Goal: Communication & Community: Answer question/provide support

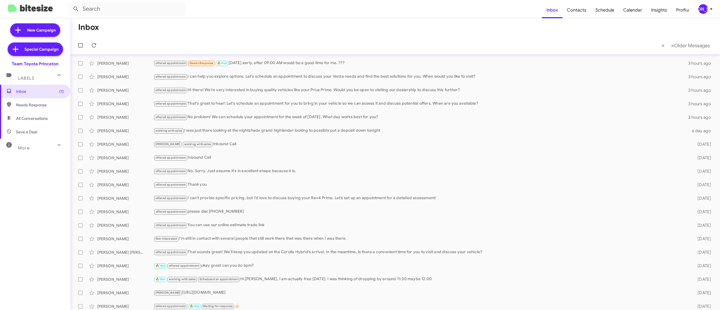
scroll to position [17, 0]
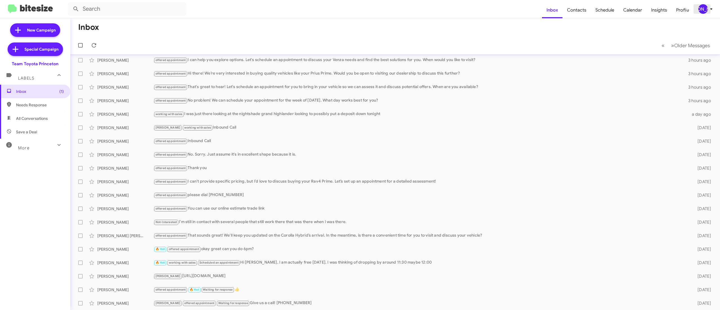
click at [700, 12] on div "[PERSON_NAME]" at bounding box center [704, 9] width 10 height 10
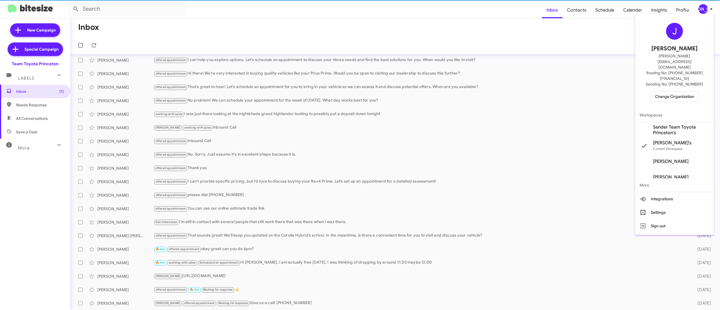
click at [664, 92] on span "Change Organization" at bounding box center [674, 97] width 39 height 10
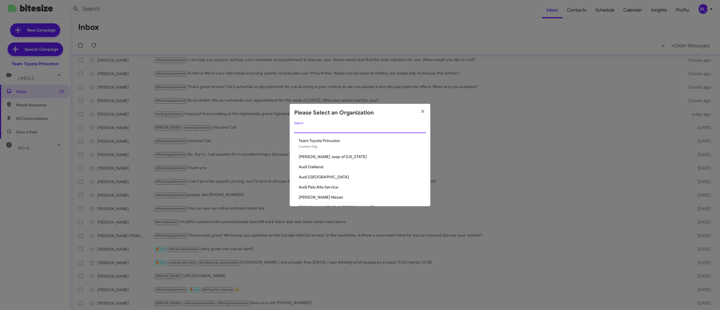
click at [325, 130] on input "Search" at bounding box center [360, 129] width 132 height 5
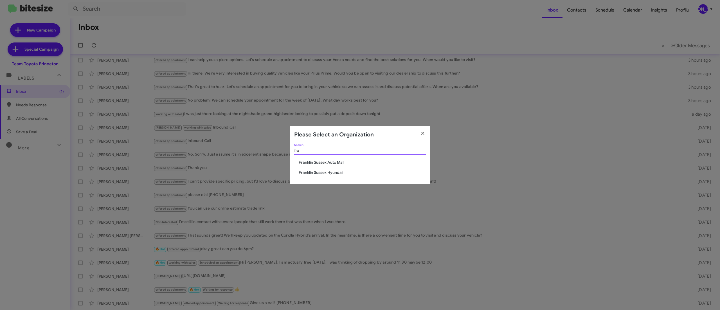
type input "fra"
click at [337, 160] on span "Franklin Sussex Auto Mall" at bounding box center [362, 163] width 127 height 6
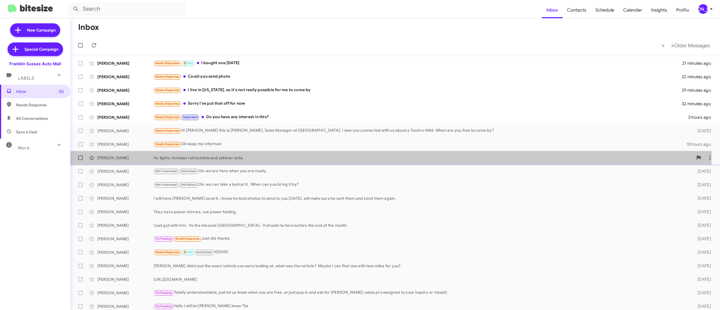
click at [201, 161] on div "Paul Reidinger Hc lights, tonneau retractable and yakima racks a day ago" at bounding box center [395, 157] width 641 height 11
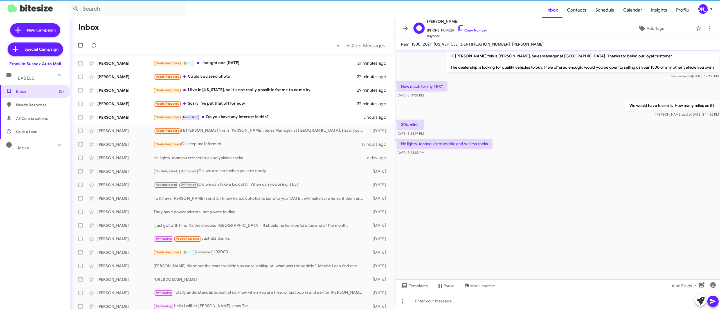
drag, startPoint x: 473, startPoint y: 28, endPoint x: 473, endPoint y: 33, distance: 5.1
click at [473, 32] on span "+19734440685 Copy Number" at bounding box center [457, 29] width 60 height 8
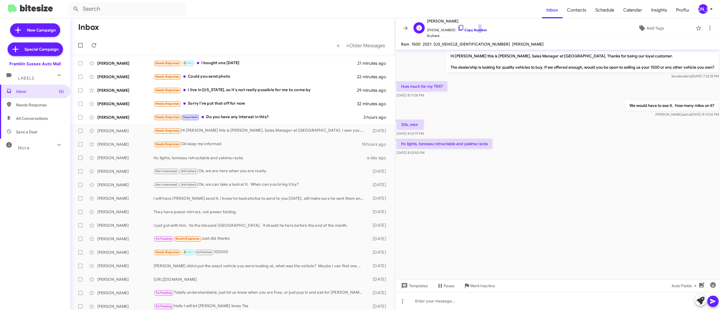
click at [471, 29] on link "Copy Number" at bounding box center [473, 30] width 30 height 4
copy link "u"
click at [471, 29] on link "Copy Number" at bounding box center [473, 30] width 30 height 4
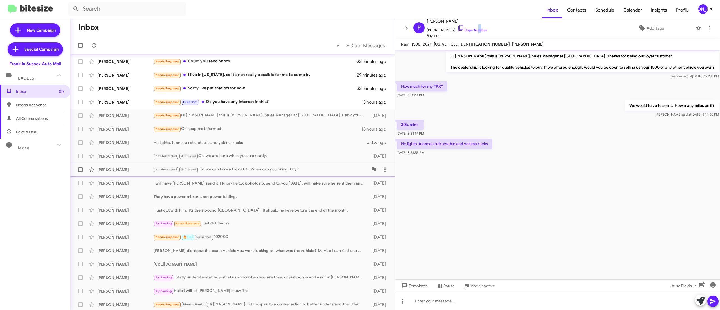
scroll to position [17, 0]
click at [349, 46] on span "Older Messages" at bounding box center [367, 45] width 36 height 6
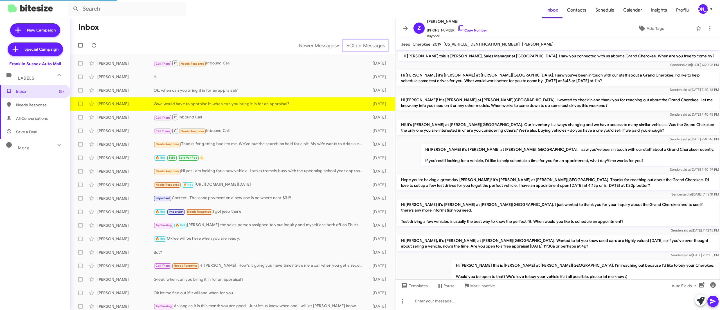
scroll to position [96, 0]
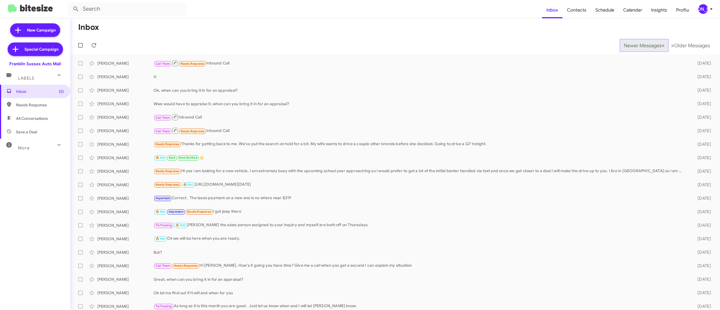
click at [630, 45] on span "Newer Messages" at bounding box center [643, 45] width 38 height 6
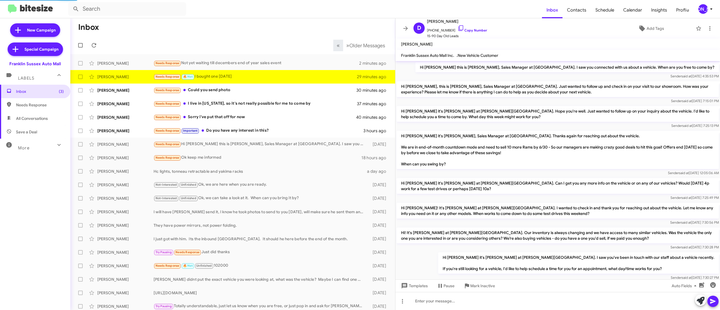
scroll to position [145, 0]
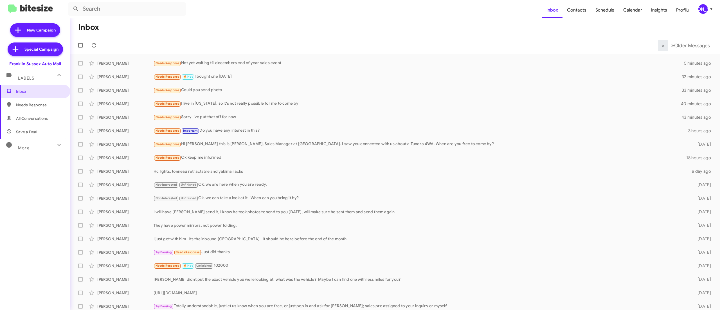
scroll to position [3, 0]
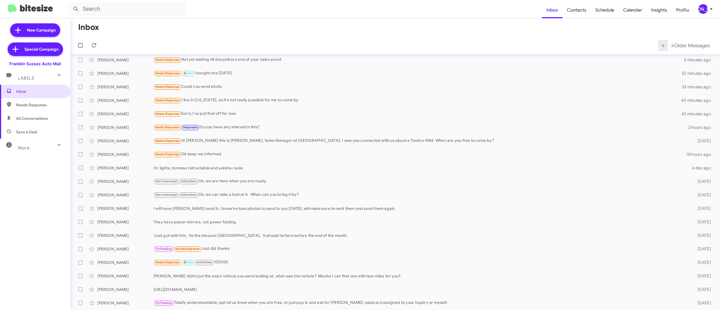
scroll to position [17, 0]
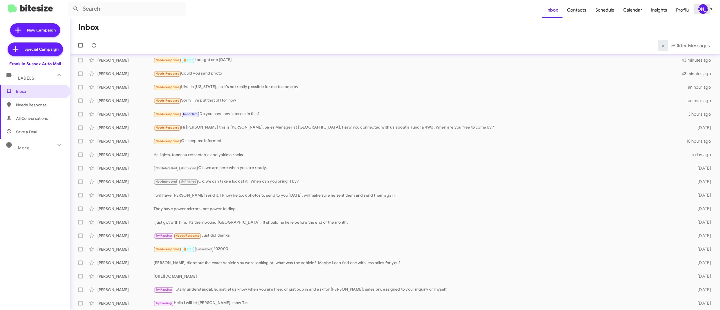
click at [697, 10] on button "[PERSON_NAME]" at bounding box center [704, 9] width 20 height 10
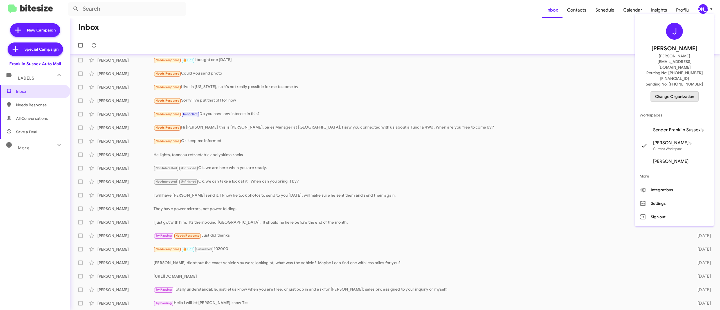
click at [674, 92] on span "Change Organization" at bounding box center [674, 97] width 39 height 10
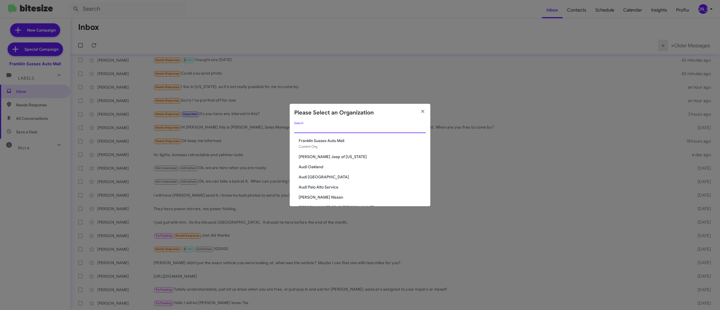
click at [387, 128] on input "Search" at bounding box center [360, 129] width 132 height 5
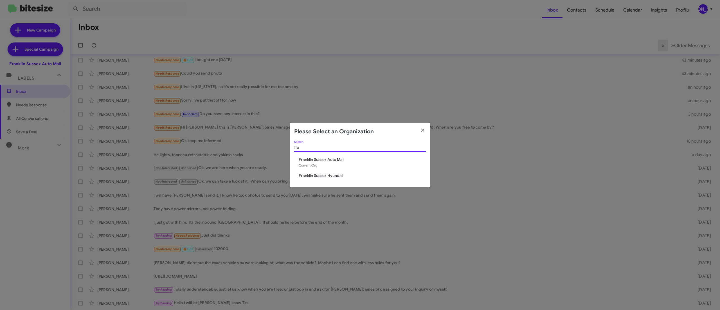
type input "fra"
click at [325, 173] on span "Franklin Sussex Hyundai" at bounding box center [362, 176] width 127 height 6
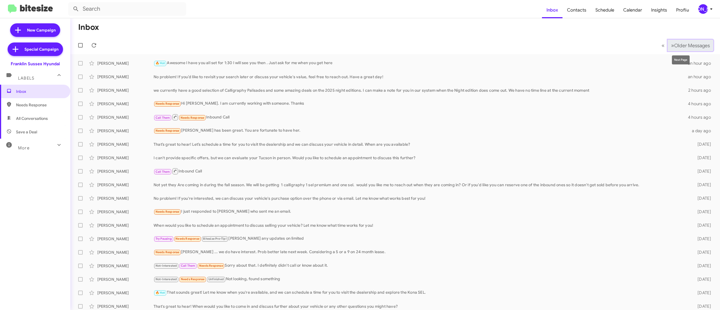
click at [676, 44] on span "Older Messages" at bounding box center [693, 45] width 36 height 6
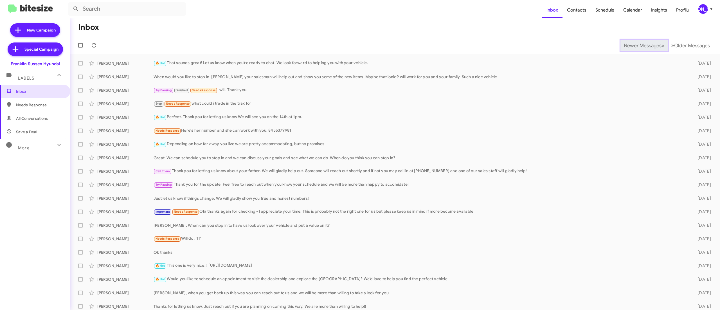
click at [630, 45] on span "Newer Messages" at bounding box center [643, 45] width 38 height 6
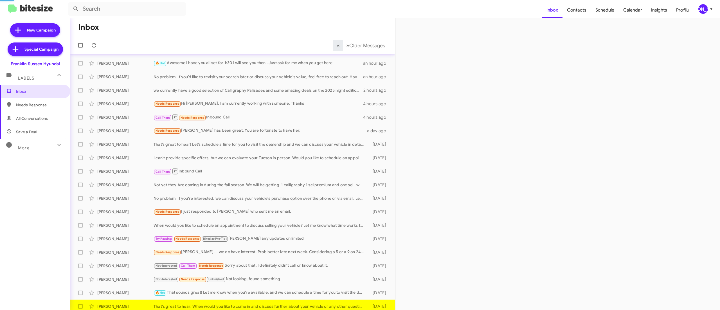
scroll to position [3, 0]
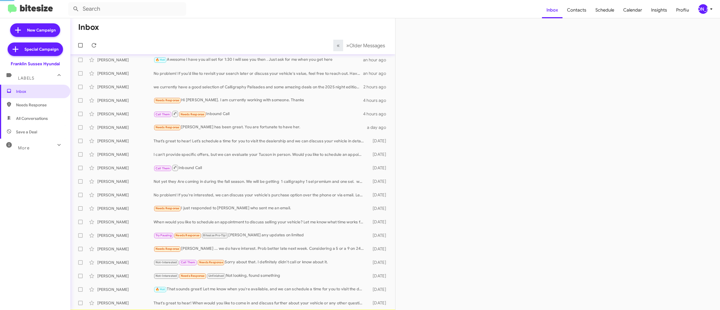
scroll to position [17, 0]
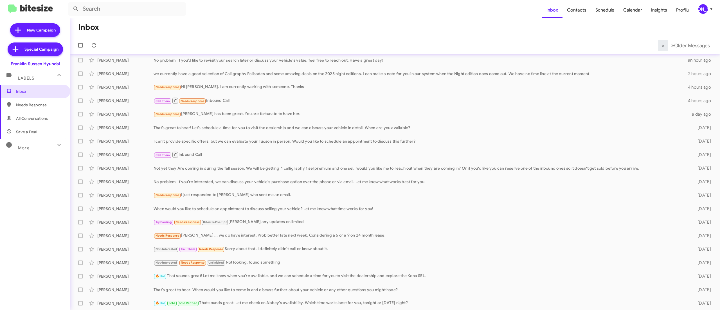
click at [702, 8] on div "[PERSON_NAME]" at bounding box center [704, 9] width 10 height 10
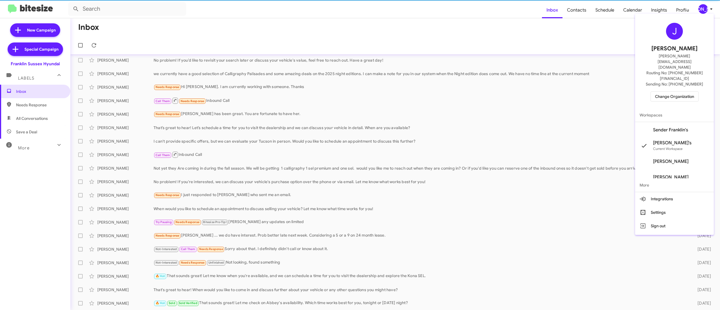
click at [673, 92] on span "Change Organization" at bounding box center [674, 97] width 39 height 10
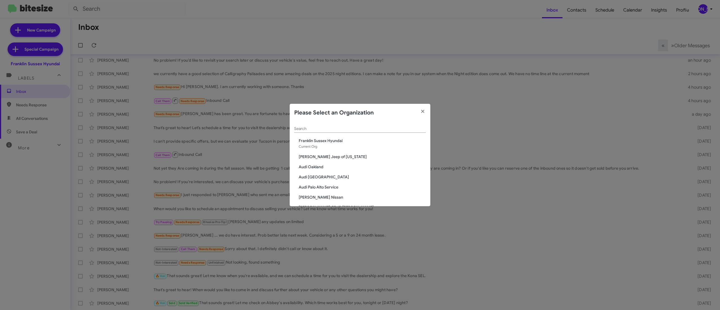
click at [532, 22] on modal-container "Please Select an Organization Search Franklin Sussex Hyundai Current Org Adams …" at bounding box center [360, 155] width 720 height 310
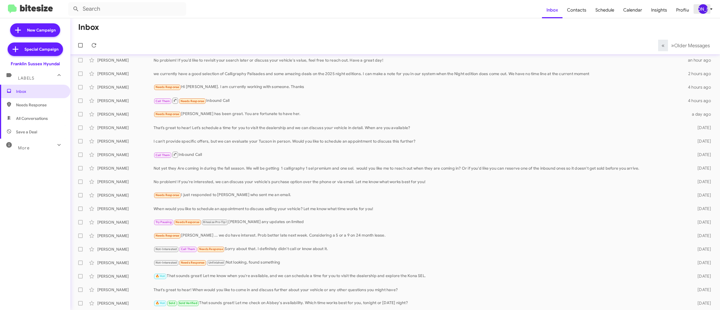
click at [702, 10] on div "[PERSON_NAME]" at bounding box center [704, 9] width 10 height 10
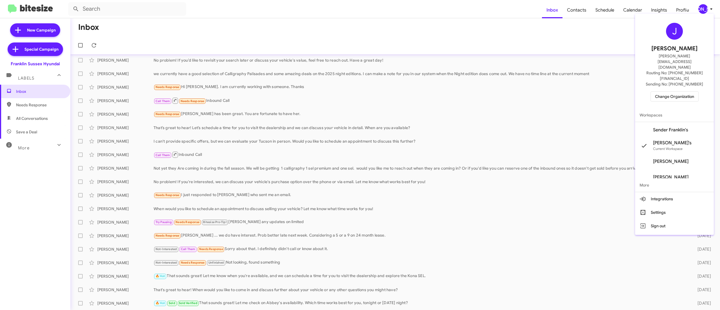
click at [666, 92] on span "Change Organization" at bounding box center [674, 97] width 39 height 10
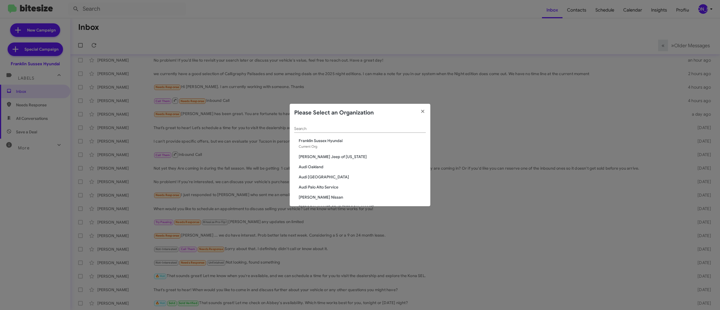
click at [386, 132] on div "Search" at bounding box center [360, 127] width 132 height 11
click at [386, 130] on input "Search" at bounding box center [360, 129] width 132 height 5
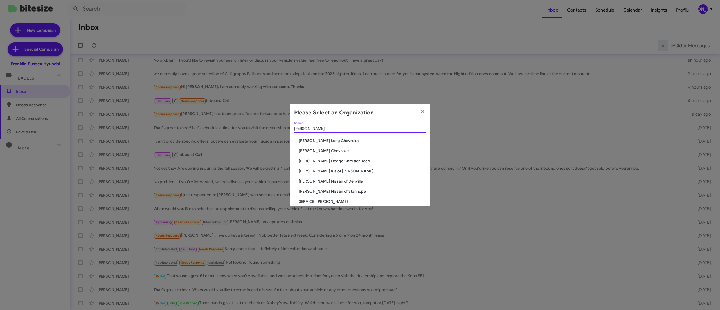
type input "niels"
click at [322, 151] on span "[PERSON_NAME] Chevrolet" at bounding box center [362, 151] width 127 height 6
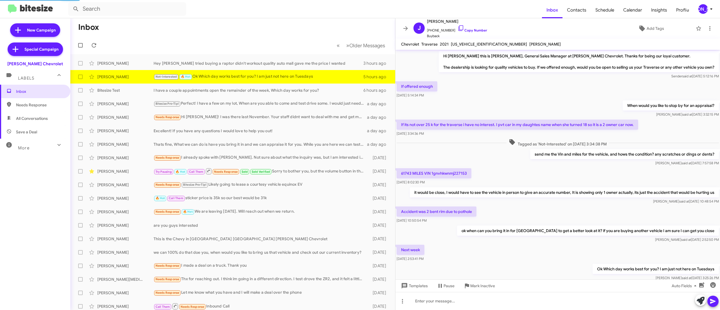
scroll to position [20, 0]
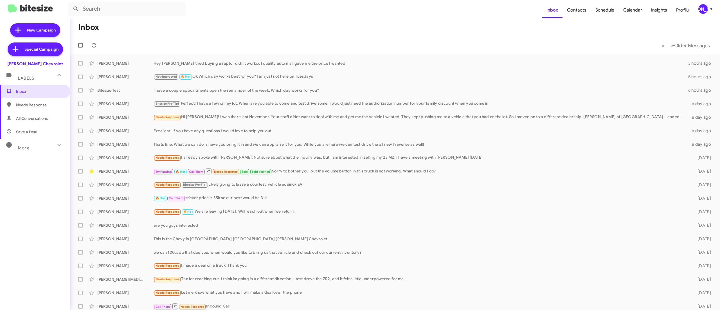
click at [701, 8] on div "[PERSON_NAME]" at bounding box center [704, 9] width 10 height 10
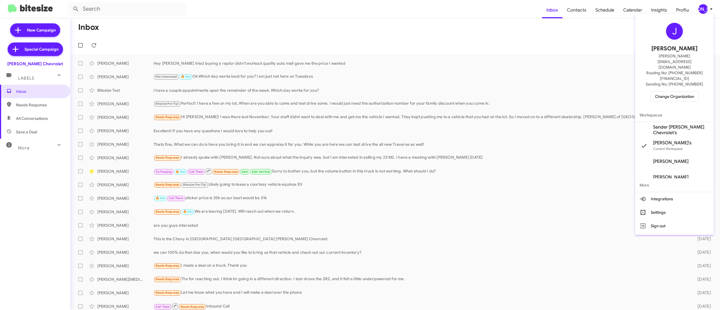
click at [670, 92] on span "Change Organization" at bounding box center [674, 97] width 39 height 10
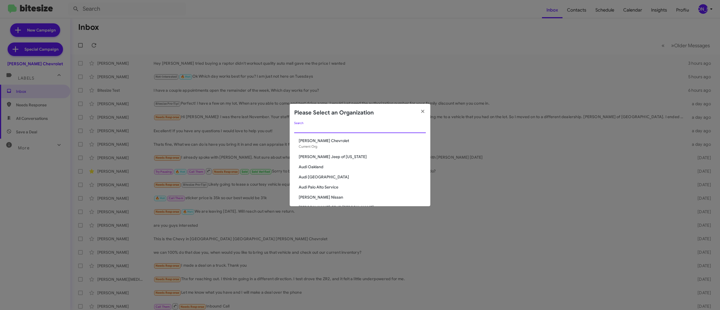
click at [343, 130] on input "Search" at bounding box center [360, 129] width 132 height 5
type input "niel"
click at [336, 165] on span "[PERSON_NAME] Dodge Chrysler Jeep" at bounding box center [362, 167] width 127 height 6
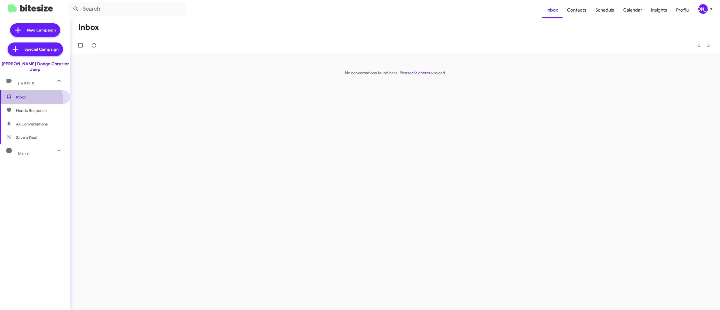
click at [18, 95] on span "Inbox" at bounding box center [35, 97] width 70 height 14
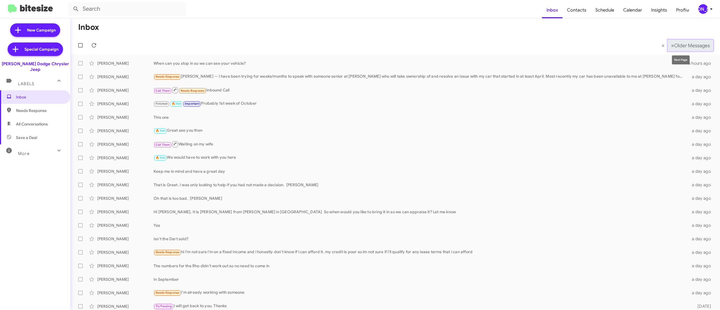
click at [675, 46] on span "Older Messages" at bounding box center [693, 45] width 36 height 6
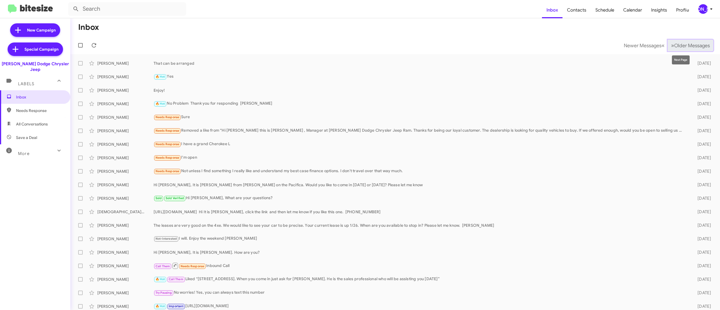
click at [675, 44] on span "Older Messages" at bounding box center [693, 45] width 36 height 6
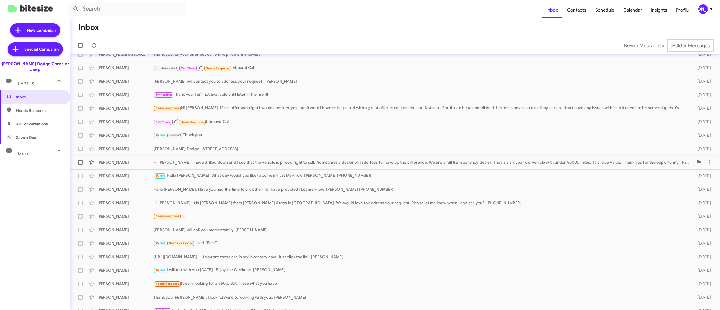
scroll to position [17, 0]
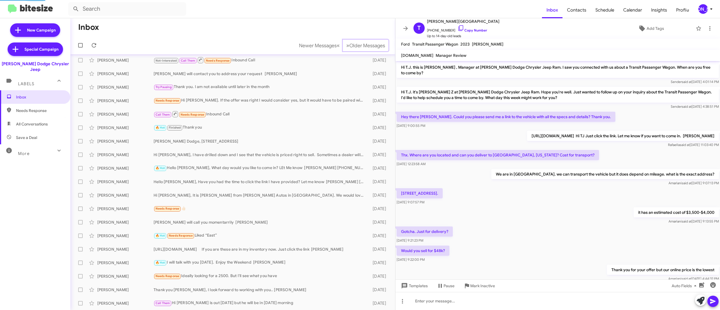
scroll to position [19, 0]
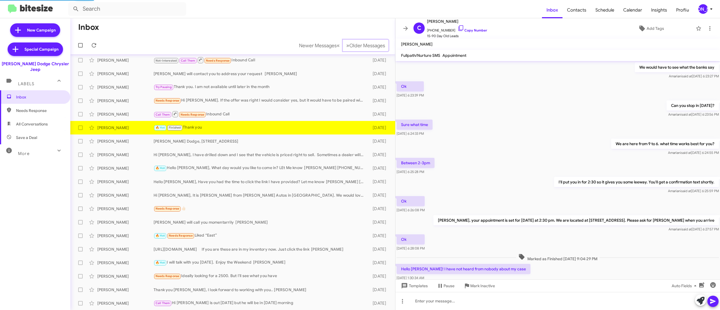
scroll to position [201, 0]
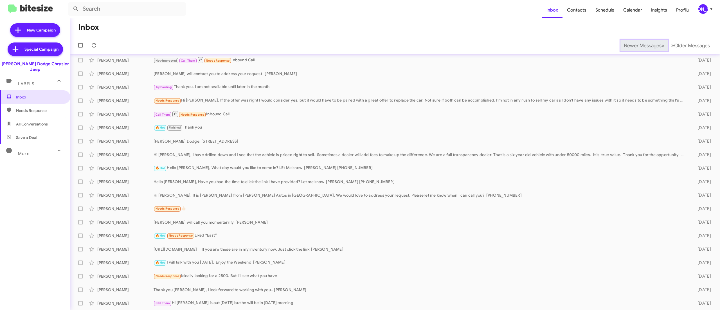
click at [630, 45] on span "Newer Messages" at bounding box center [643, 45] width 38 height 6
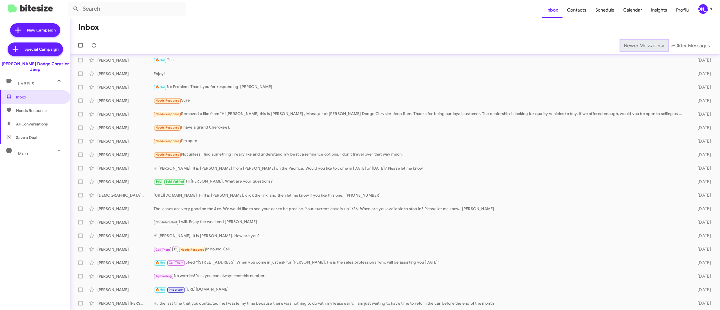
click at [630, 45] on span "Newer Messages" at bounding box center [643, 45] width 38 height 6
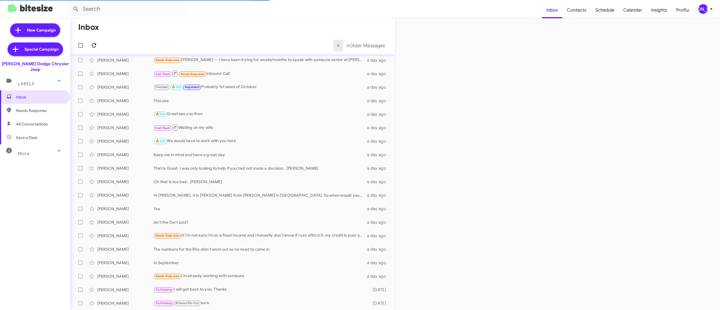
click at [93, 45] on icon at bounding box center [94, 45] width 7 height 7
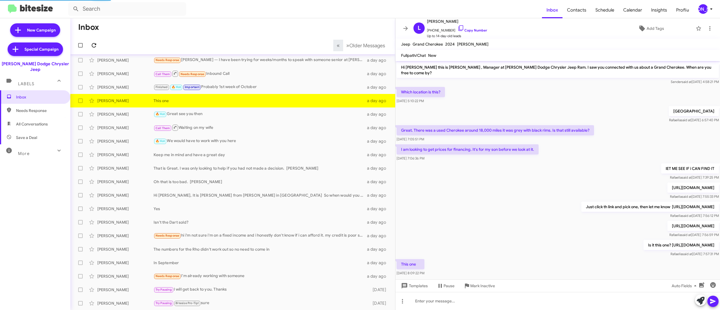
scroll to position [8, 0]
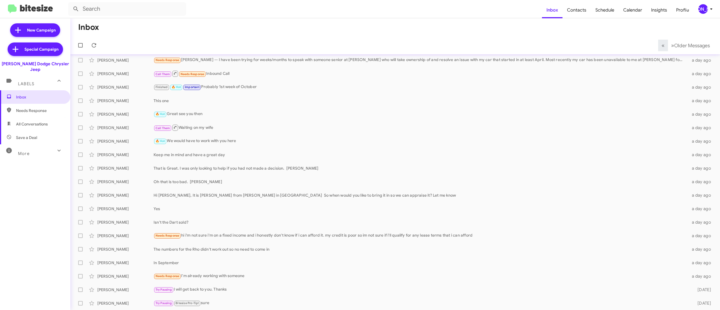
click at [704, 8] on div "[PERSON_NAME]" at bounding box center [704, 9] width 10 height 10
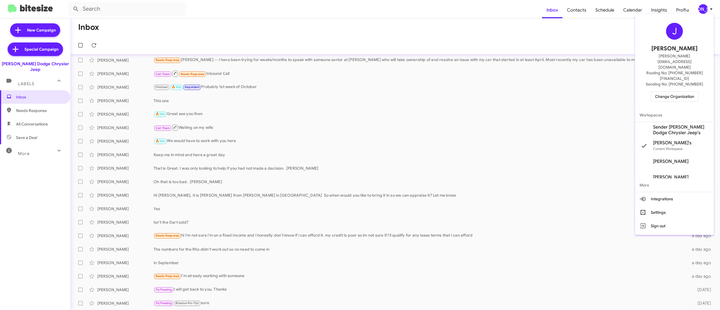
click at [679, 92] on span "Change Organization" at bounding box center [674, 97] width 39 height 10
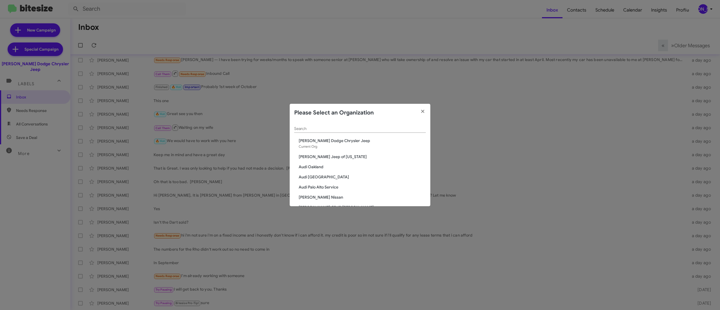
click at [336, 124] on div "Search" at bounding box center [360, 127] width 132 height 11
click at [336, 127] on input "Search" at bounding box center [360, 129] width 132 height 5
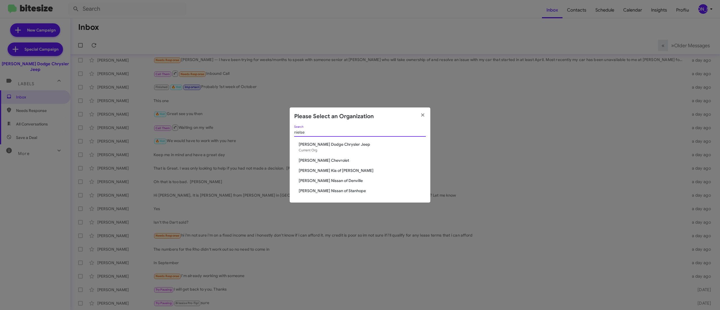
type input "nielse"
click at [331, 170] on span "[PERSON_NAME] Kia of [PERSON_NAME]" at bounding box center [362, 171] width 127 height 6
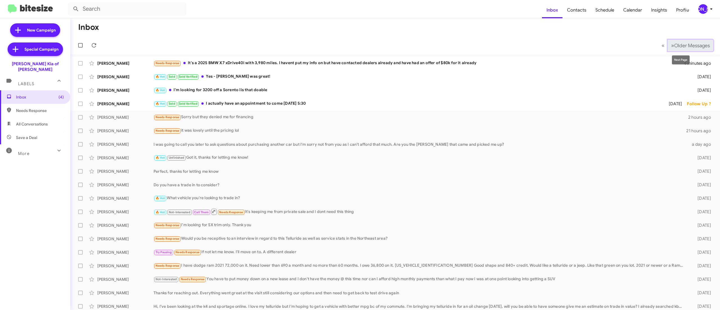
click at [675, 46] on span "Older Messages" at bounding box center [693, 45] width 36 height 6
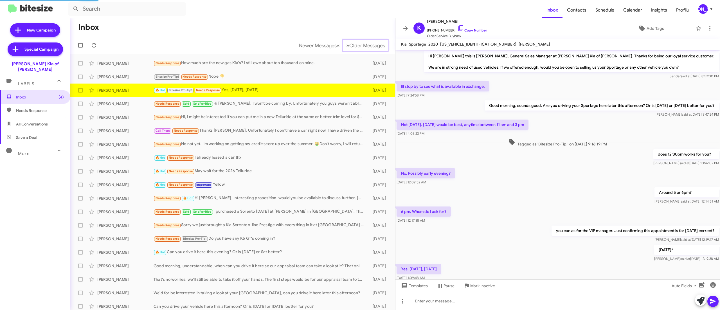
scroll to position [20, 0]
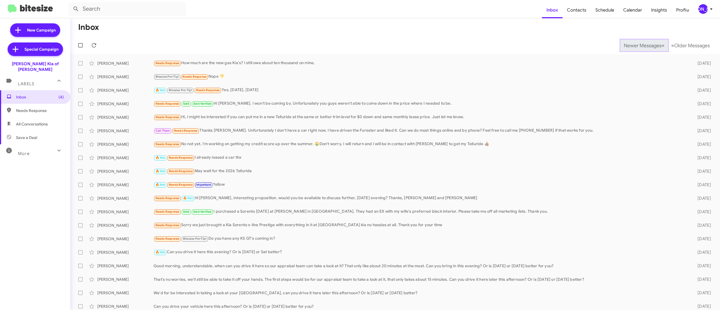
click at [630, 45] on span "Newer Messages" at bounding box center [643, 45] width 38 height 6
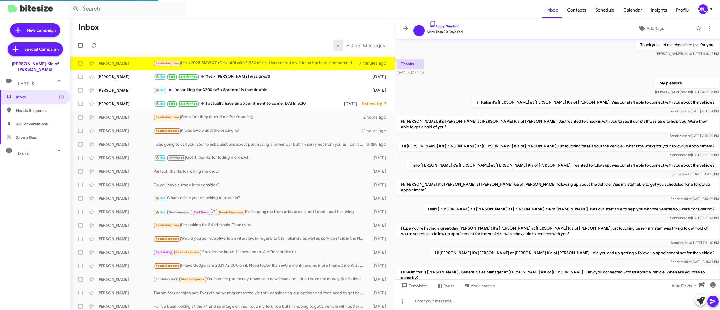
scroll to position [176, 0]
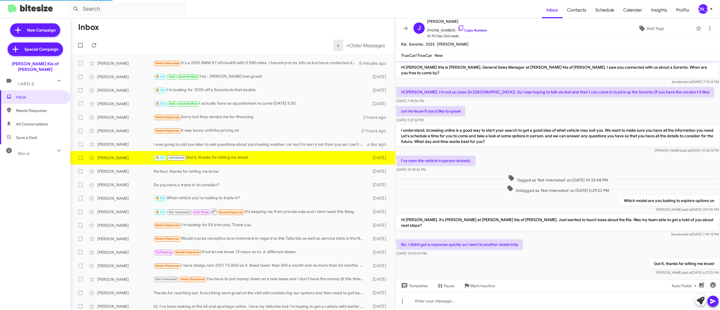
scroll to position [2, 0]
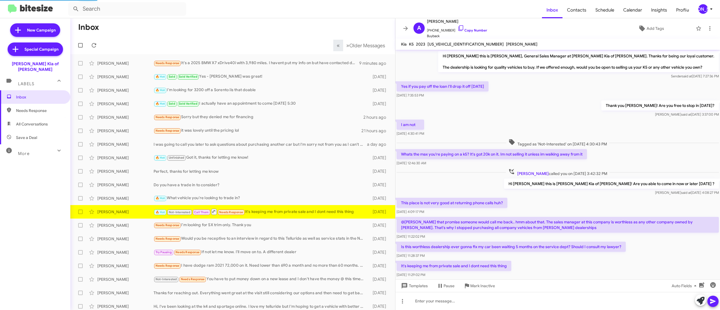
scroll to position [17, 0]
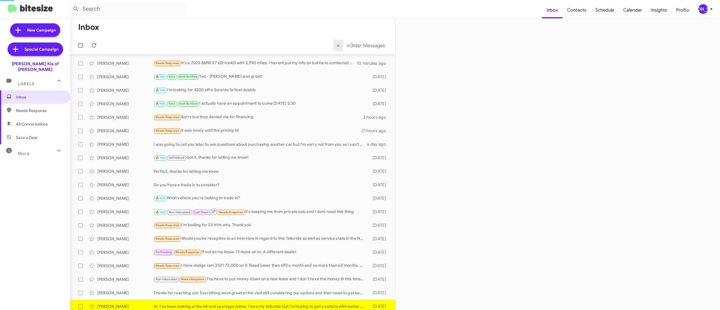
scroll to position [3, 0]
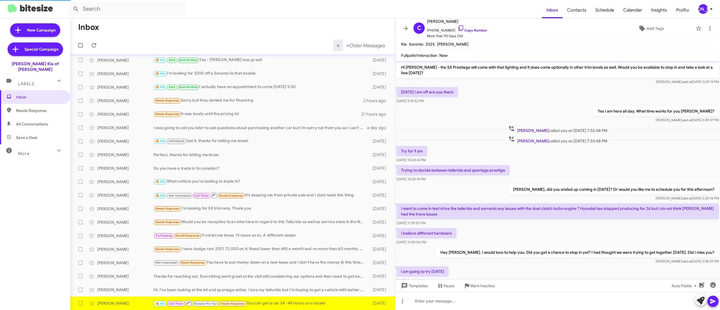
scroll to position [178, 0]
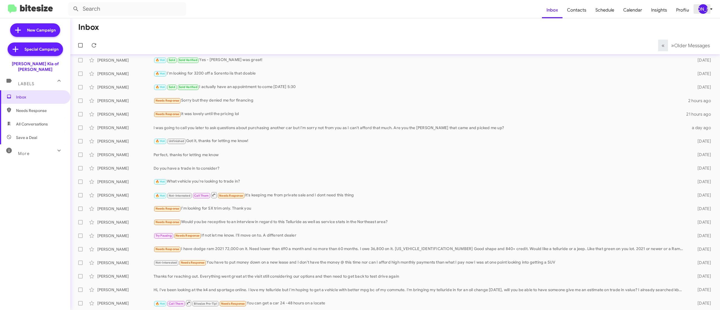
click at [707, 6] on span "[PERSON_NAME]" at bounding box center [706, 9] width 17 height 10
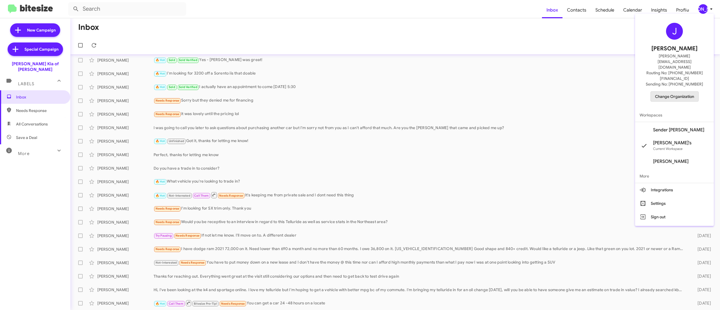
click at [673, 92] on span "Change Organization" at bounding box center [674, 97] width 39 height 10
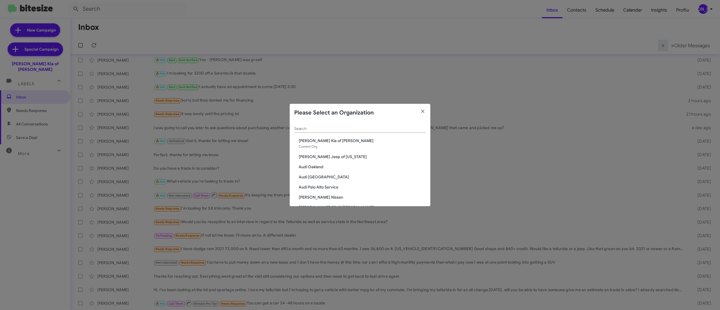
click at [324, 127] on input "Search" at bounding box center [360, 129] width 132 height 5
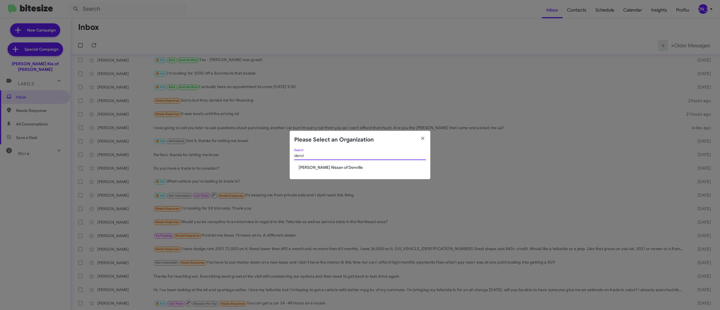
type input "denvi"
click at [334, 168] on span "[PERSON_NAME] Nissan of Denville" at bounding box center [362, 168] width 127 height 6
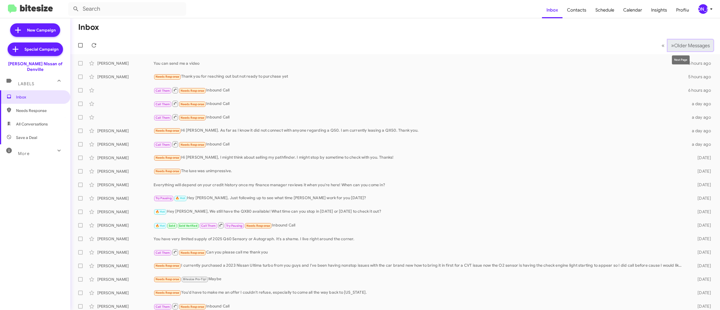
click at [688, 44] on span "Older Messages" at bounding box center [693, 45] width 36 height 6
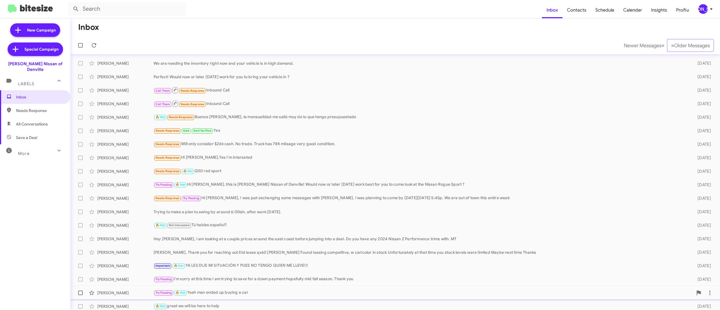
scroll to position [17, 0]
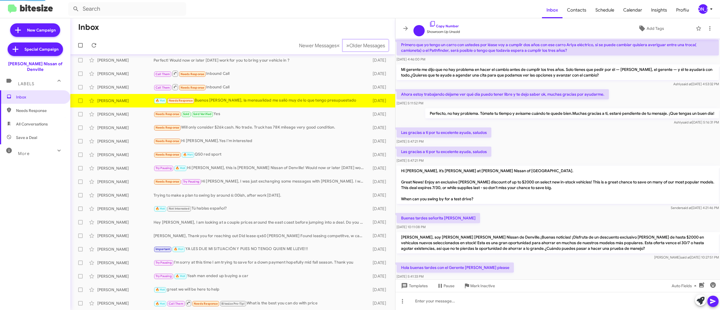
scroll to position [226, 0]
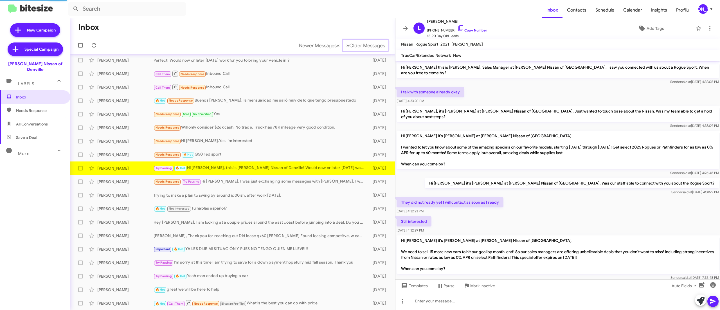
scroll to position [277, 0]
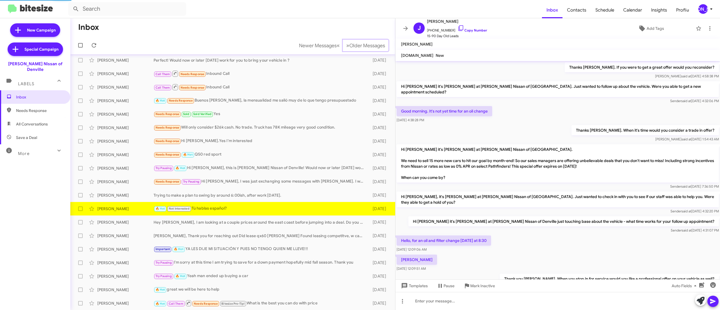
scroll to position [237, 0]
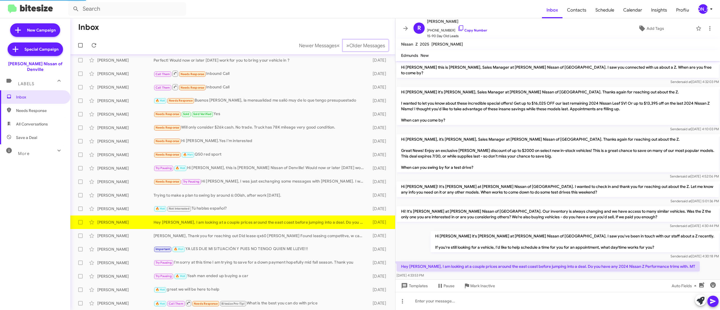
scroll to position [5, 0]
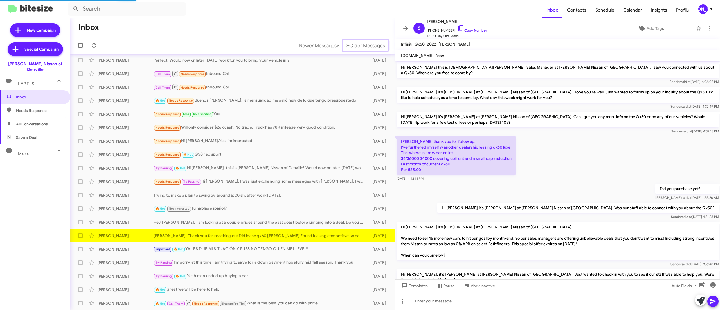
scroll to position [231, 0]
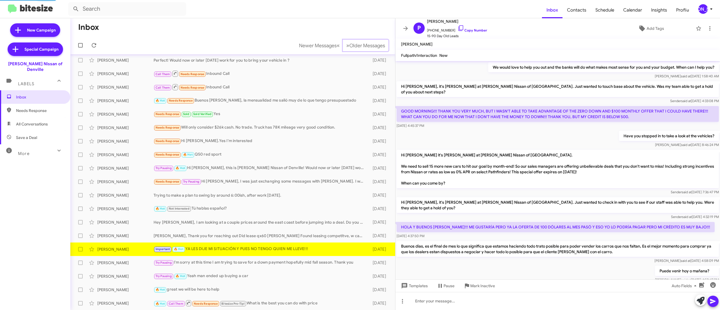
scroll to position [257, 0]
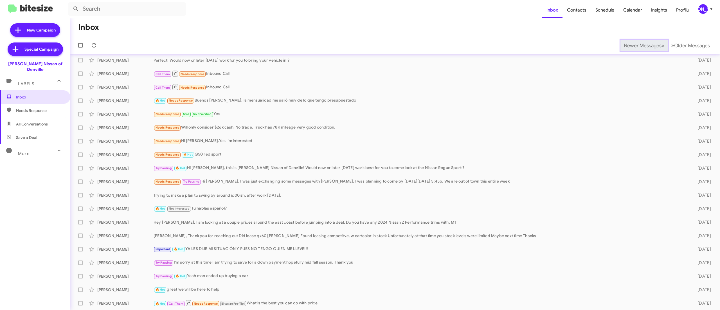
click at [630, 45] on span "Newer Messages" at bounding box center [643, 45] width 38 height 6
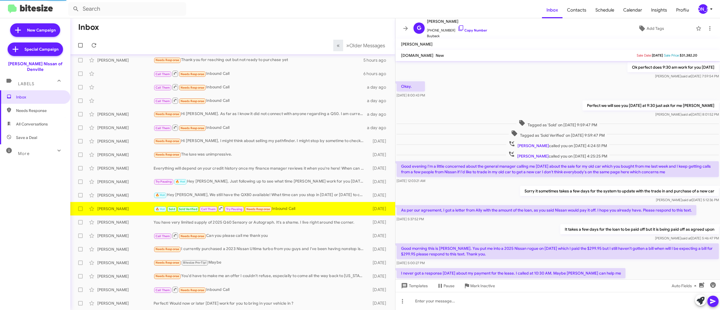
scroll to position [145, 0]
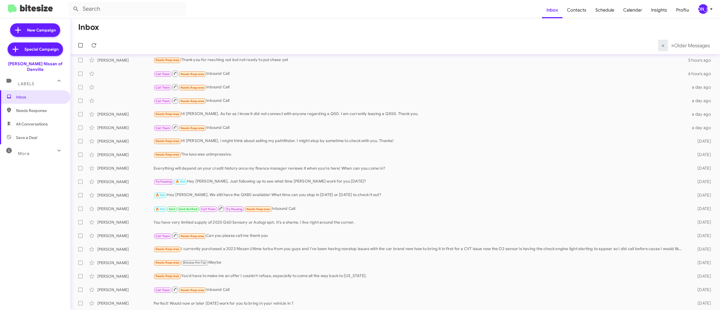
click at [709, 13] on span "[PERSON_NAME]" at bounding box center [706, 9] width 17 height 10
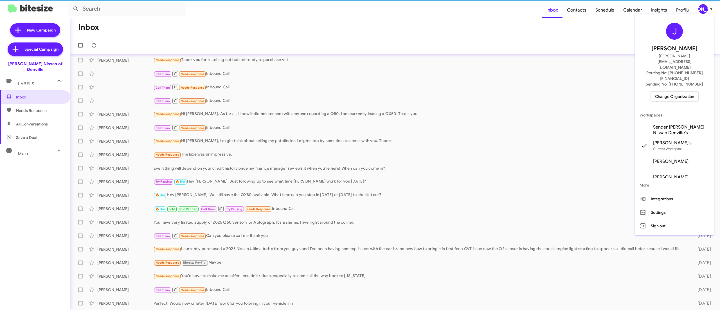
click at [674, 92] on span "Change Organization" at bounding box center [674, 97] width 39 height 10
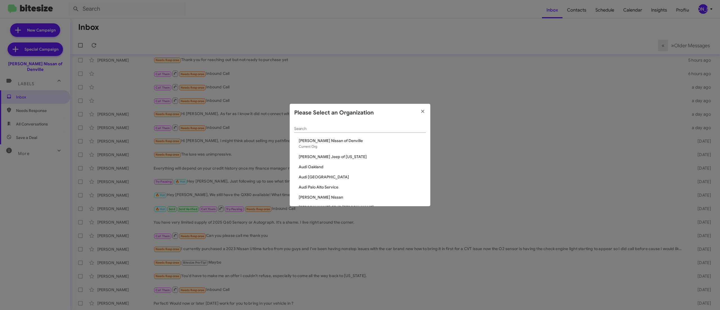
click at [340, 127] on input "Search" at bounding box center [360, 129] width 132 height 5
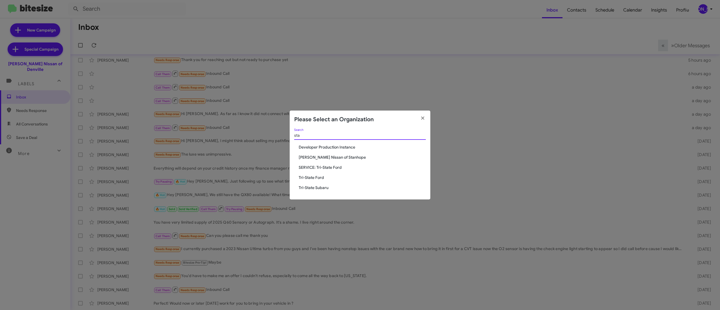
type input "sta"
click at [340, 157] on span "Nielsen Nissan of Stanhope" at bounding box center [362, 157] width 127 height 6
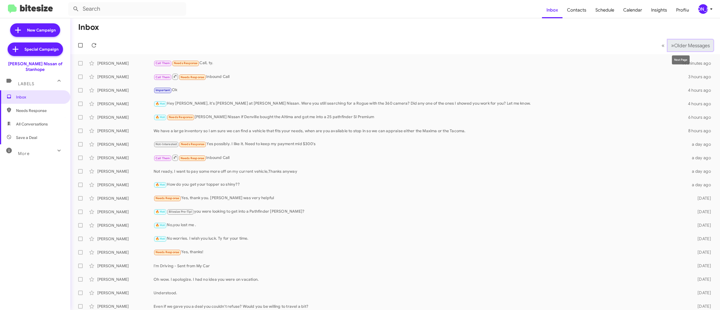
click at [675, 44] on span "Older Messages" at bounding box center [693, 45] width 36 height 6
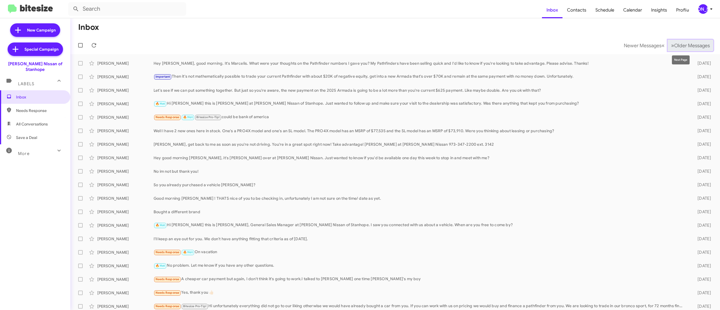
click at [685, 43] on span "Older Messages" at bounding box center [693, 45] width 36 height 6
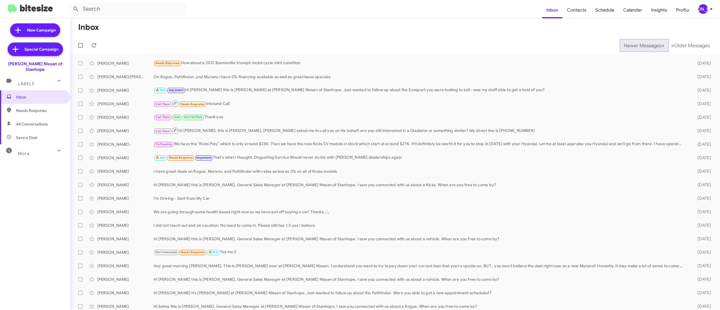
click at [630, 45] on span "Newer Messages" at bounding box center [643, 45] width 38 height 6
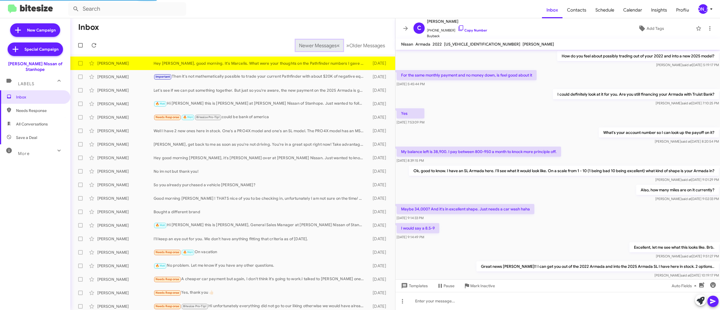
scroll to position [198, 0]
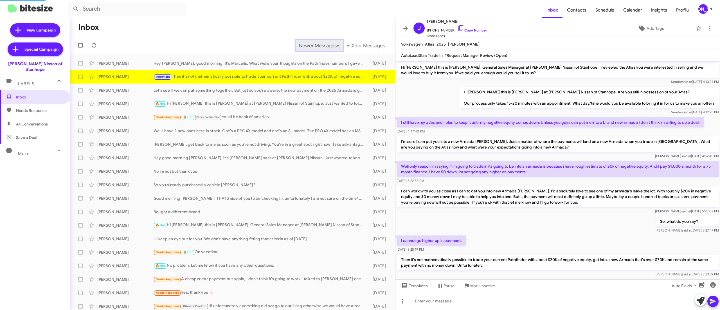
scroll to position [12, 0]
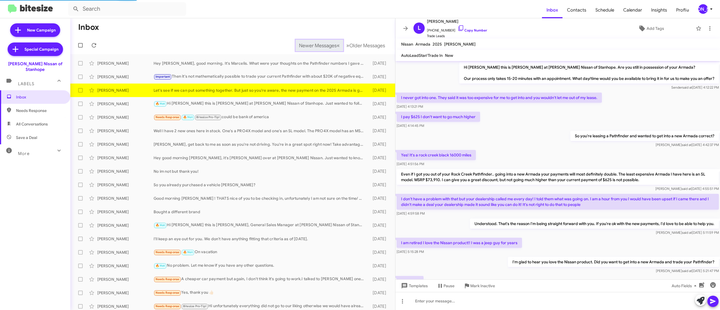
scroll to position [77, 0]
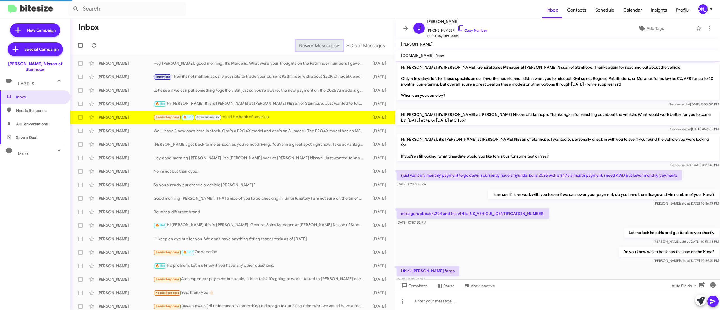
scroll to position [65, 0]
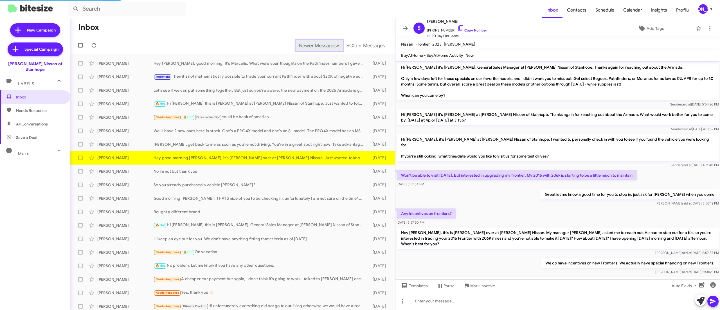
scroll to position [17, 0]
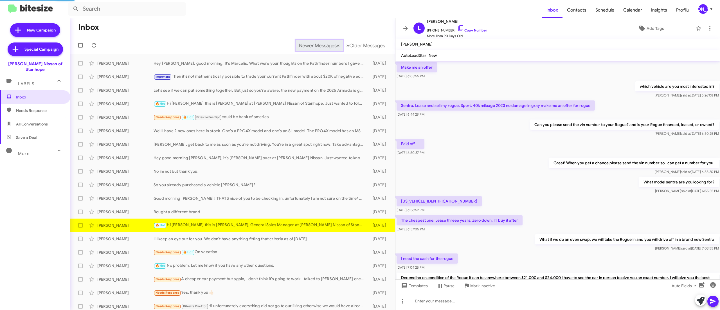
scroll to position [204, 0]
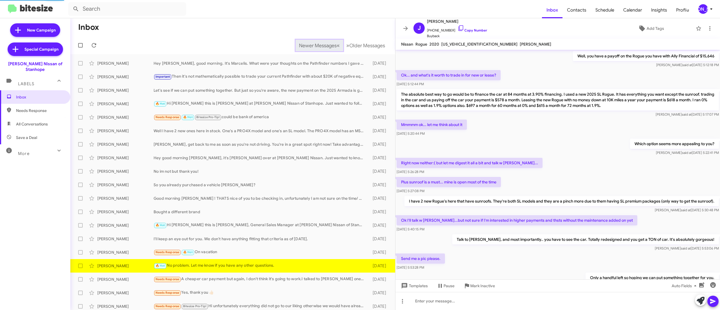
scroll to position [198, 0]
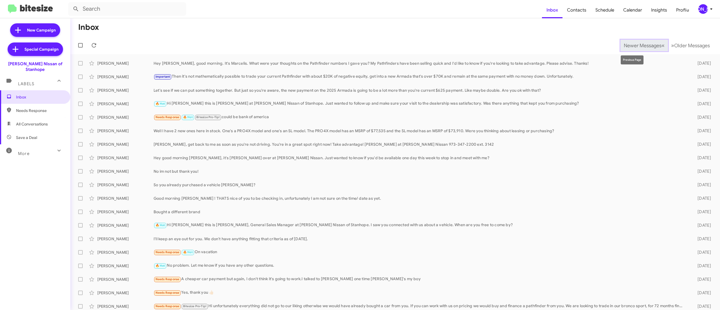
scroll to position [3, 0]
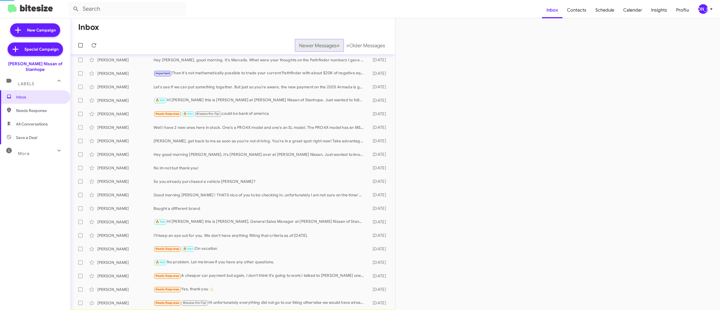
scroll to position [17, 0]
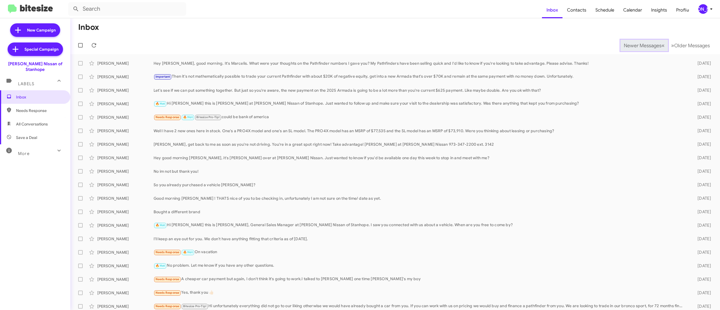
click at [630, 45] on span "Newer Messages" at bounding box center [643, 45] width 38 height 6
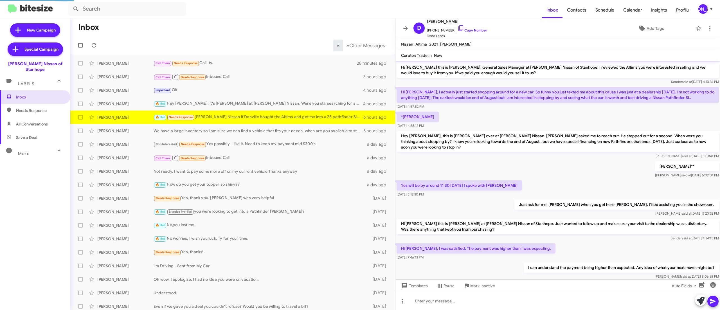
scroll to position [150, 0]
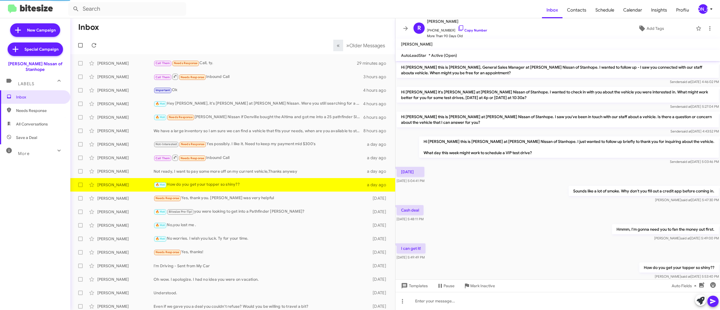
scroll to position [15, 0]
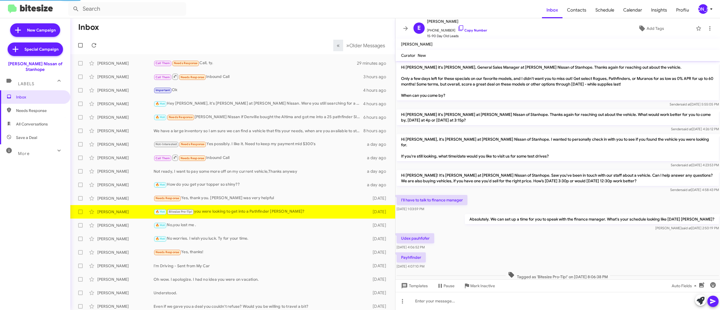
scroll to position [29, 0]
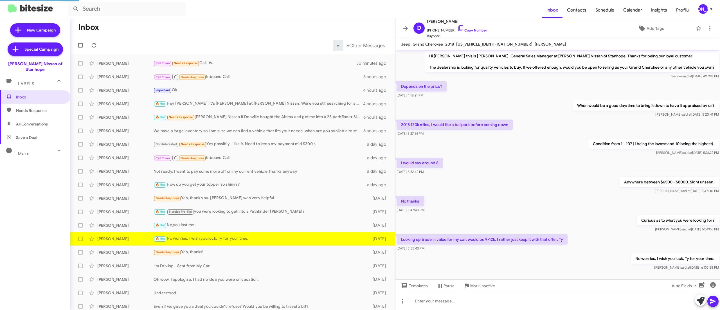
scroll to position [8, 0]
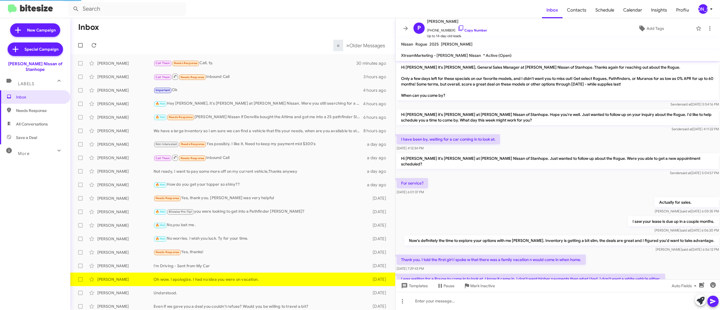
scroll to position [42, 0]
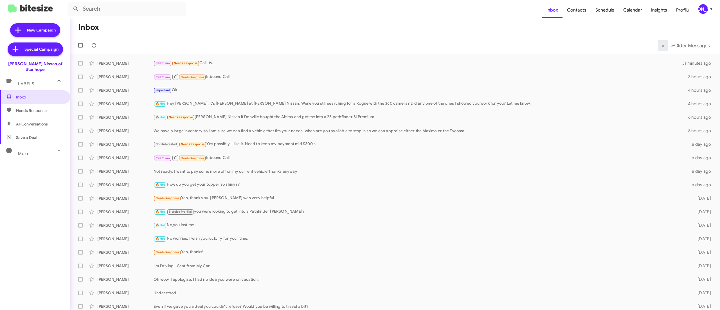
scroll to position [3, 0]
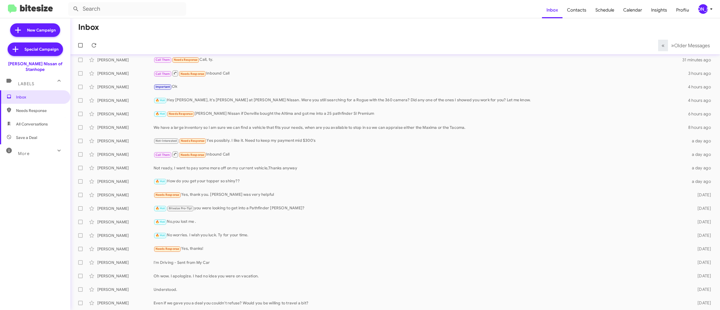
scroll to position [17, 0]
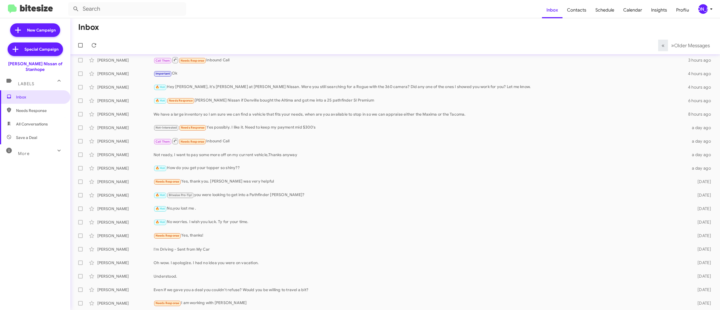
click at [700, 12] on div "[PERSON_NAME]" at bounding box center [704, 9] width 10 height 10
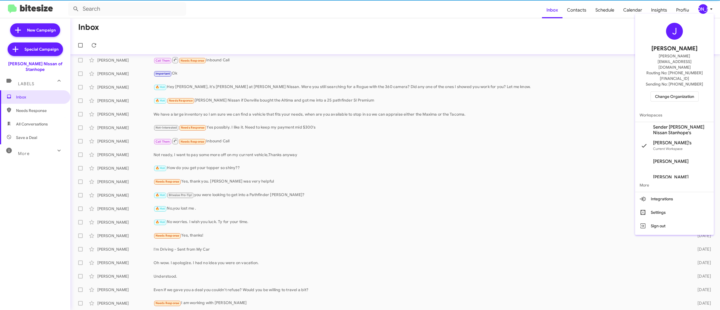
click at [669, 92] on span "Change Organization" at bounding box center [674, 97] width 39 height 10
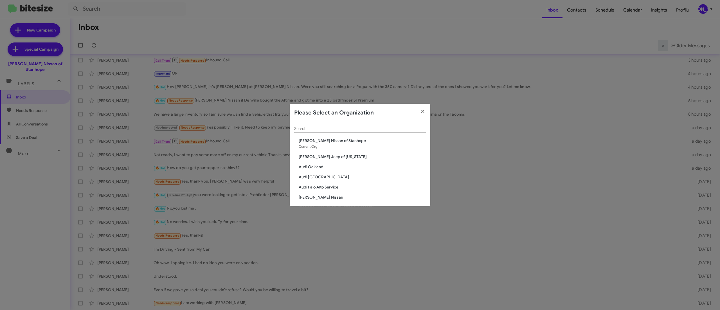
click at [304, 132] on div "Search" at bounding box center [360, 127] width 132 height 11
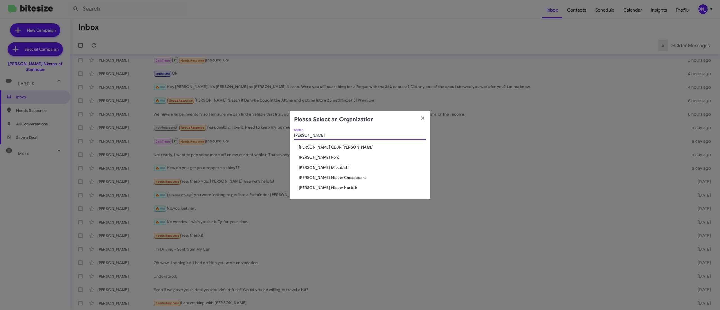
type input "banis"
click at [311, 156] on span "Banister Ford" at bounding box center [362, 157] width 127 height 6
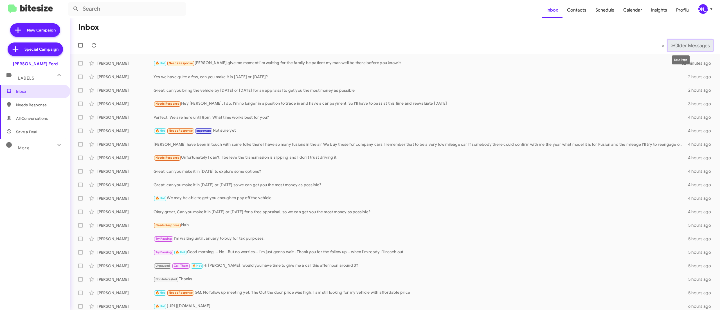
click at [680, 43] on span "Older Messages" at bounding box center [693, 45] width 36 height 6
click at [675, 44] on span "Older Messages" at bounding box center [693, 45] width 36 height 6
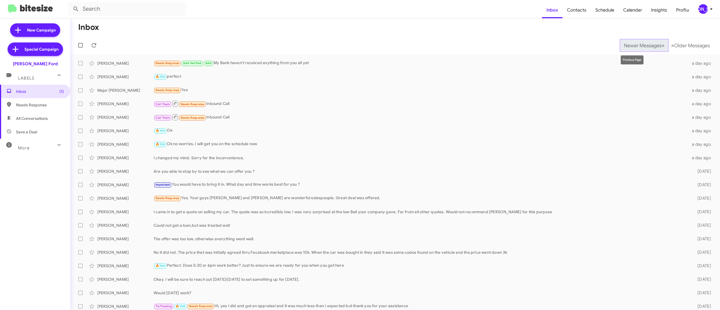
click at [624, 45] on span "Newer Messages" at bounding box center [643, 45] width 38 height 6
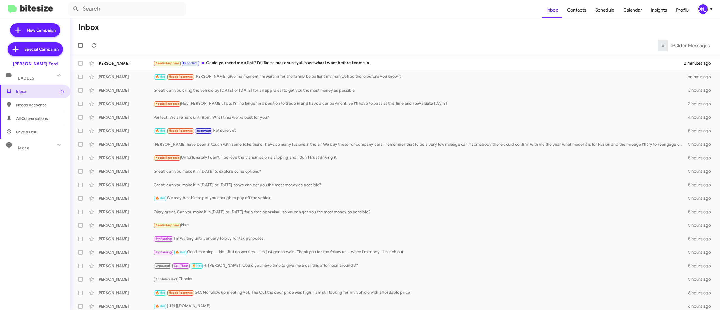
click at [282, 37] on mat-toolbar-row "« Previous » Next Older Messages" at bounding box center [395, 45] width 650 height 18
click at [678, 43] on span "Older Messages" at bounding box center [693, 45] width 36 height 6
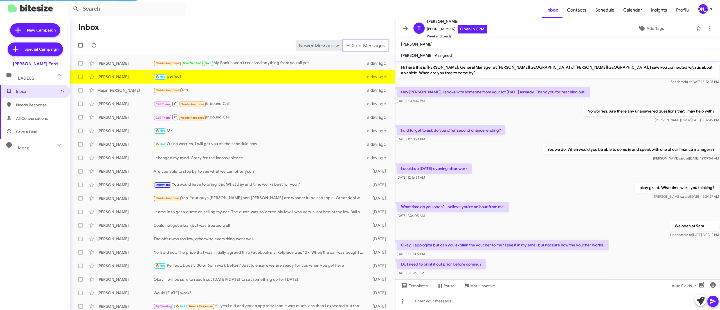
scroll to position [157, 0]
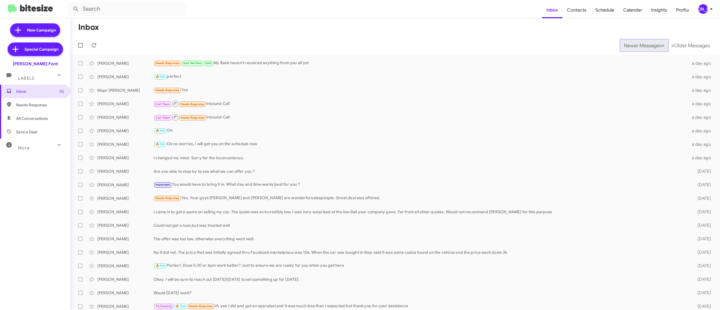
click at [630, 45] on span "Newer Messages" at bounding box center [643, 45] width 38 height 6
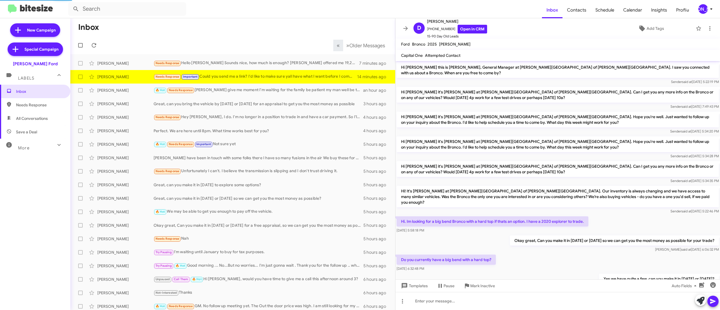
scroll to position [36, 0]
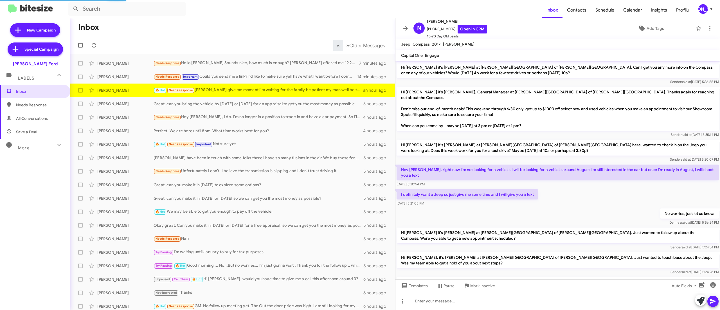
scroll to position [243, 0]
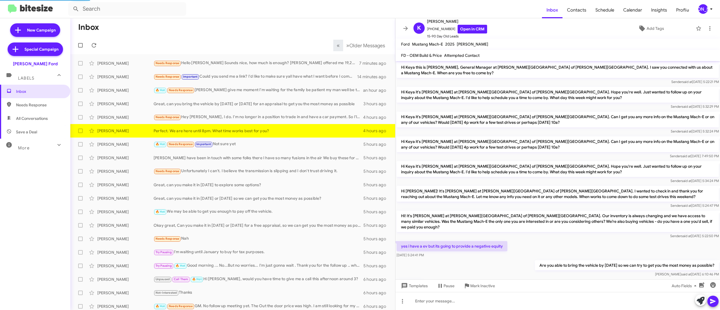
scroll to position [42, 0]
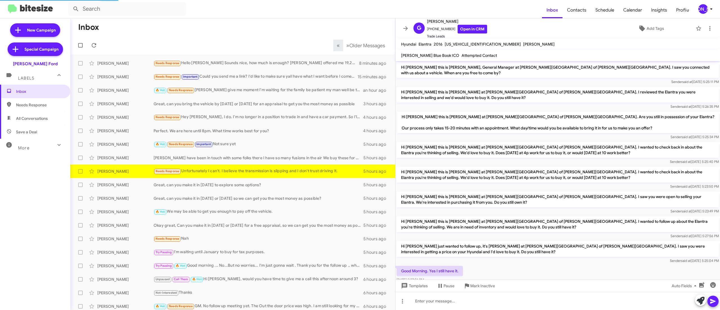
scroll to position [47, 0]
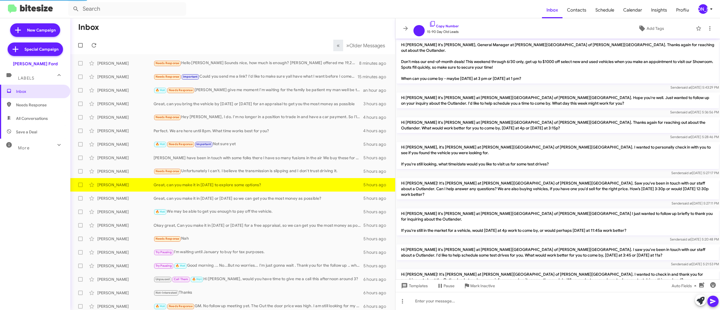
scroll to position [70, 0]
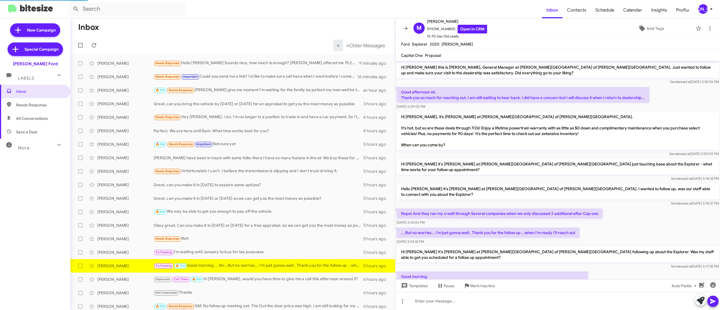
scroll to position [12, 0]
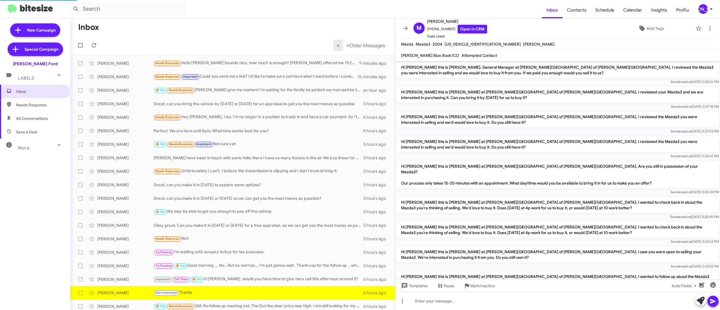
scroll to position [86, 0]
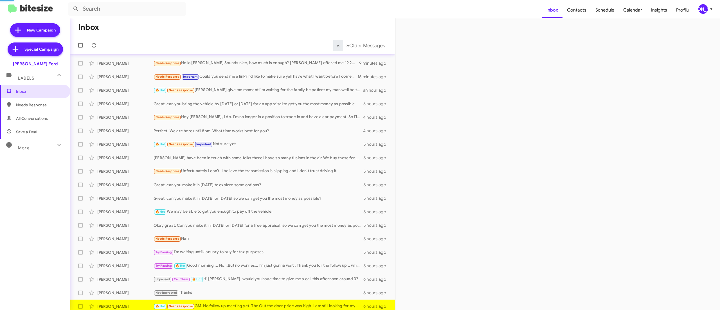
scroll to position [3, 0]
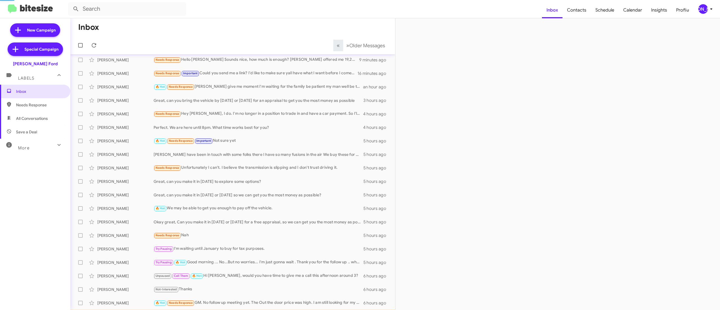
scroll to position [17, 0]
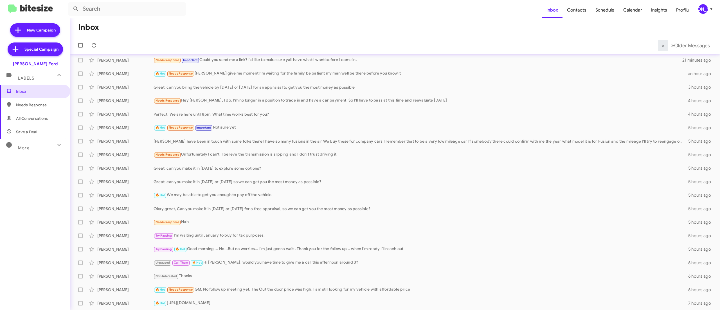
click at [706, 10] on div "[PERSON_NAME]" at bounding box center [704, 9] width 10 height 10
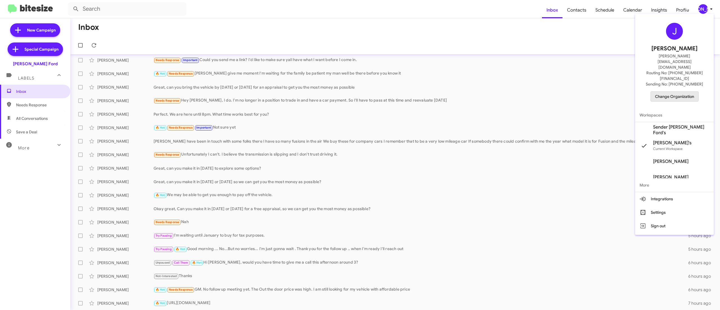
click at [673, 92] on span "Change Organization" at bounding box center [674, 97] width 39 height 10
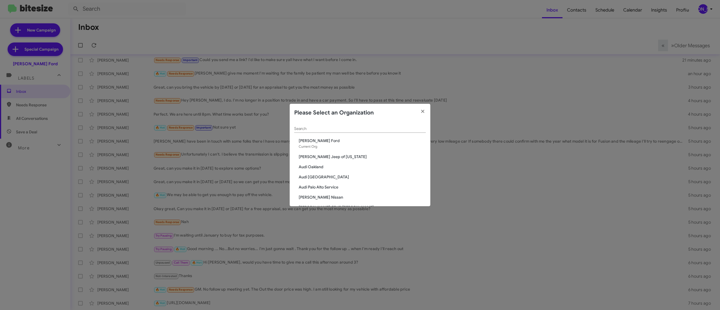
click at [379, 129] on input "Search" at bounding box center [360, 129] width 132 height 5
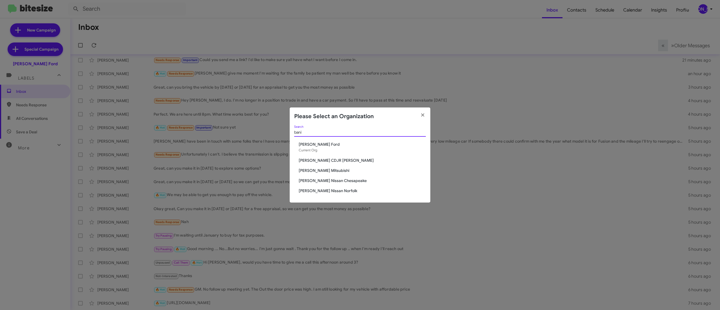
type input "bani"
click at [341, 158] on span "[PERSON_NAME] CDJR [PERSON_NAME]" at bounding box center [362, 161] width 127 height 6
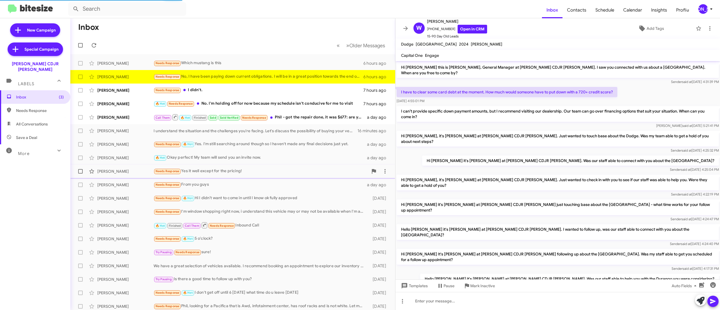
scroll to position [66, 0]
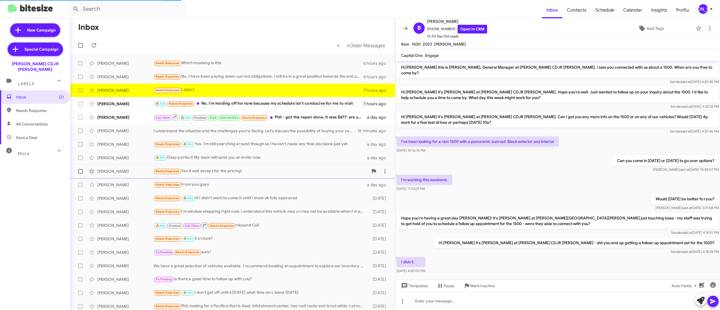
scroll to position [4, 0]
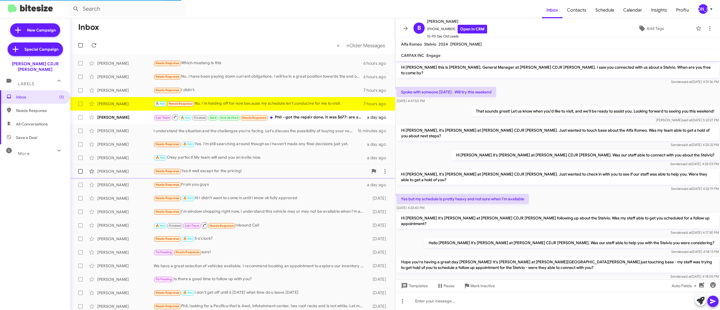
scroll to position [34, 0]
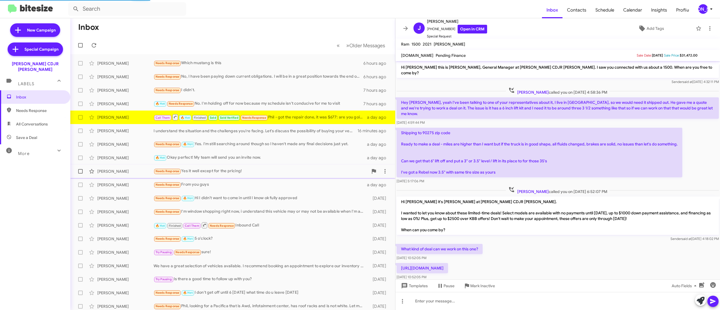
scroll to position [302, 0]
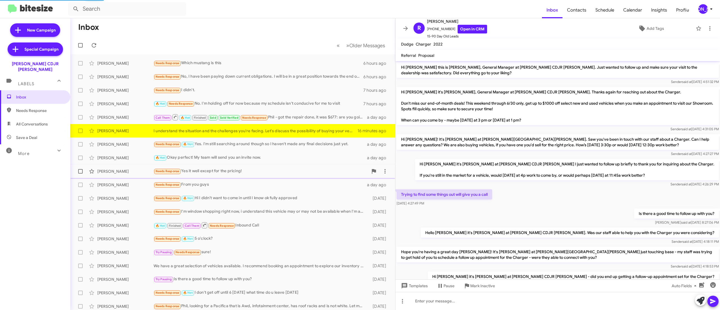
scroll to position [53, 0]
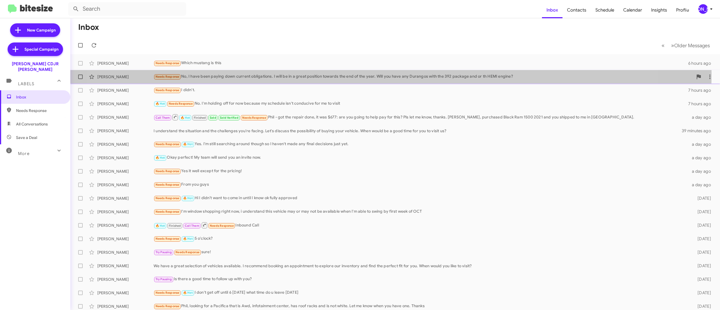
click at [364, 74] on div "Needs Response No, I have been paying down current obligations. I will be in a …" at bounding box center [424, 76] width 540 height 6
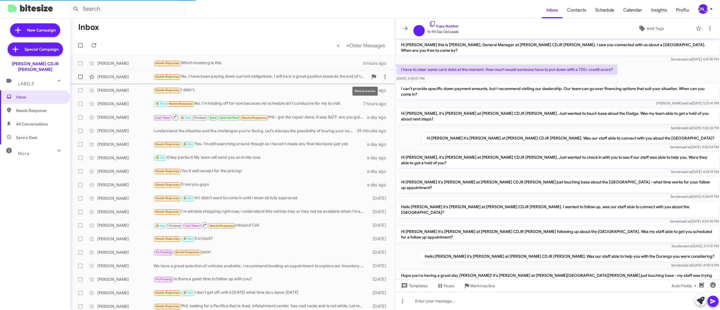
scroll to position [43, 0]
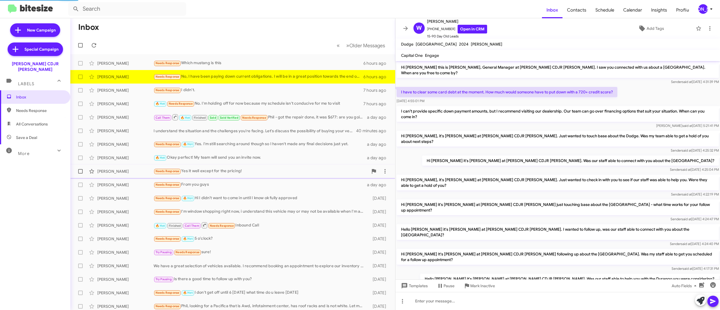
scroll to position [66, 0]
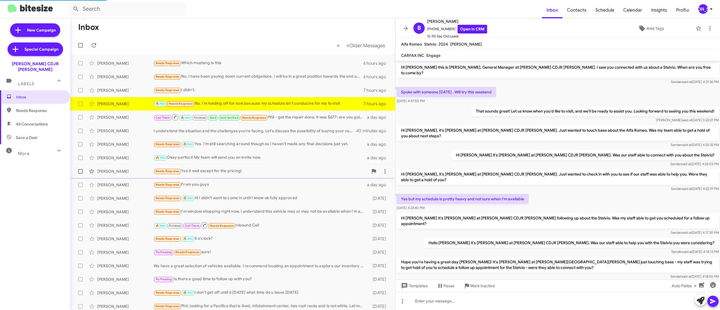
scroll to position [34, 0]
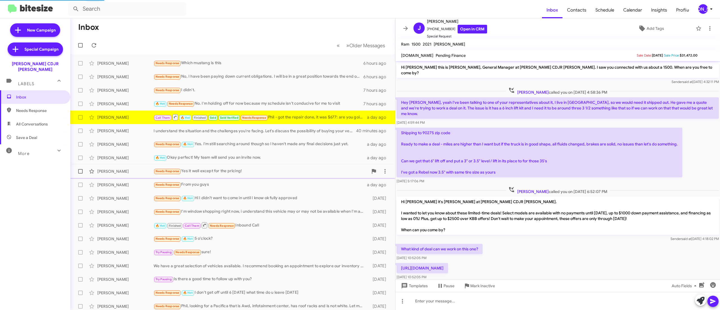
scroll to position [302, 0]
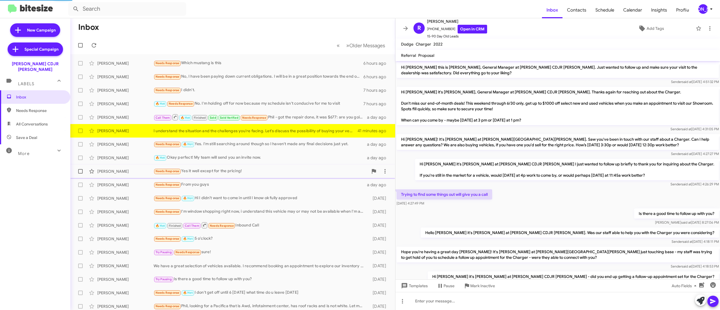
scroll to position [75, 0]
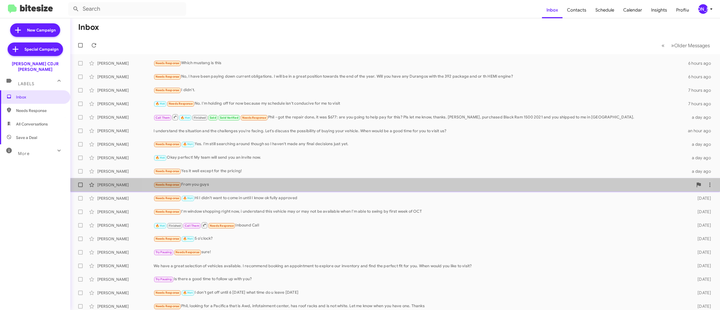
click at [398, 188] on div "Needs Response From you guys" at bounding box center [424, 185] width 540 height 6
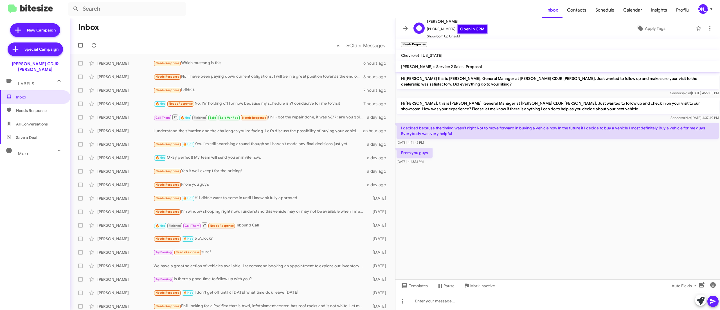
click at [461, 28] on link "Open in CRM" at bounding box center [473, 29] width 30 height 9
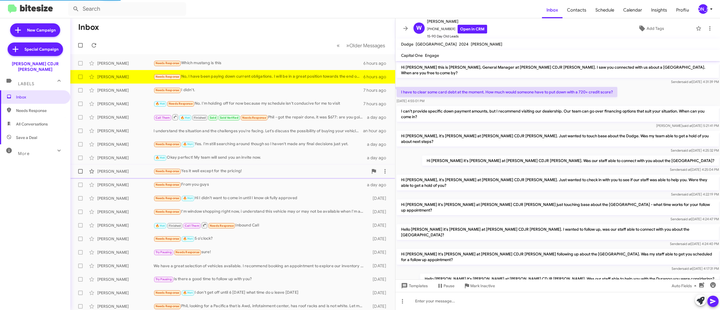
scroll to position [66, 0]
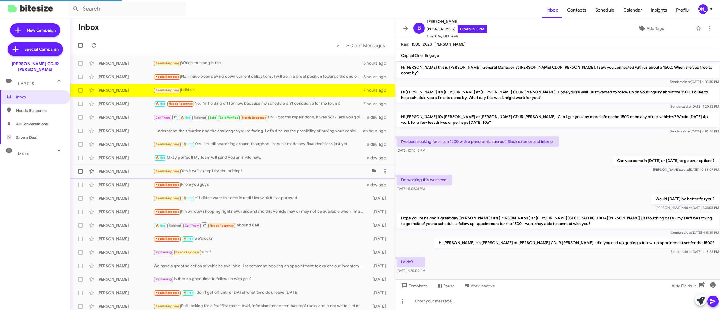
scroll to position [4, 0]
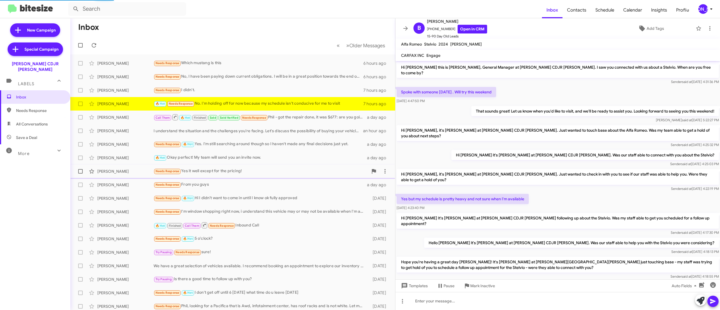
scroll to position [34, 0]
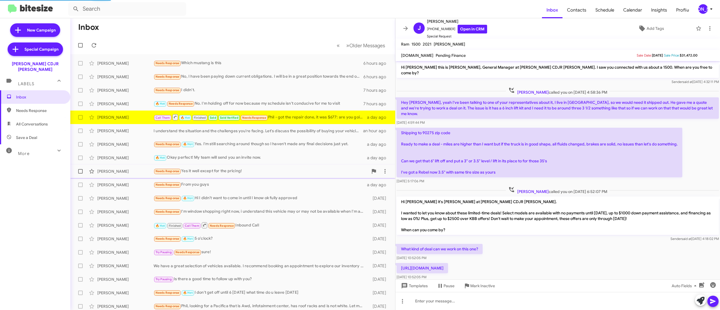
scroll to position [302, 0]
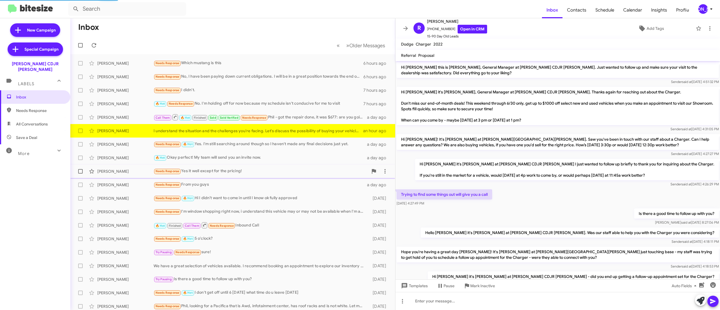
scroll to position [75, 0]
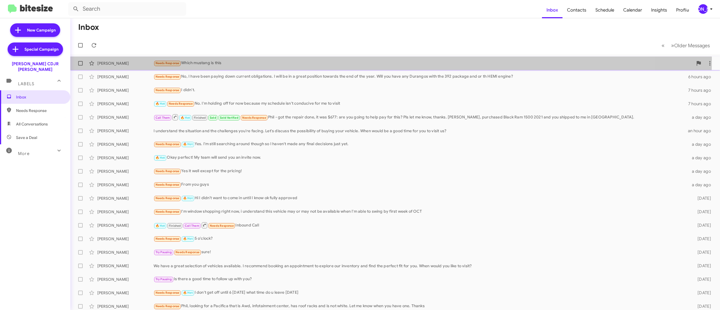
click at [326, 60] on div "Needs Response Which mustang is this" at bounding box center [424, 63] width 540 height 6
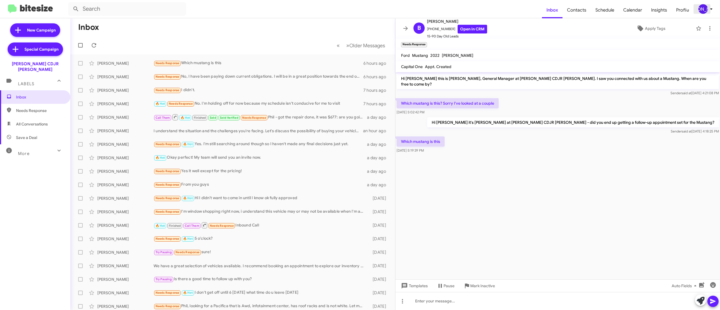
click at [695, 11] on button "[PERSON_NAME]" at bounding box center [704, 9] width 20 height 10
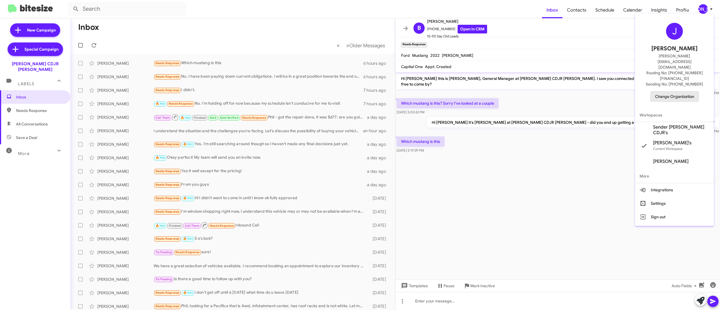
click at [679, 92] on span "Change Organization" at bounding box center [674, 97] width 39 height 10
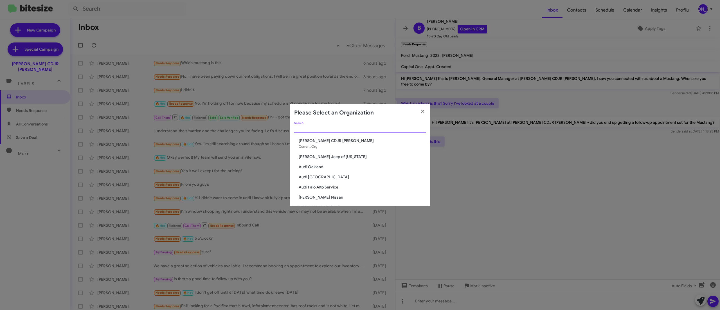
click at [387, 128] on input "Search" at bounding box center [360, 129] width 132 height 5
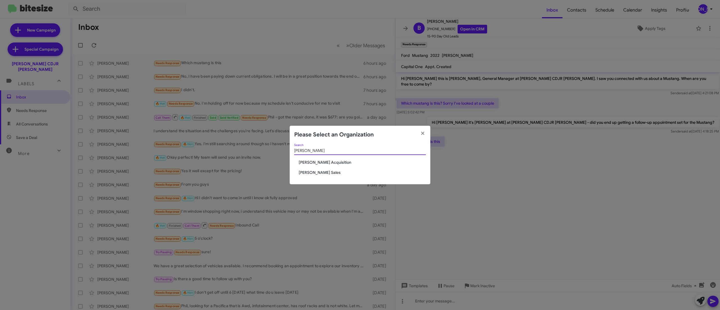
type input "tony"
click at [320, 172] on span "[PERSON_NAME] Sales" at bounding box center [362, 173] width 127 height 6
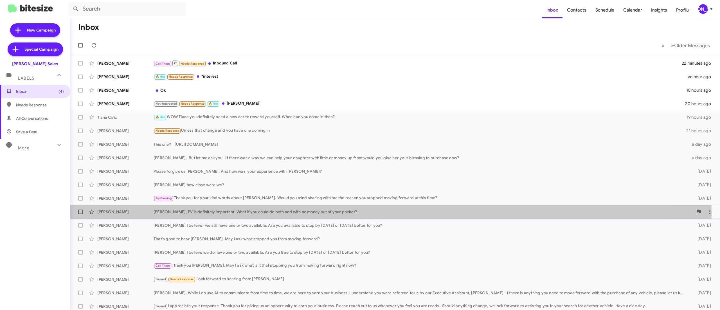
click at [261, 214] on div "Jason, PV is definitely important. What if you could do both and with no money …" at bounding box center [424, 212] width 540 height 6
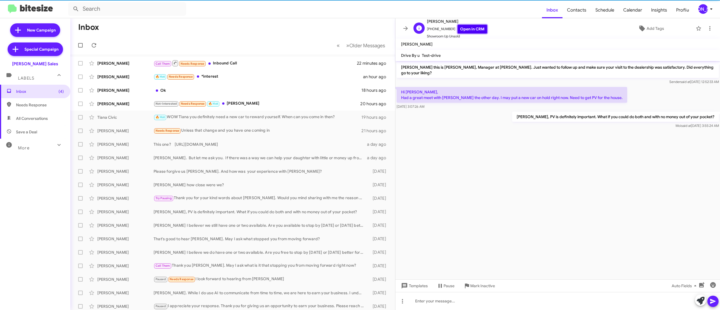
click at [469, 32] on link "Open in CRM" at bounding box center [473, 29] width 30 height 9
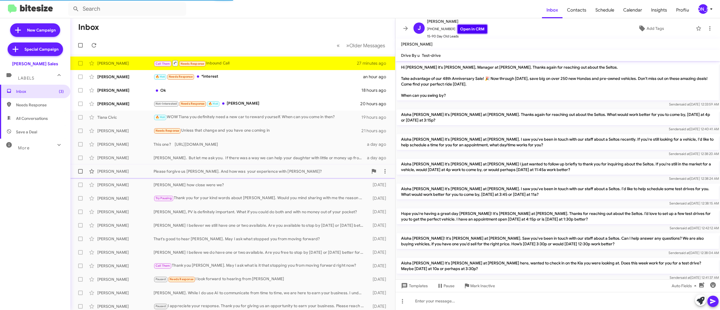
scroll to position [26, 0]
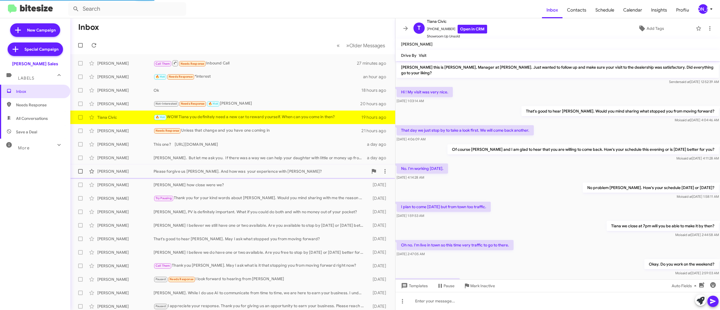
scroll to position [55, 0]
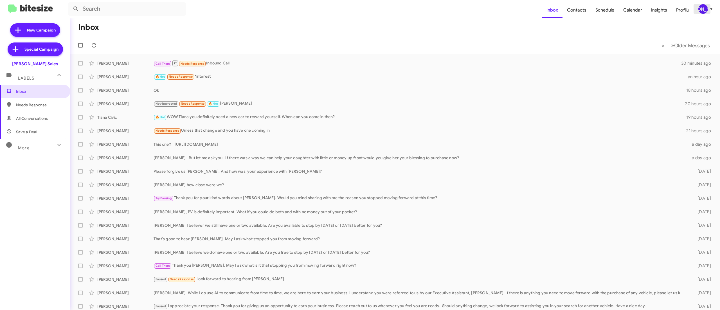
click at [702, 8] on div "[PERSON_NAME]" at bounding box center [704, 9] width 10 height 10
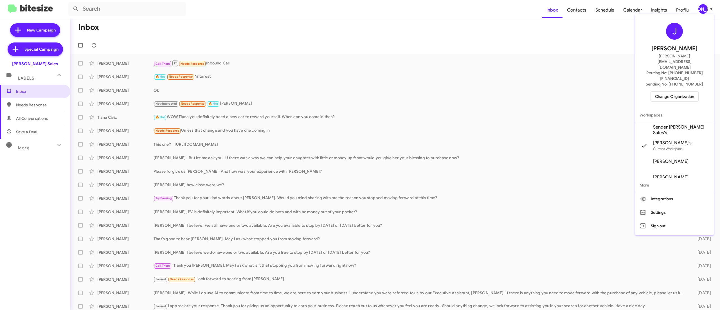
click at [665, 92] on span "Change Organization" at bounding box center [674, 97] width 39 height 10
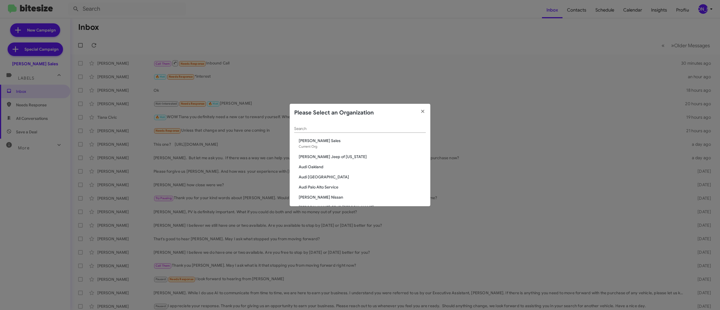
click at [357, 126] on div "Search" at bounding box center [360, 127] width 132 height 11
type input "a"
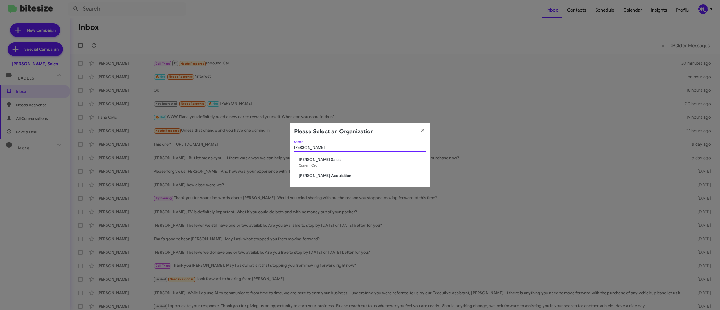
type input "tony"
click at [329, 173] on span "[PERSON_NAME] Acquisition" at bounding box center [362, 176] width 127 height 6
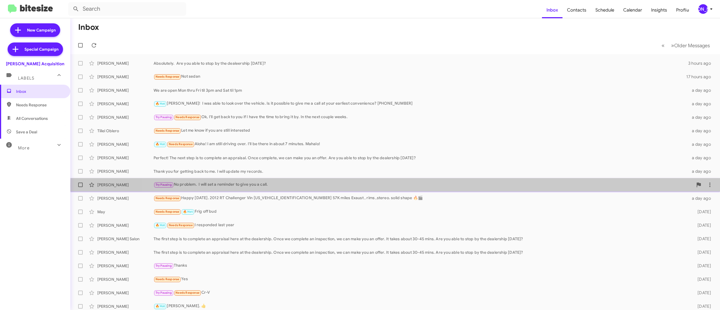
click at [544, 186] on div "Try Pausing No problem. I will set a reminder to give you a call." at bounding box center [424, 185] width 540 height 6
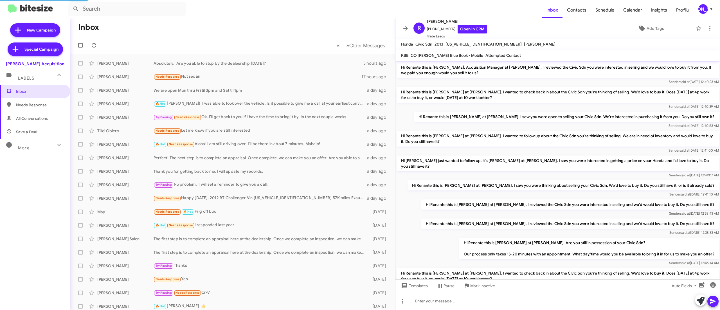
scroll to position [62, 0]
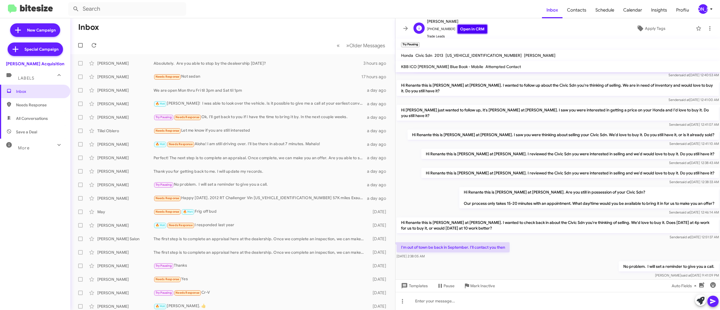
click at [468, 32] on link "Open in CRM" at bounding box center [473, 29] width 30 height 9
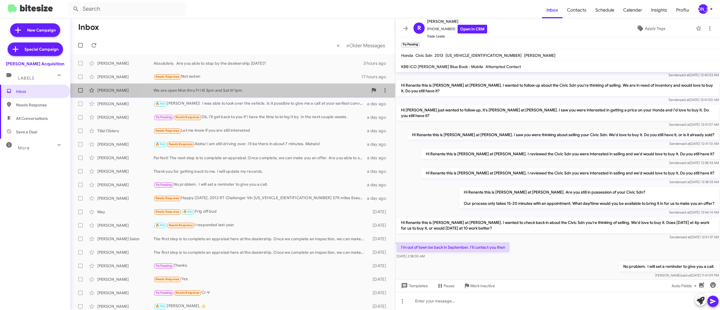
click at [288, 87] on div "[PERSON_NAME] We are open Mon thru Fri til 3pm and Sat til 1pm a day ago" at bounding box center [233, 90] width 316 height 11
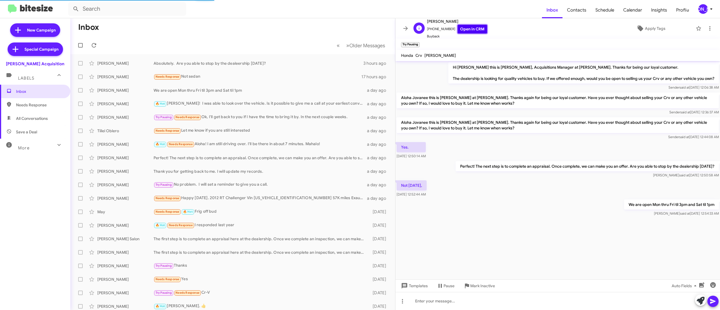
click at [474, 27] on link "Open in CRM" at bounding box center [473, 29] width 30 height 9
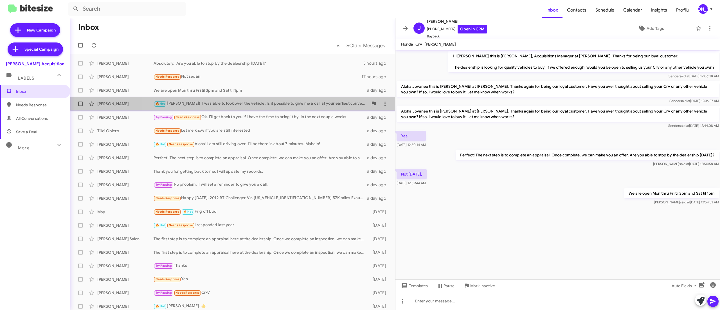
click at [262, 107] on div "🔥 Hot [PERSON_NAME]! I was able to look over the vehicle. Is it possible to giv…" at bounding box center [261, 103] width 215 height 6
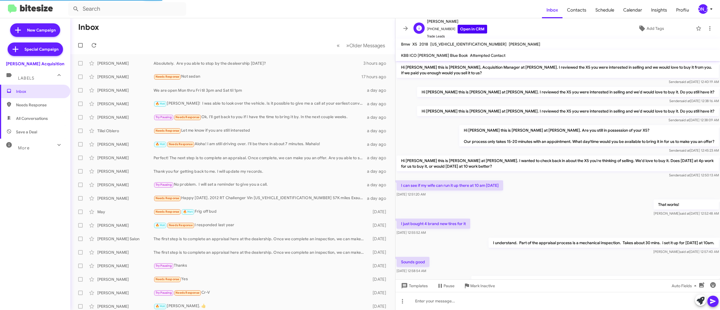
scroll to position [30, 0]
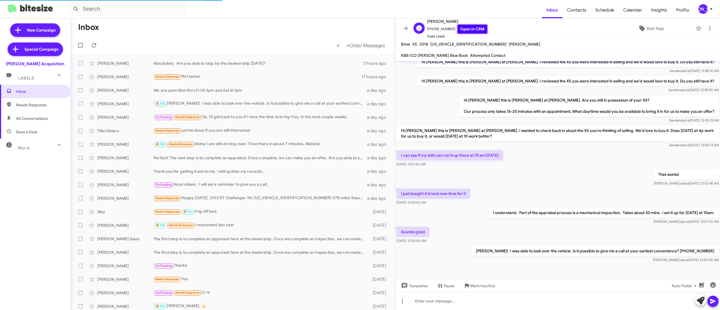
click at [469, 28] on link "Open in CRM" at bounding box center [473, 29] width 30 height 9
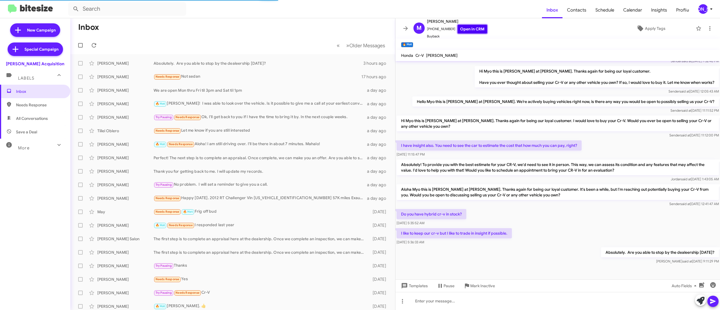
scroll to position [15, 0]
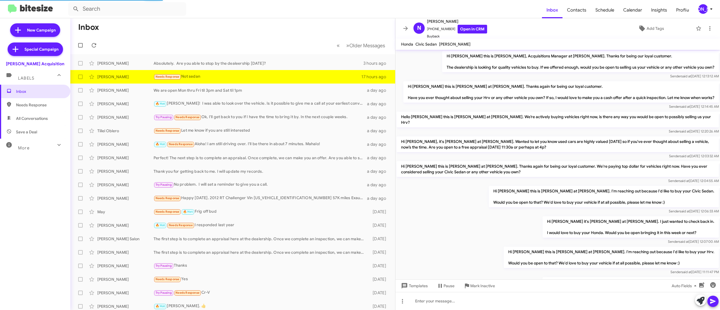
scroll to position [186, 0]
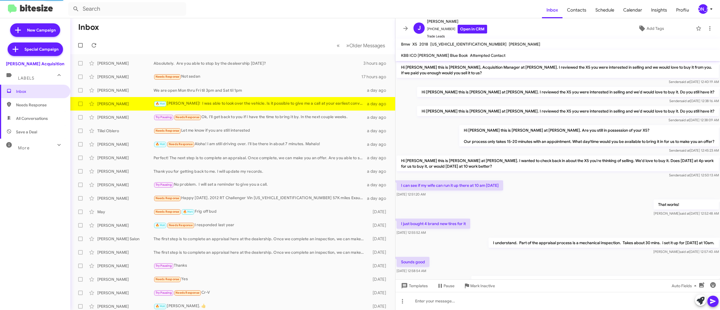
scroll to position [8, 0]
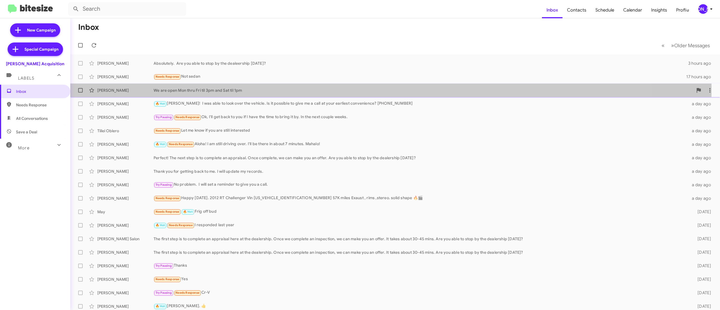
click at [217, 88] on div "We are open Mon thru Fri til 3pm and Sat til 1pm" at bounding box center [424, 91] width 540 height 6
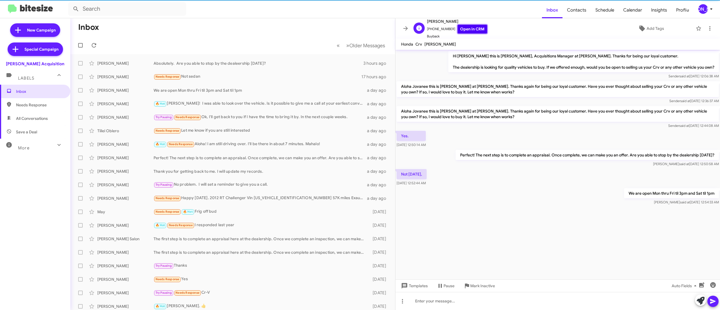
click at [464, 31] on link "Open in CRM" at bounding box center [473, 29] width 30 height 9
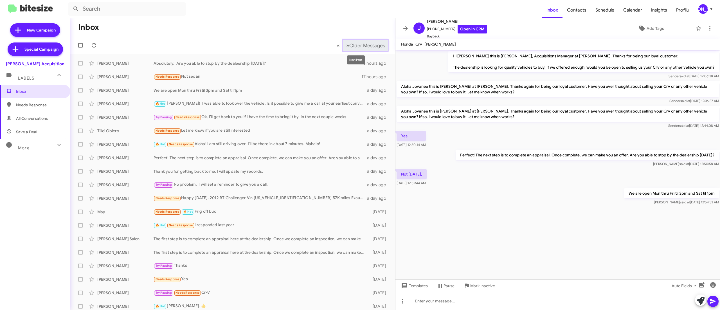
click at [355, 42] on span "Older Messages" at bounding box center [367, 45] width 36 height 6
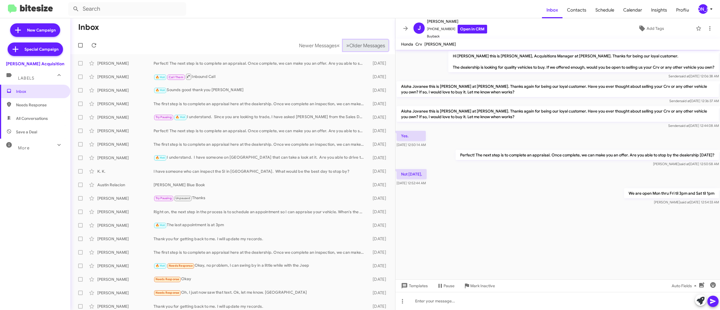
click at [355, 42] on span "Older Messages" at bounding box center [367, 45] width 36 height 6
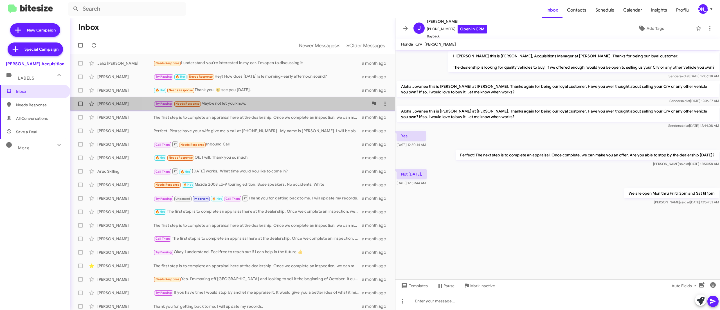
click at [269, 109] on div "Roy Manubag Try Pausing Needs Response Maybe not let you know. a month ago" at bounding box center [233, 103] width 316 height 11
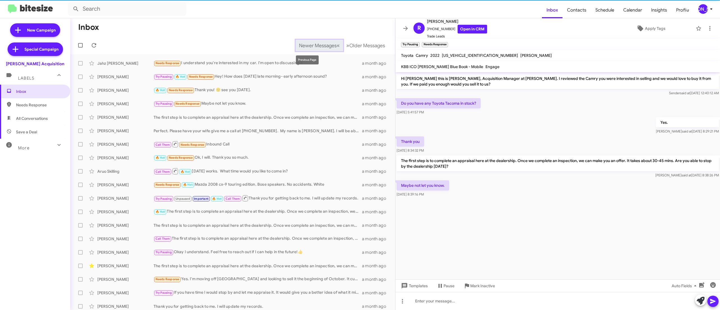
click at [305, 48] on span "Newer Messages" at bounding box center [318, 45] width 38 height 6
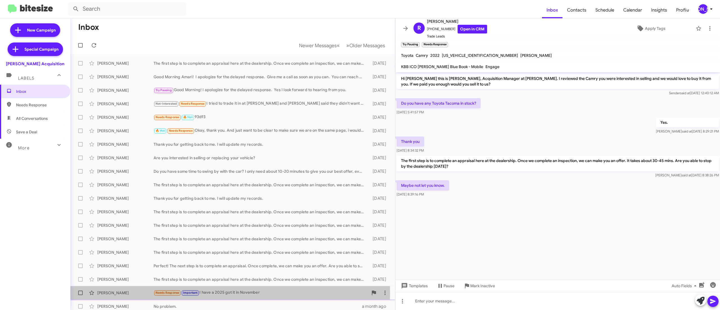
click at [230, 293] on div "Needs Response Important I have a 2025 got it in November" at bounding box center [261, 293] width 215 height 6
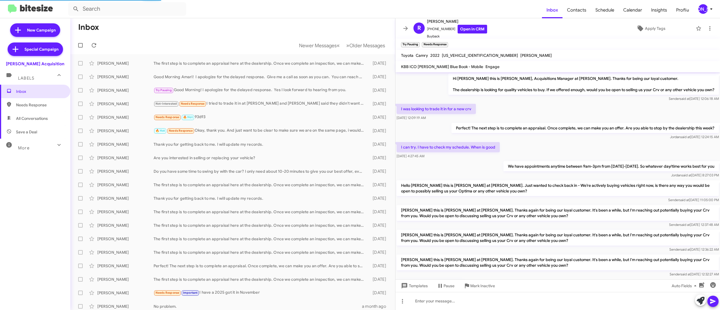
scroll to position [21, 0]
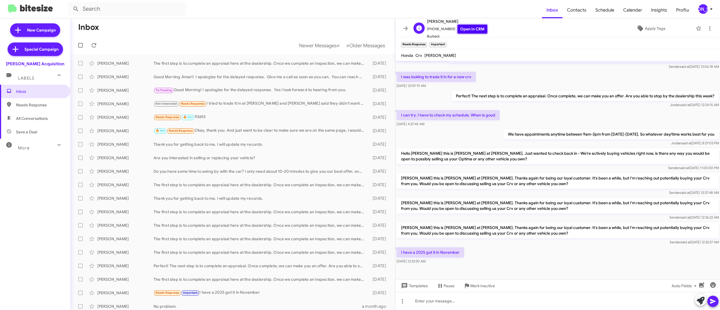
click at [468, 32] on link "Open in CRM" at bounding box center [473, 29] width 30 height 9
click at [299, 44] on span "Newer Messages" at bounding box center [318, 45] width 38 height 6
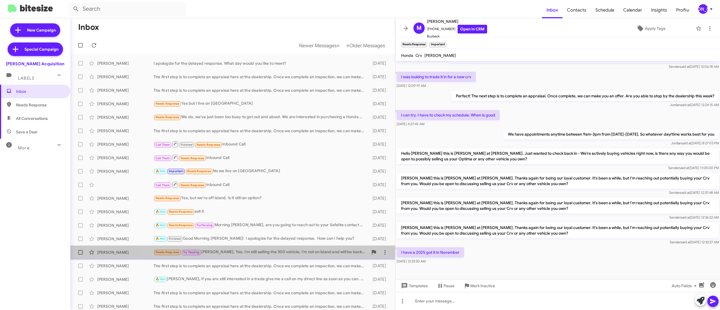
click at [258, 247] on span "Jaren Manumaleuna Needs Response Try Pausing Aloha Walt Ho, Yes, I'm still sell…" at bounding box center [232, 253] width 325 height 14
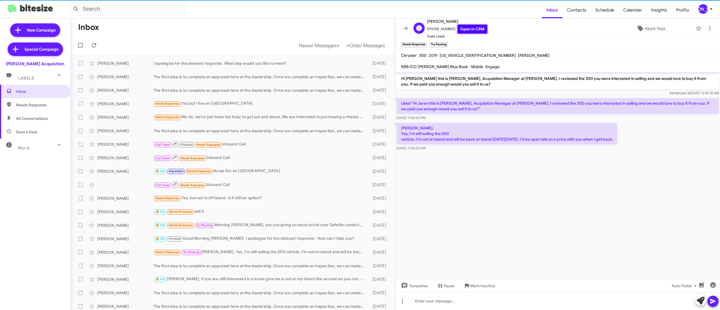
click at [462, 28] on link "Open in CRM" at bounding box center [473, 29] width 30 height 9
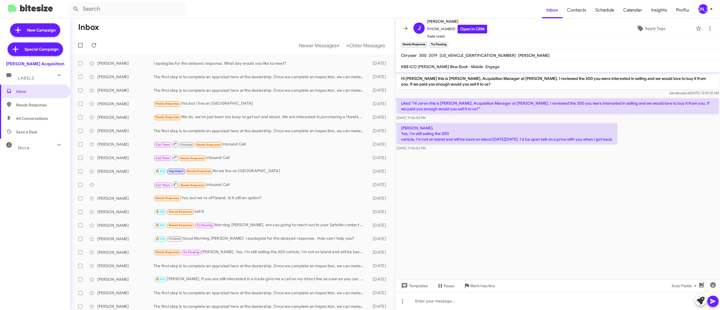
click at [702, 11] on div "[PERSON_NAME]" at bounding box center [704, 9] width 10 height 10
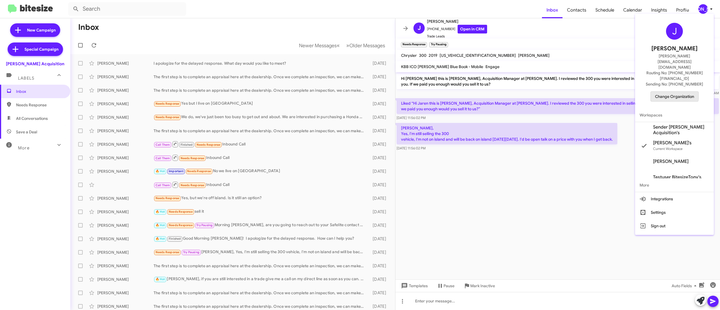
click at [672, 92] on span "Change Organization" at bounding box center [674, 97] width 39 height 10
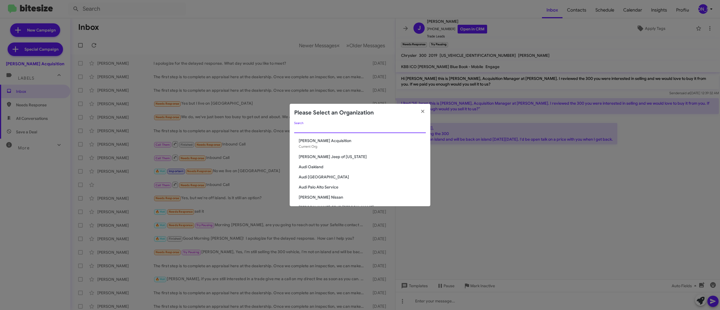
click at [379, 127] on input "Search" at bounding box center [360, 129] width 132 height 5
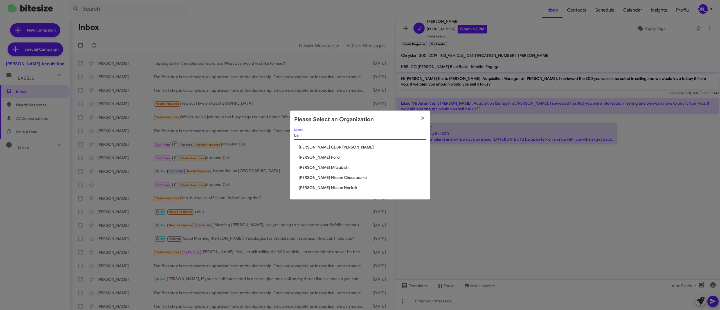
type input "bani"
click at [342, 177] on span "[PERSON_NAME] Nissan Chesapeake" at bounding box center [362, 178] width 127 height 6
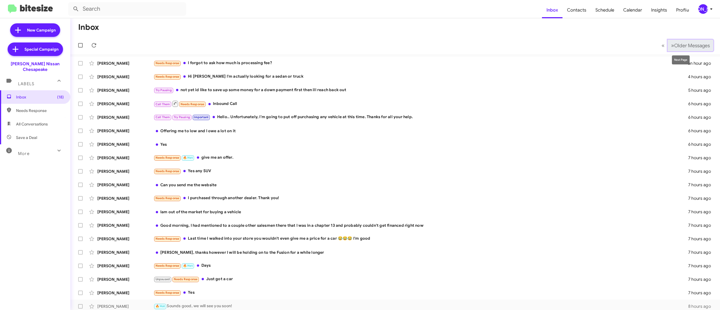
click at [678, 42] on button "» Next Older Messages" at bounding box center [691, 46] width 46 height 12
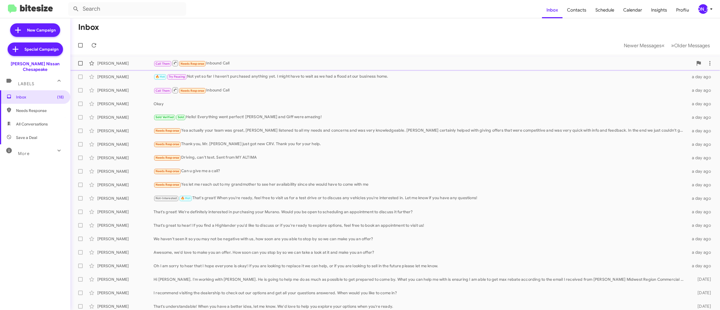
click at [328, 62] on div "Call Them Needs Response Inbound Call" at bounding box center [424, 63] width 540 height 7
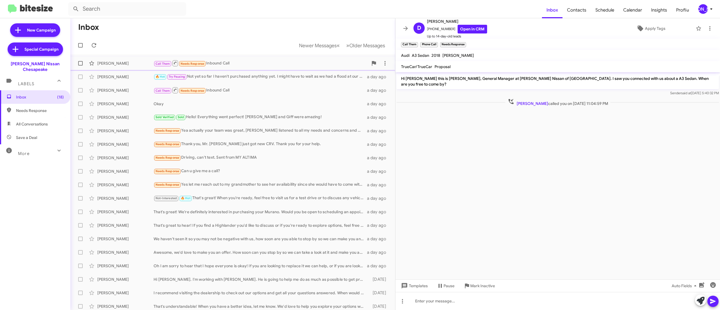
click at [314, 62] on div "Call Them Needs Response Inbound Call" at bounding box center [261, 63] width 215 height 7
click at [276, 60] on div "Call Them Needs Response Inbound Call" at bounding box center [261, 63] width 215 height 7
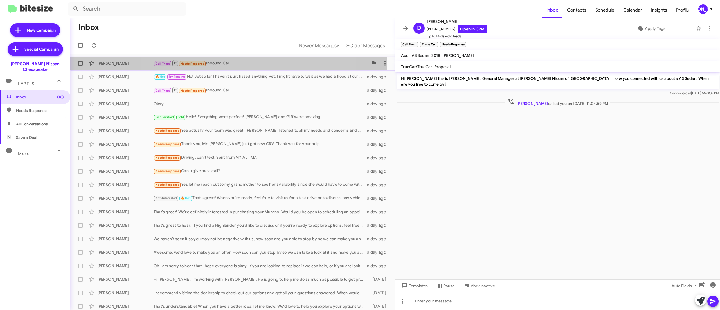
click at [228, 63] on div "Call Them Needs Response Inbound Call" at bounding box center [261, 63] width 215 height 7
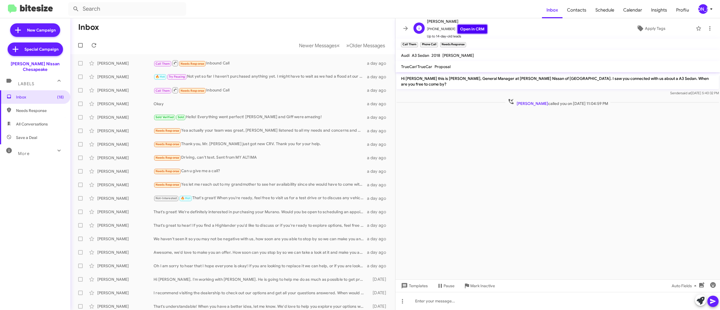
click at [468, 30] on link "Open in CRM" at bounding box center [473, 29] width 30 height 9
click at [258, 52] on mat-toolbar-row "Newer Messages « Previous » Next Older Messages" at bounding box center [232, 45] width 325 height 18
click at [249, 67] on div "Call Them Needs Response Inbound Call" at bounding box center [261, 63] width 215 height 7
click at [458, 29] on link "Open in CRM" at bounding box center [473, 29] width 30 height 9
click at [312, 44] on span "Newer Messages" at bounding box center [318, 45] width 38 height 6
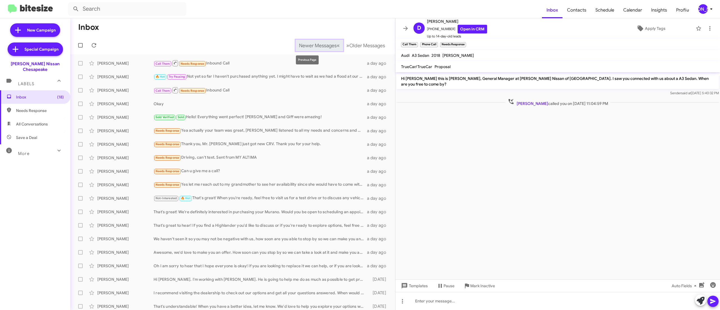
click at [310, 45] on span "Newer Messages" at bounding box center [318, 45] width 38 height 6
click at [310, 44] on span "Newer Messages" at bounding box center [318, 45] width 38 height 6
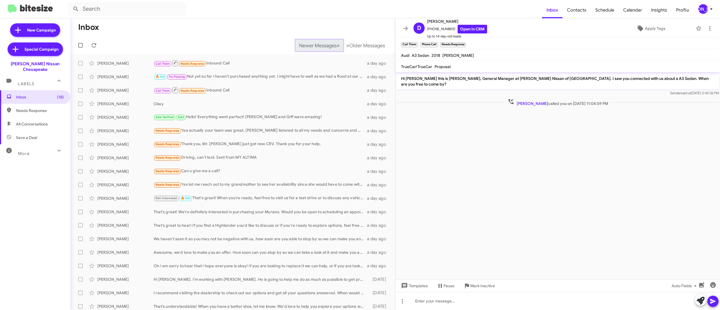
click at [310, 43] on span "Newer Messages" at bounding box center [318, 45] width 38 height 6
click at [310, 42] on button "Newer Messages « Previous" at bounding box center [320, 46] width 48 height 12
click at [402, 27] on icon at bounding box center [405, 28] width 7 height 7
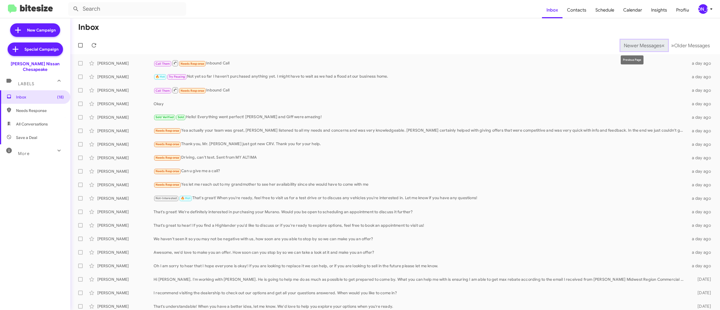
click at [624, 43] on span "Newer Messages" at bounding box center [643, 45] width 38 height 6
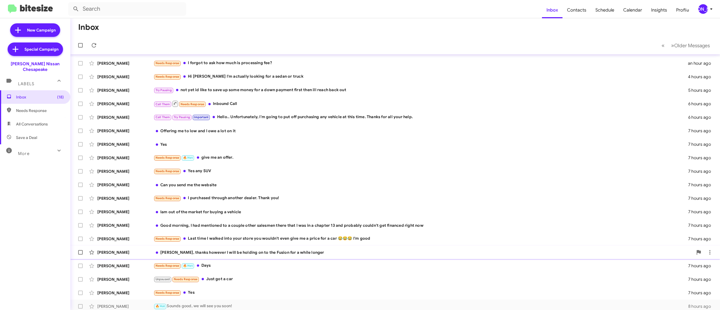
scroll to position [17, 0]
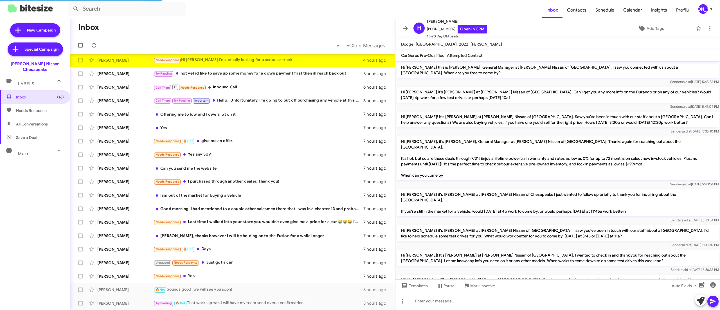
scroll to position [34, 0]
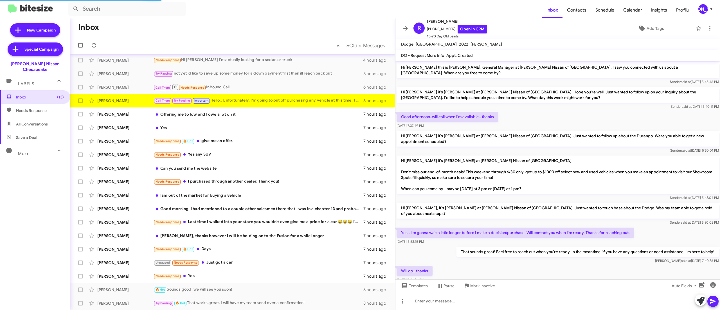
scroll to position [114, 0]
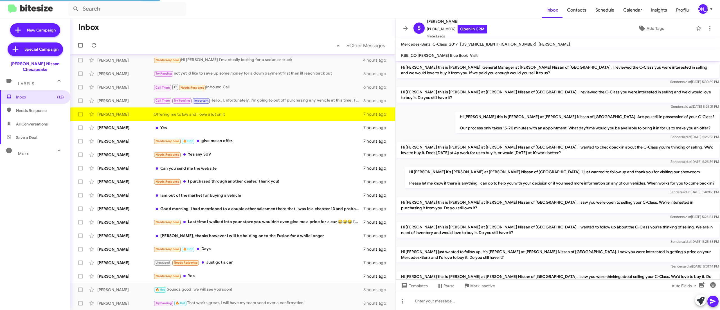
scroll to position [142, 0]
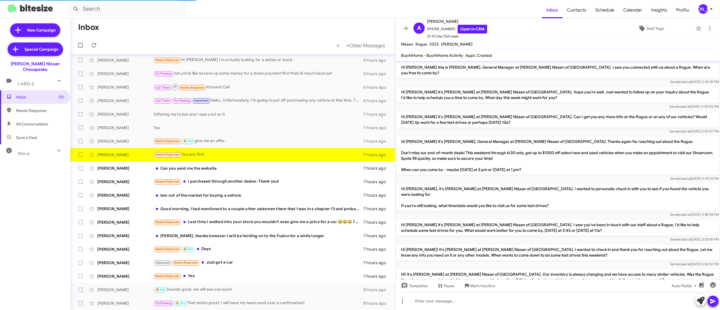
scroll to position [34, 0]
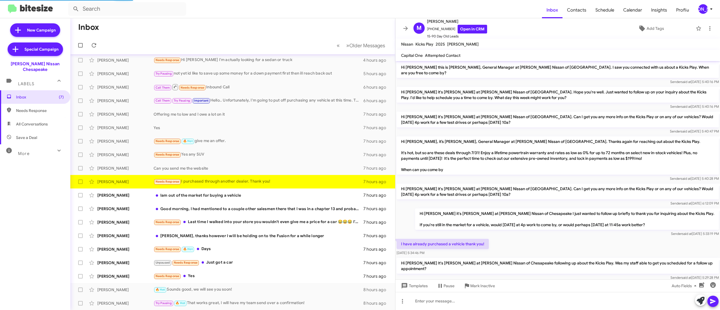
scroll to position [1, 0]
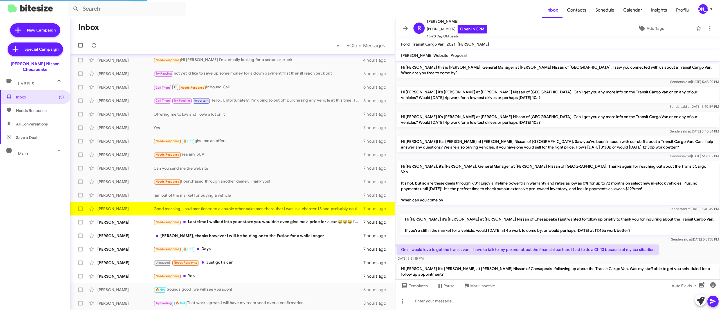
scroll to position [34, 0]
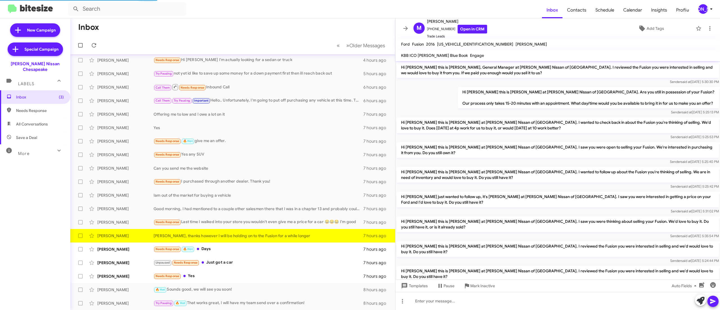
scroll to position [68, 0]
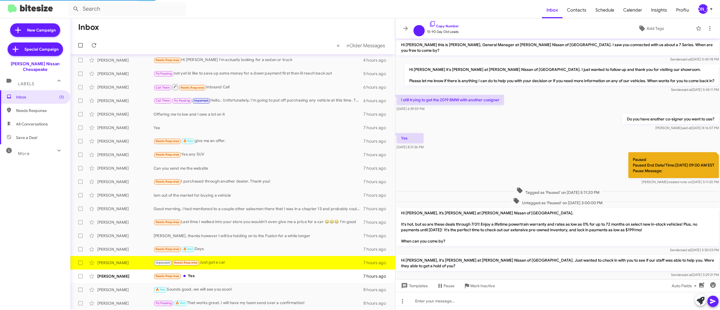
scroll to position [76, 0]
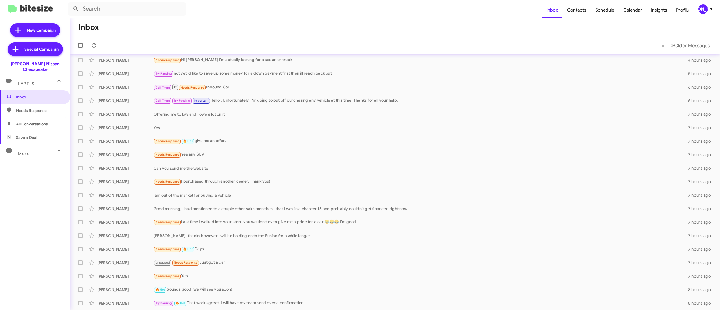
click at [705, 7] on div "[PERSON_NAME]" at bounding box center [704, 9] width 10 height 10
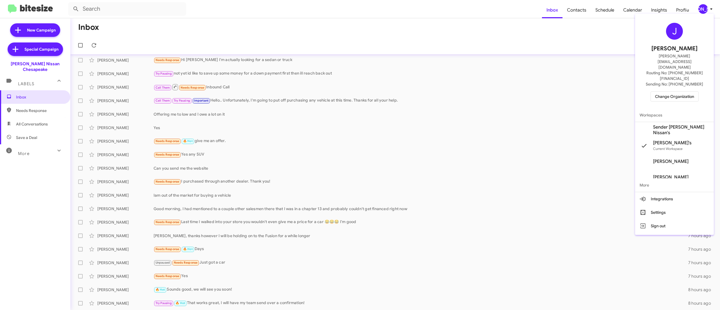
click at [664, 92] on span "Change Organization" at bounding box center [674, 97] width 39 height 10
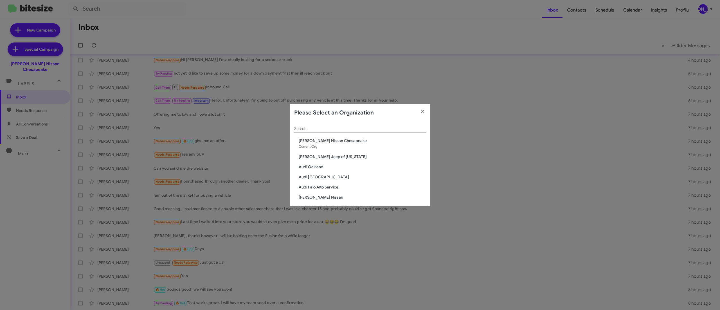
click at [383, 129] on input "Search" at bounding box center [360, 129] width 132 height 5
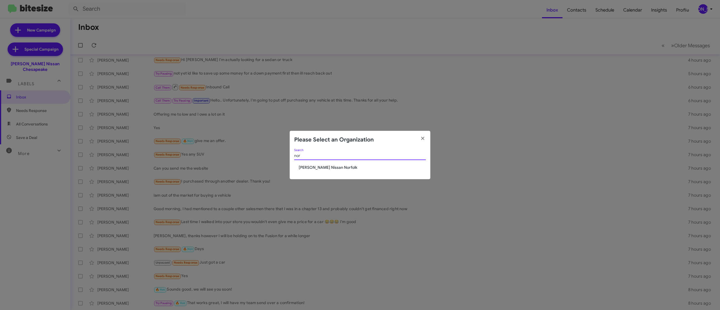
type input "nor"
click at [331, 166] on span "[PERSON_NAME] Nissan Norfolk" at bounding box center [362, 168] width 127 height 6
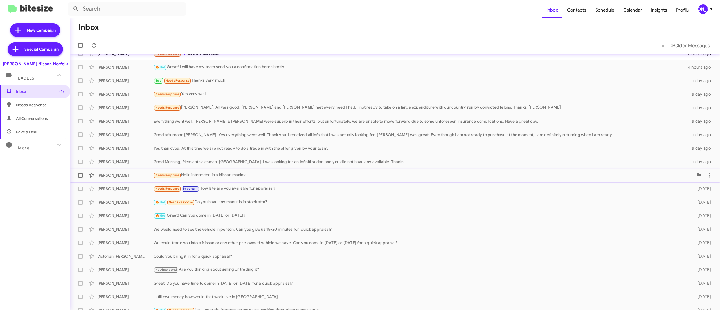
scroll to position [17, 0]
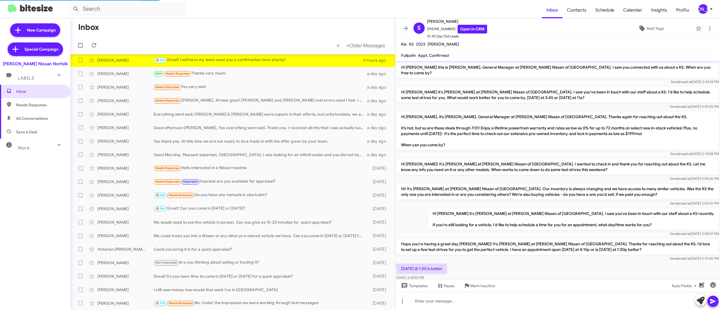
scroll to position [29, 0]
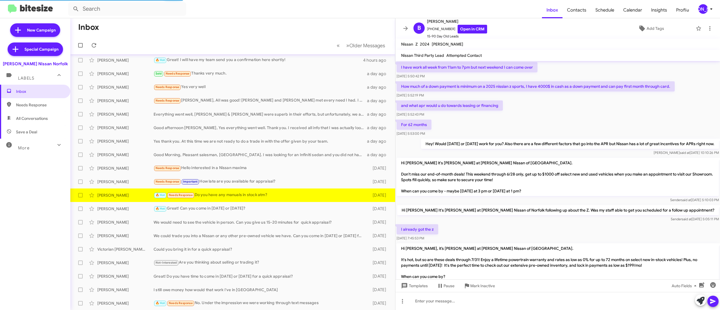
scroll to position [254, 0]
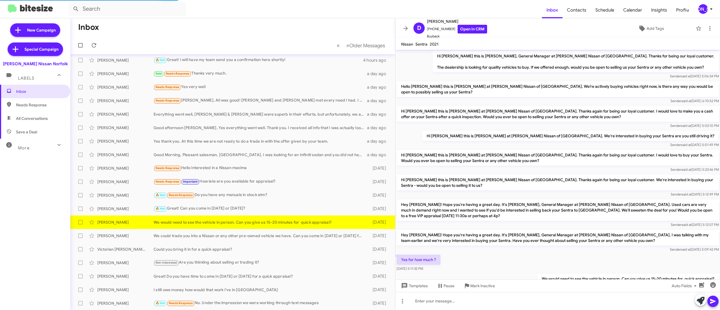
scroll to position [26, 0]
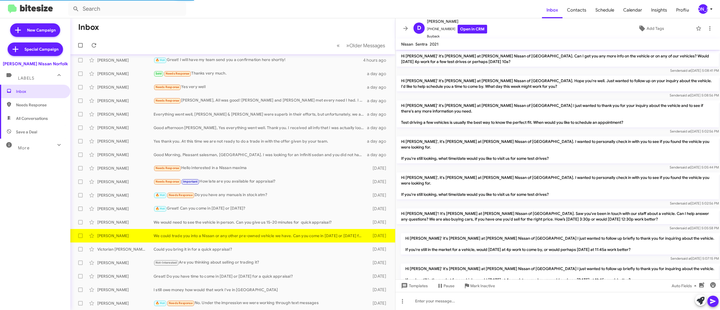
scroll to position [395, 0]
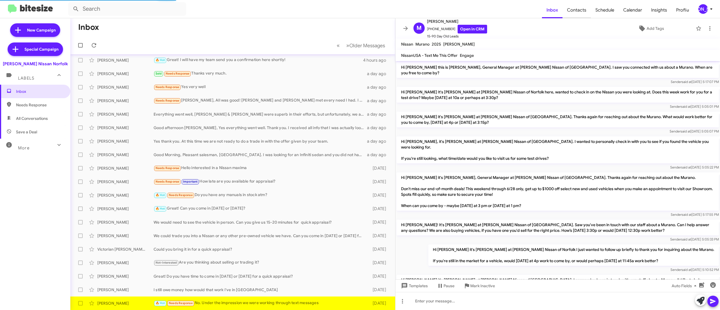
scroll to position [275, 0]
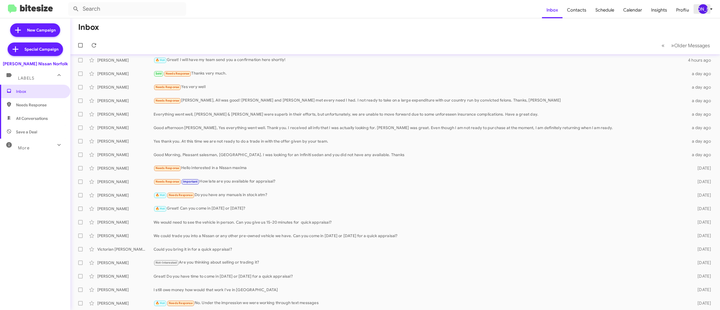
click at [707, 7] on div "[PERSON_NAME]" at bounding box center [704, 9] width 10 height 10
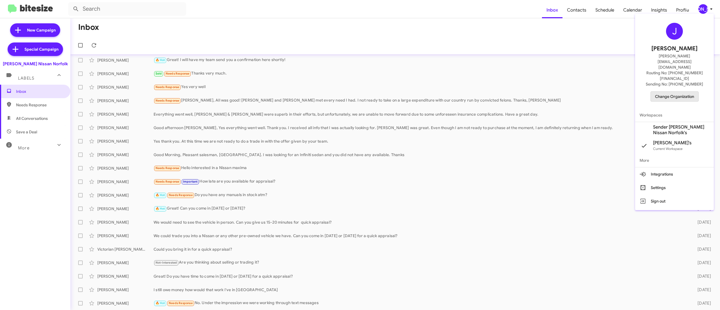
click at [673, 92] on span "Change Organization" at bounding box center [674, 97] width 39 height 10
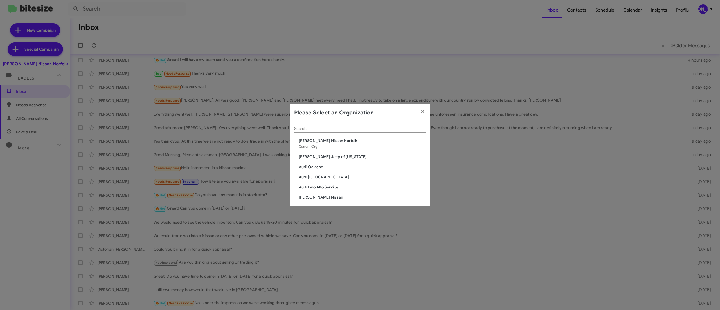
click at [371, 126] on div "Search" at bounding box center [360, 127] width 132 height 11
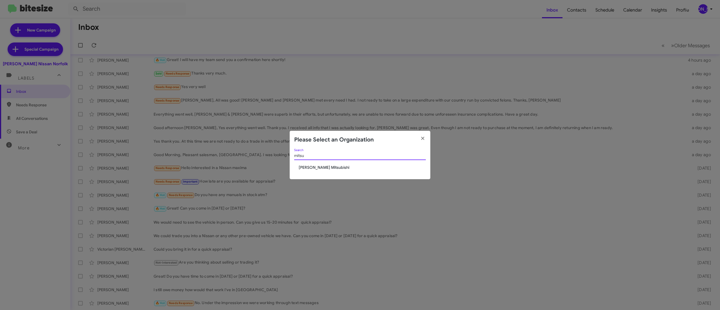
type input "mitsu"
click at [312, 165] on span "[PERSON_NAME] Mitsubishi" at bounding box center [362, 168] width 127 height 6
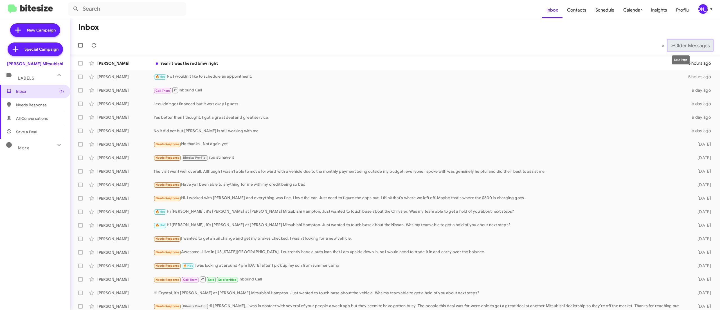
click at [683, 41] on button "» Next Older Messages" at bounding box center [691, 46] width 46 height 12
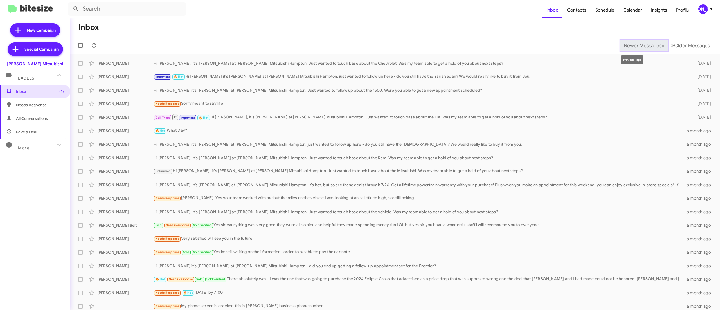
click at [638, 41] on button "Newer Messages « Previous" at bounding box center [645, 46] width 48 height 12
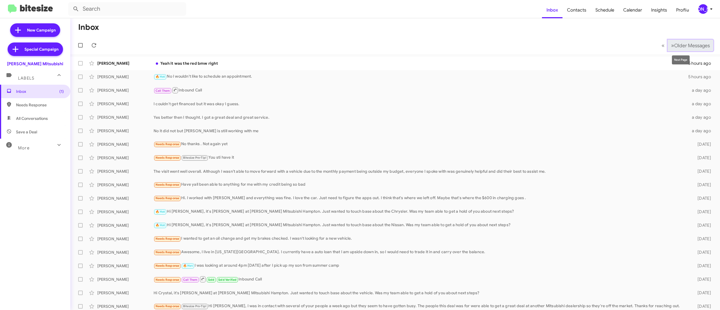
click at [692, 43] on span "Older Messages" at bounding box center [693, 45] width 36 height 6
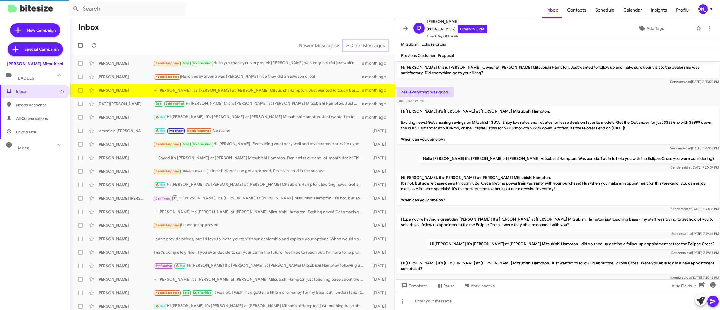
scroll to position [29, 0]
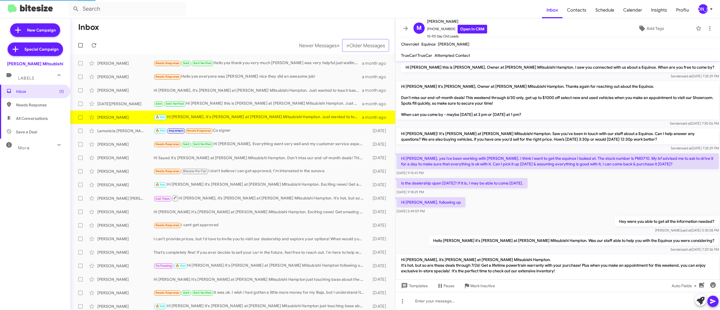
scroll to position [116, 0]
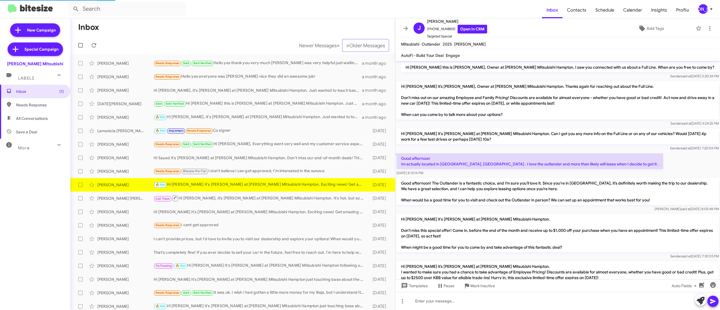
scroll to position [328, 0]
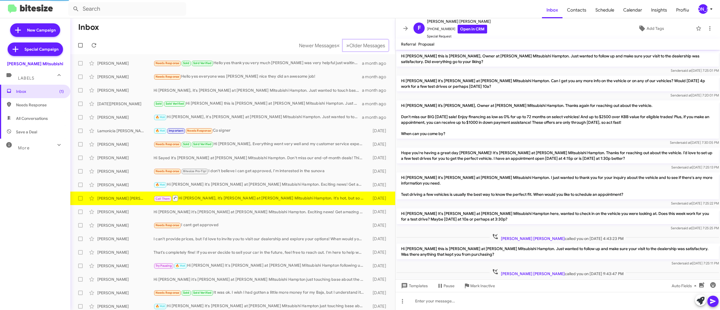
scroll to position [104, 0]
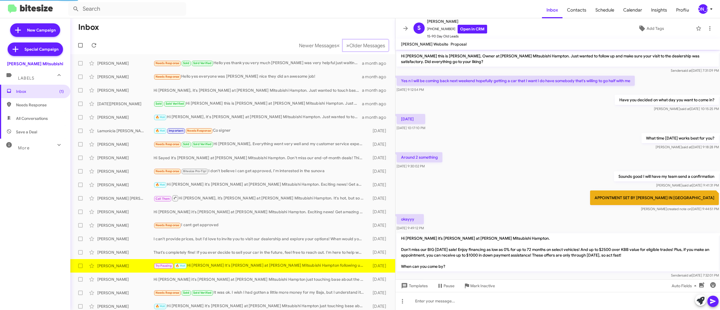
scroll to position [227, 0]
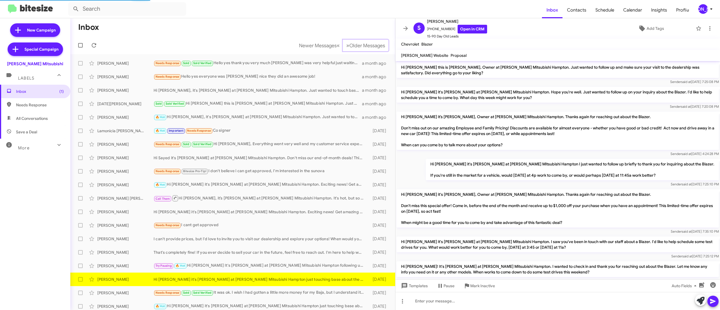
scroll to position [328, 0]
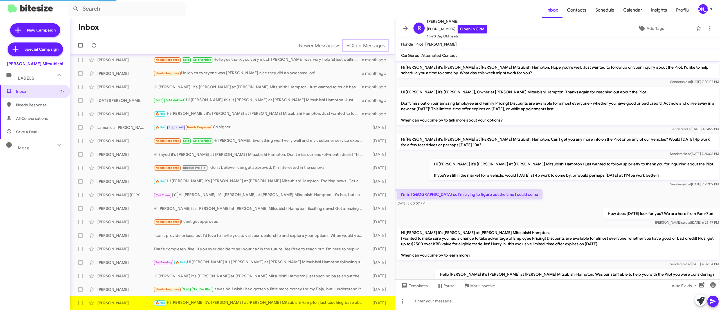
scroll to position [328, 0]
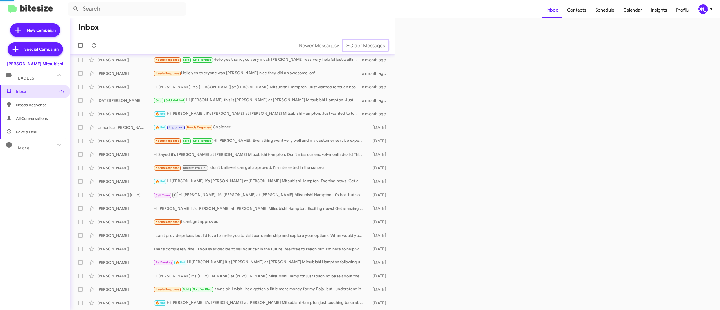
scroll to position [17, 0]
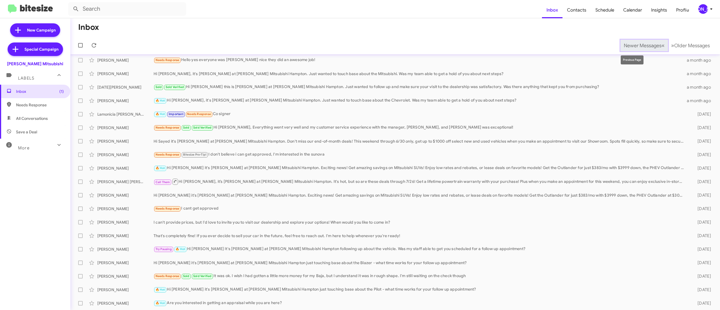
click at [630, 45] on span "Newer Messages" at bounding box center [643, 45] width 38 height 6
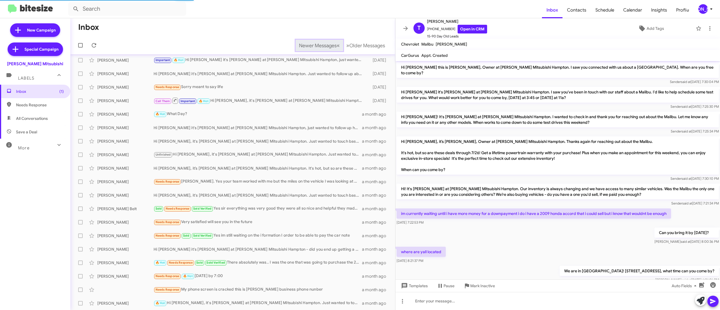
scroll to position [32, 0]
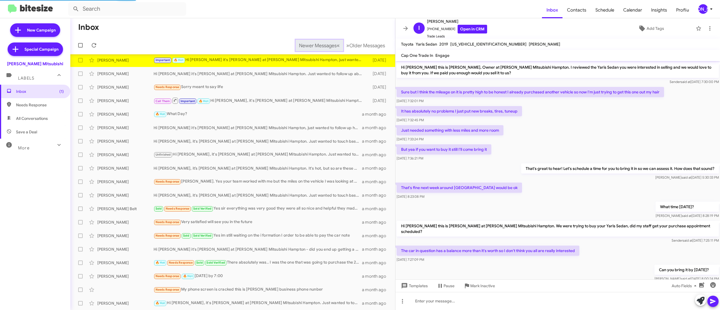
scroll to position [34, 0]
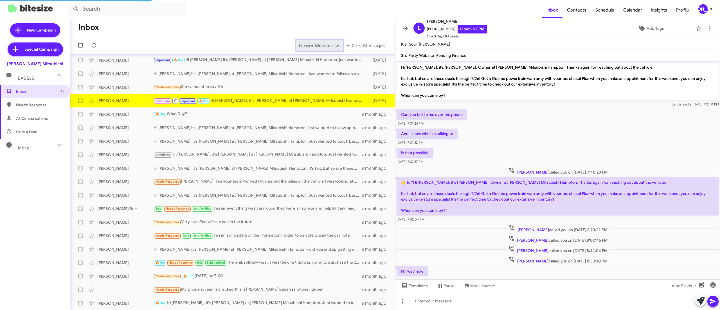
scroll to position [89, 0]
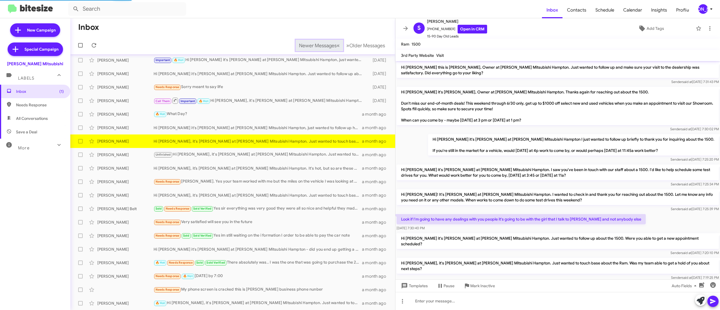
scroll to position [2, 0]
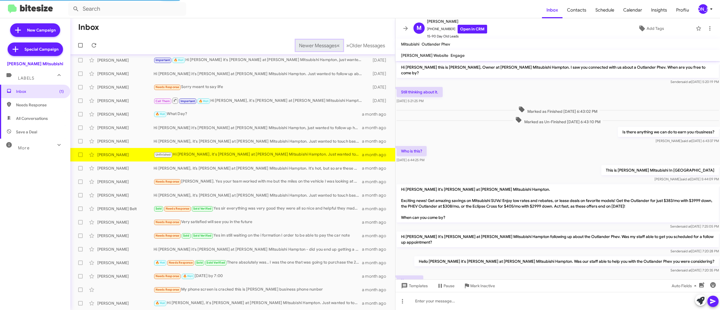
scroll to position [103, 0]
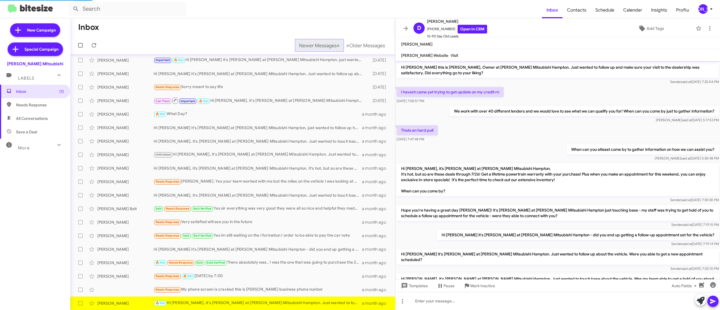
scroll to position [21, 0]
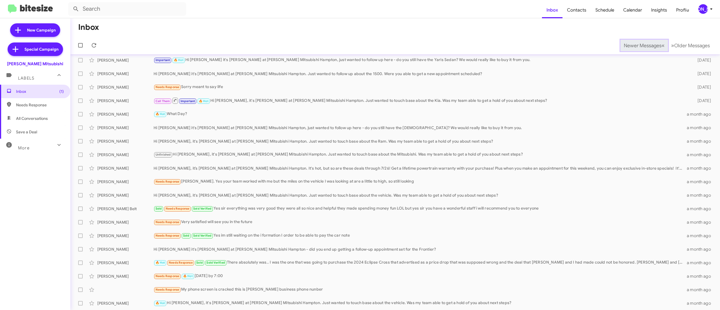
click at [630, 45] on span "Newer Messages" at bounding box center [643, 45] width 38 height 6
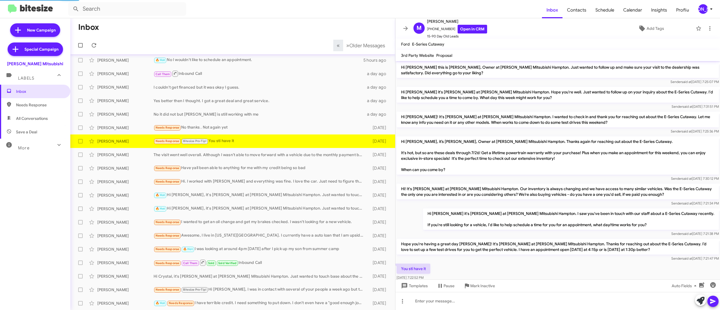
scroll to position [26, 0]
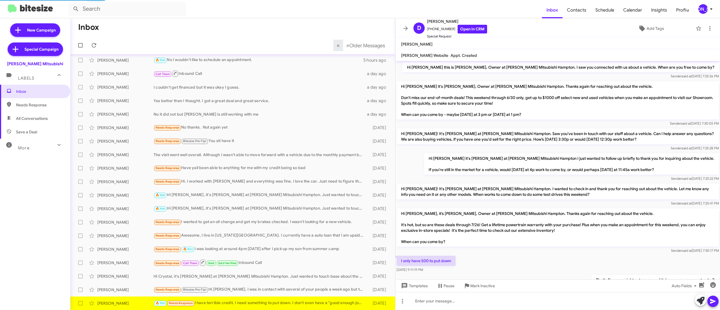
scroll to position [113, 0]
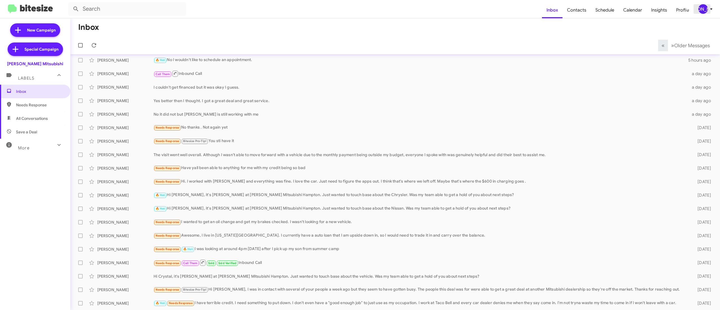
click at [709, 6] on icon at bounding box center [711, 9] width 7 height 7
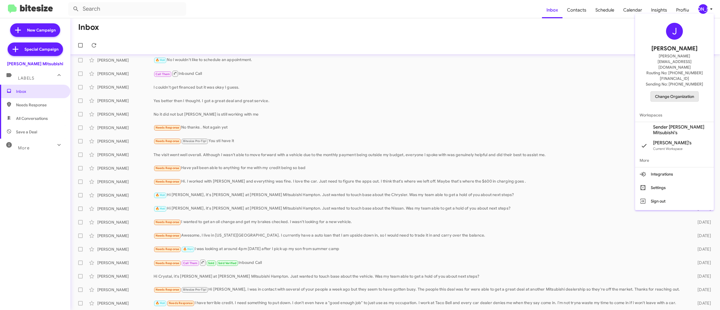
click at [669, 92] on span "Change Organization" at bounding box center [674, 97] width 39 height 10
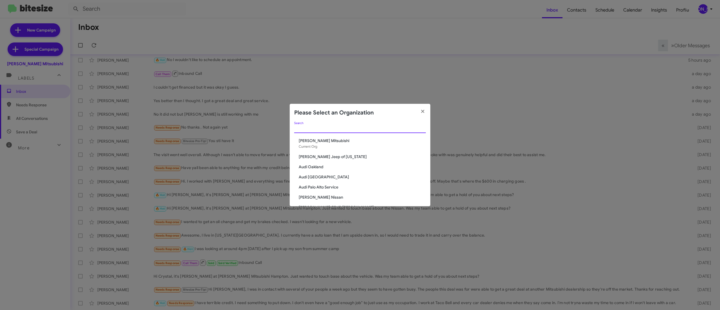
click at [335, 127] on input "Search" at bounding box center [360, 129] width 132 height 5
type input "c"
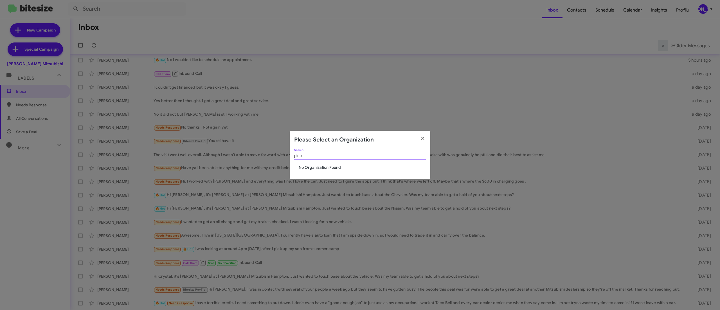
type input "pin"
click at [351, 154] on input "pin" at bounding box center [360, 156] width 132 height 5
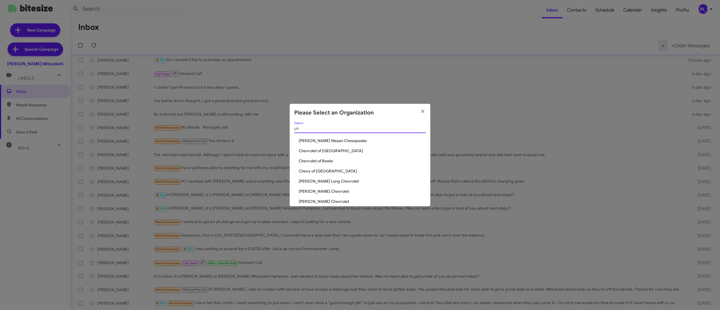
type input "c"
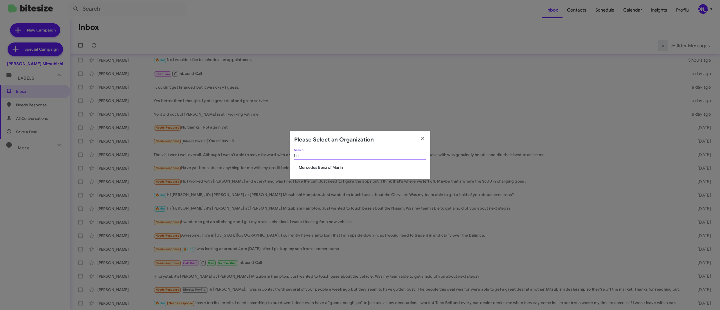
type input "b"
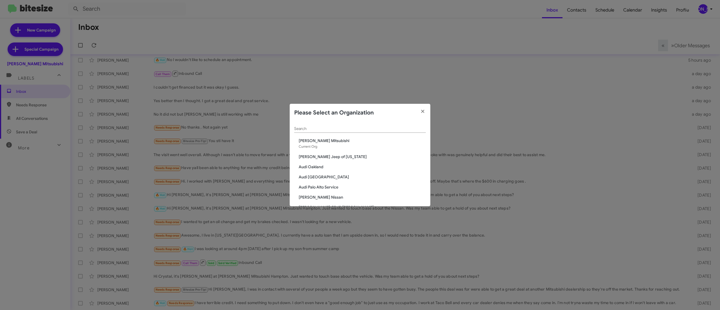
click at [325, 124] on div "Search" at bounding box center [360, 127] width 132 height 11
type input "chev"
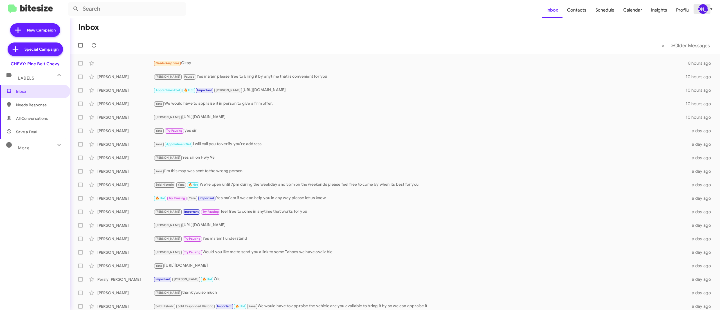
click at [706, 8] on div "[PERSON_NAME]" at bounding box center [704, 9] width 10 height 10
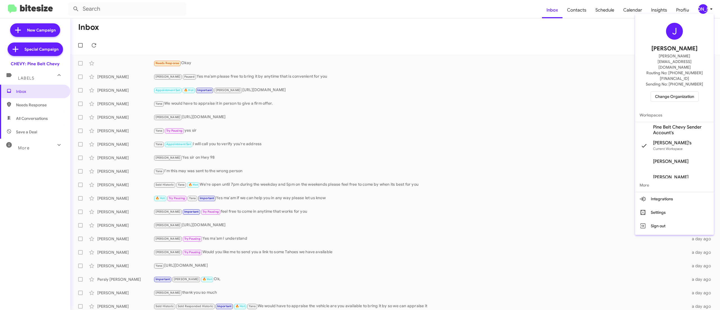
click at [669, 92] on span "Change Organization" at bounding box center [674, 97] width 39 height 10
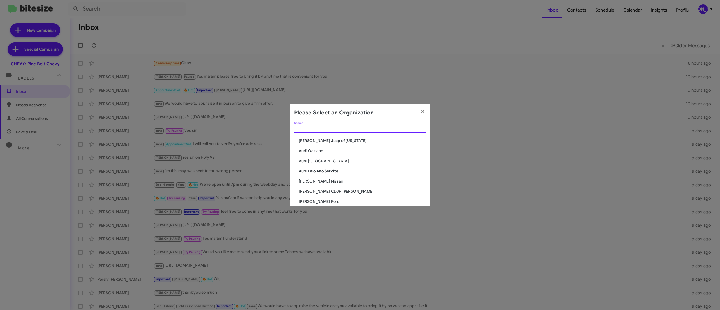
click at [373, 129] on input "Search" at bounding box center [360, 129] width 132 height 5
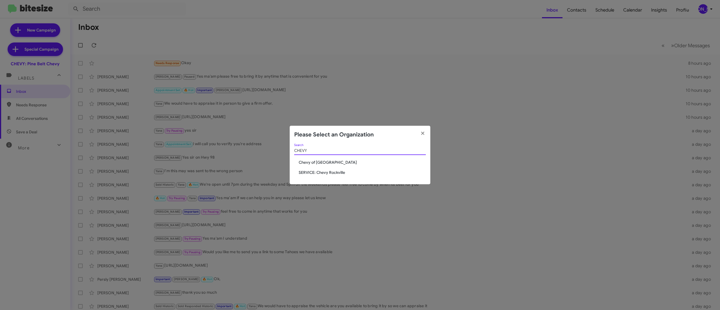
type input "CHEVY"
click at [302, 35] on modal-container "Please Select an Organization CHEVY Search Chevy of [GEOGRAPHIC_DATA] SERVICE: …" at bounding box center [360, 155] width 720 height 310
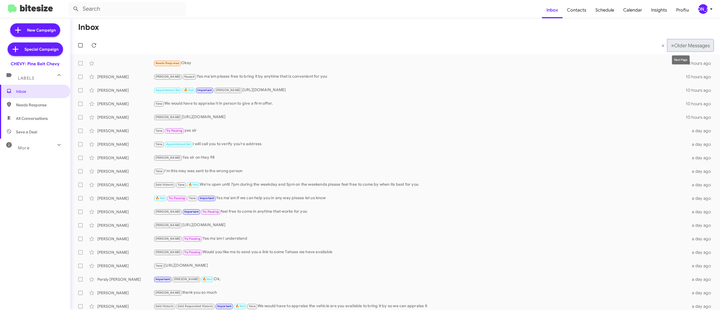
click at [675, 43] on span "Older Messages" at bounding box center [693, 45] width 36 height 6
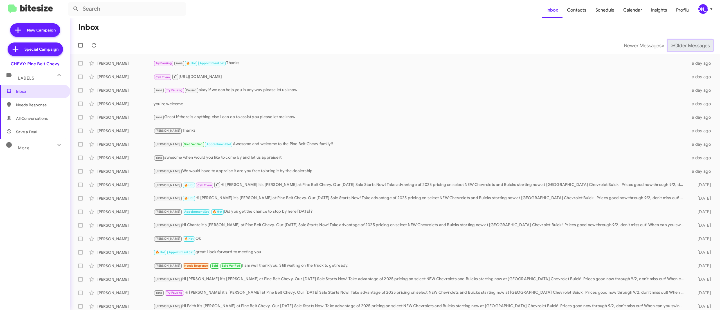
click at [675, 43] on span "Older Messages" at bounding box center [693, 45] width 36 height 6
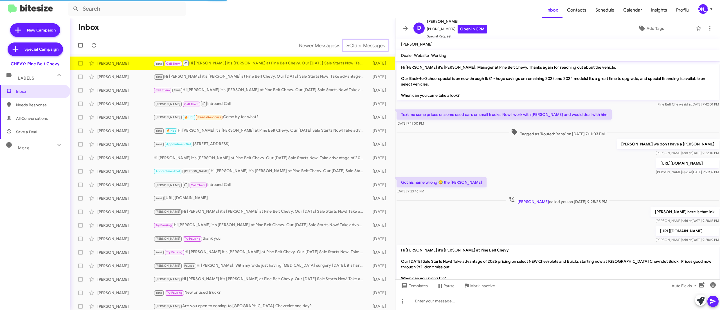
scroll to position [38, 0]
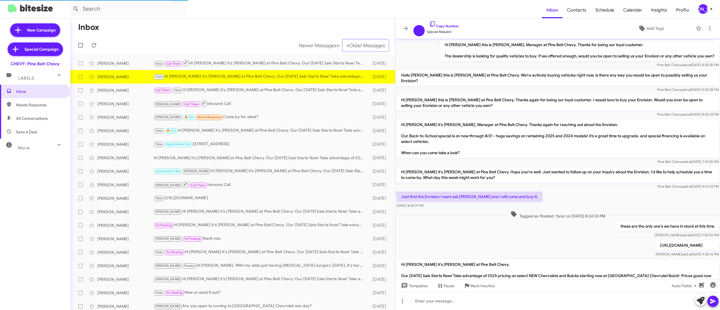
scroll to position [35, 0]
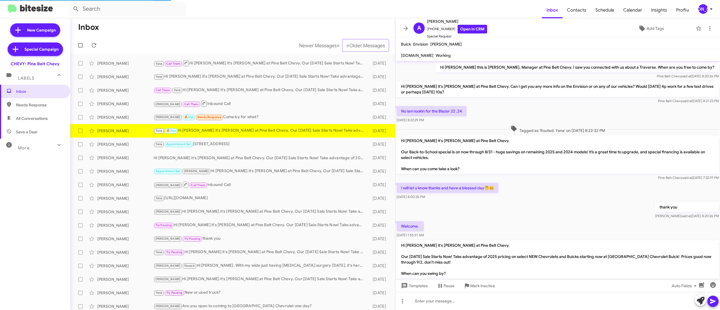
scroll to position [20, 0]
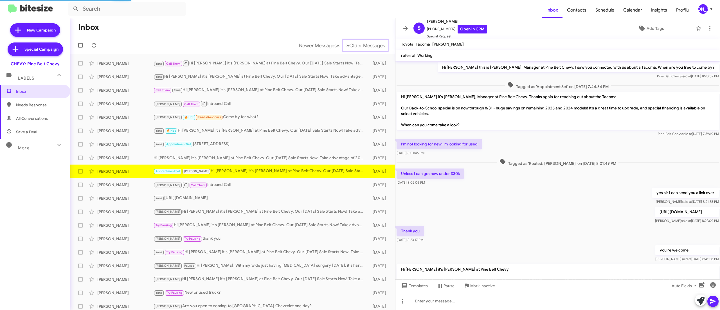
scroll to position [25, 0]
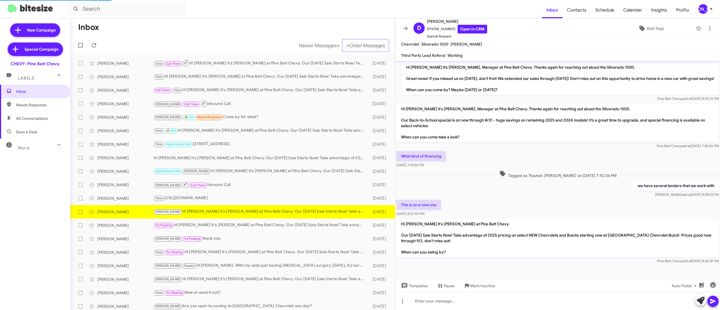
scroll to position [2, 0]
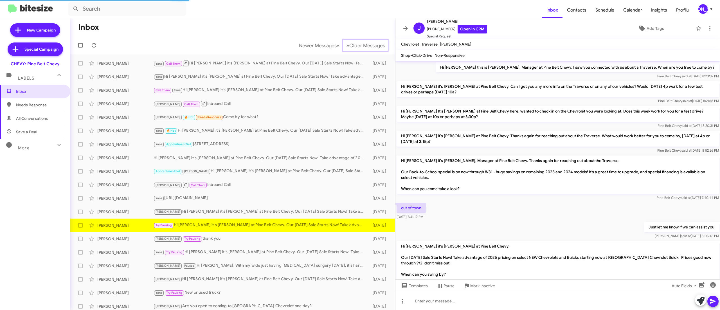
scroll to position [19, 0]
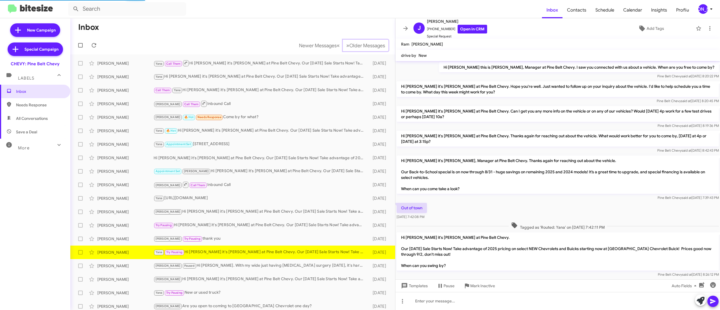
scroll to position [11, 0]
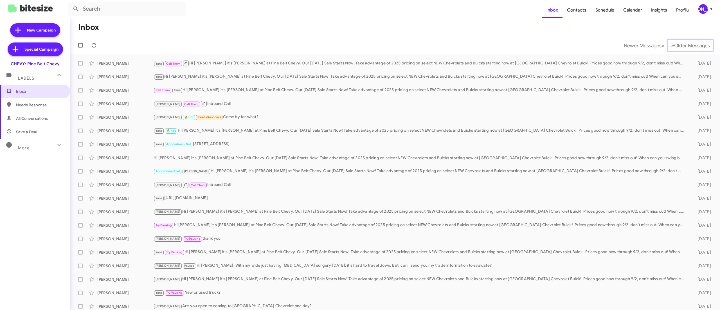
scroll to position [3, 0]
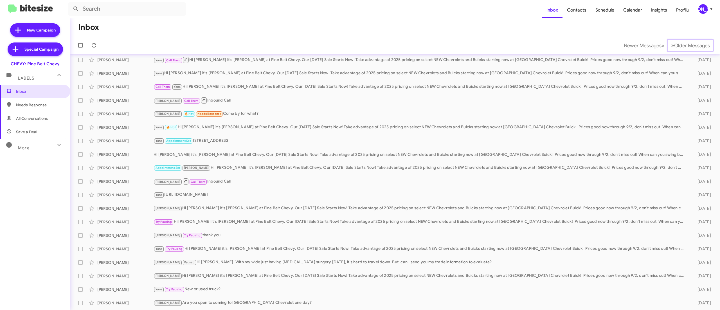
scroll to position [17, 0]
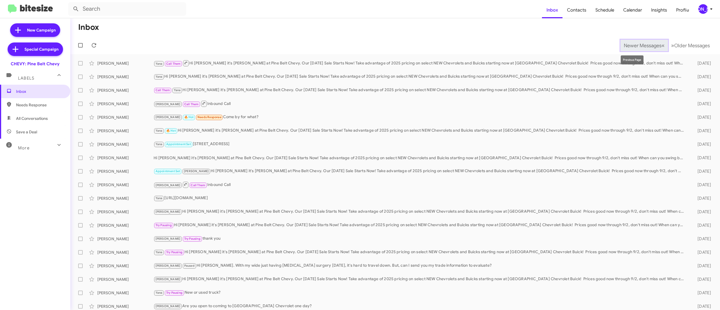
click at [624, 44] on span "Newer Messages" at bounding box center [643, 45] width 38 height 6
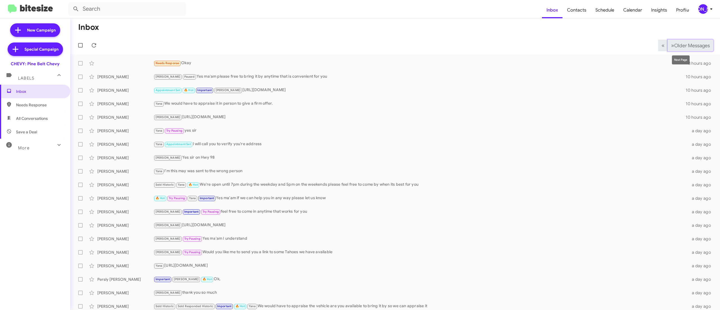
click at [687, 41] on button "» Next Older Messages" at bounding box center [691, 46] width 46 height 12
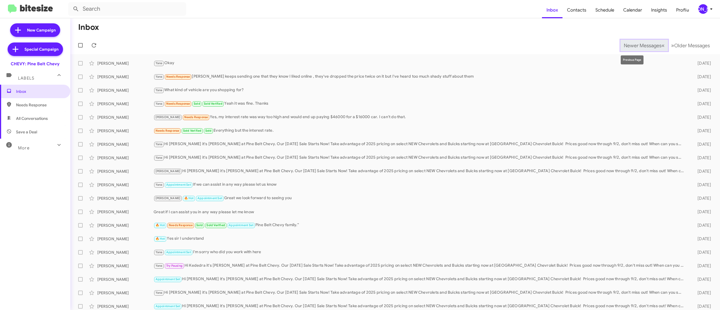
click at [631, 43] on span "Newer Messages" at bounding box center [643, 45] width 38 height 6
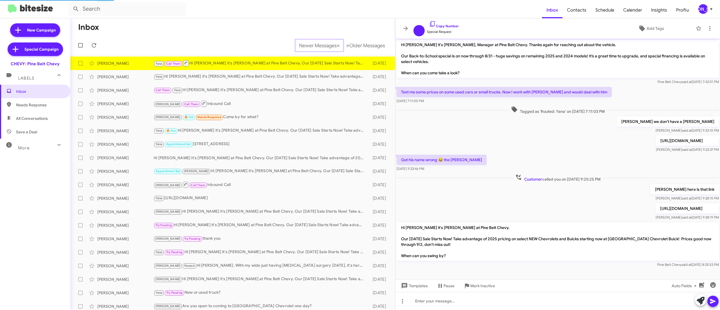
scroll to position [15, 0]
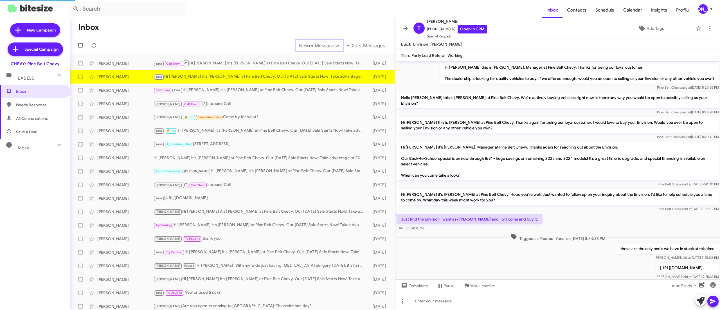
scroll to position [57, 0]
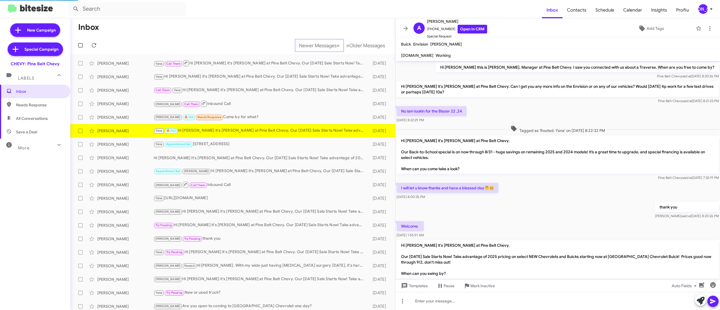
scroll to position [20, 0]
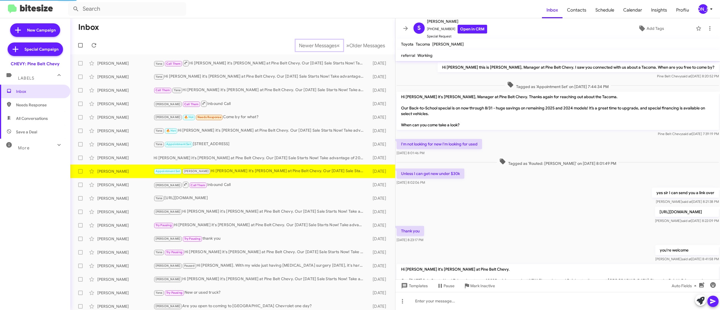
scroll to position [47, 0]
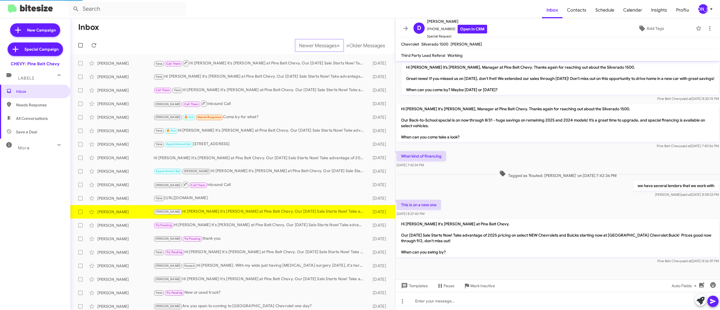
scroll to position [2, 0]
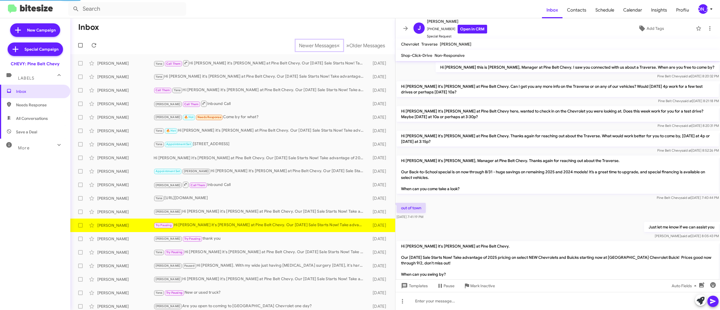
scroll to position [19, 0]
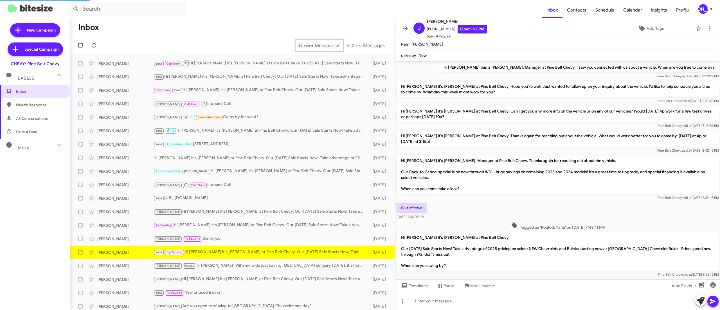
scroll to position [11, 0]
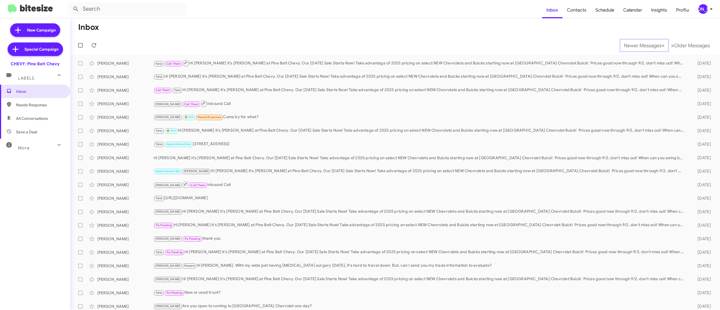
scroll to position [3, 0]
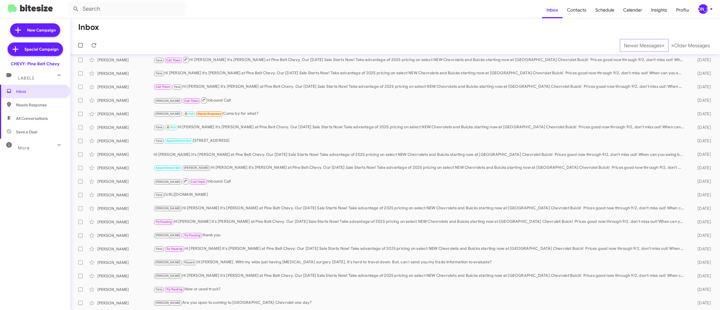
scroll to position [17, 0]
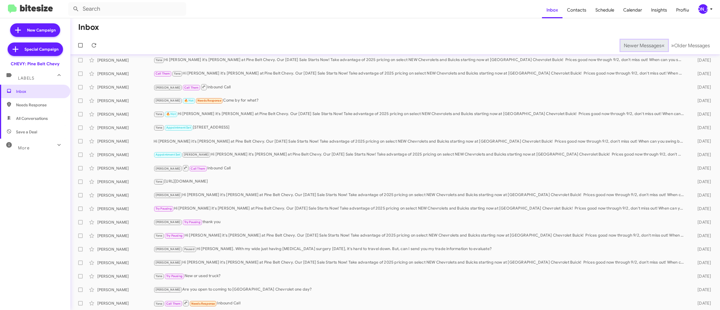
click at [630, 45] on span "Newer Messages" at bounding box center [643, 45] width 38 height 6
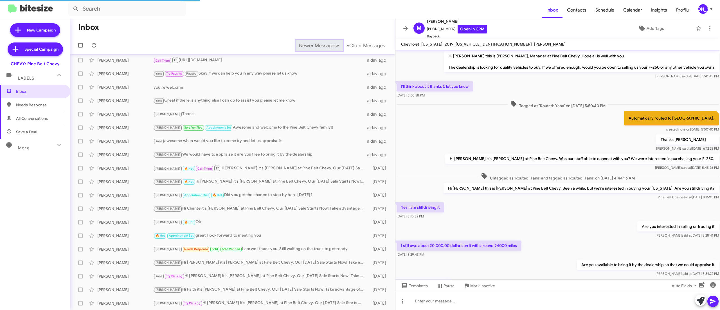
scroll to position [89, 0]
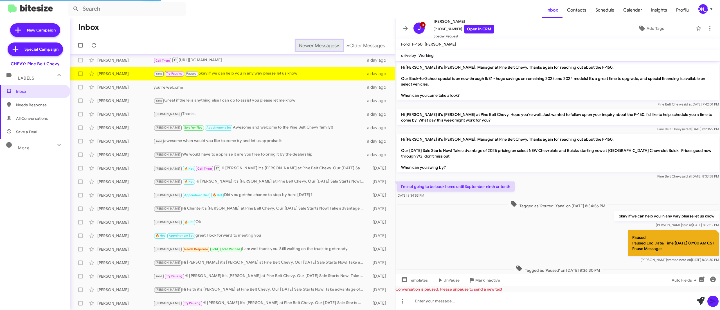
scroll to position [12, 0]
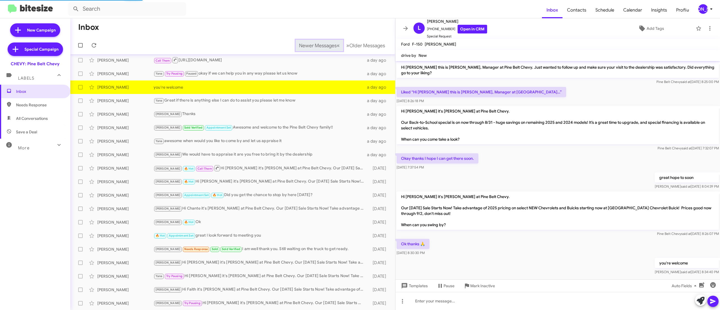
scroll to position [8, 0]
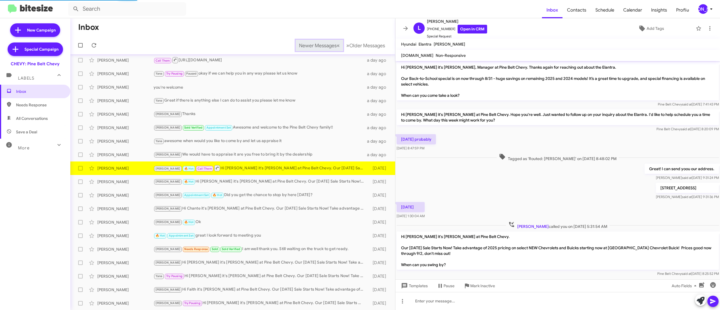
scroll to position [12, 0]
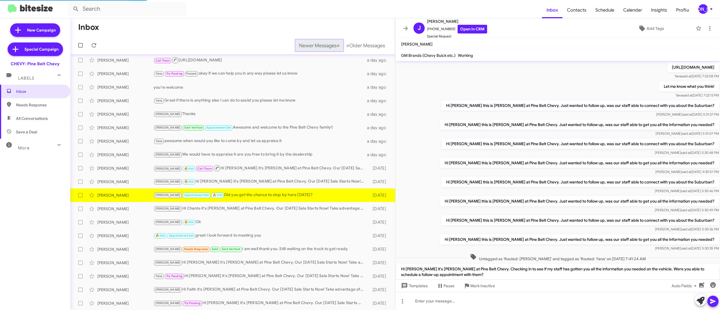
scroll to position [235, 0]
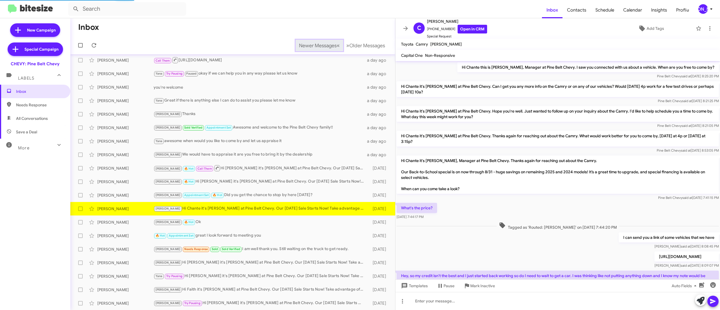
scroll to position [78, 0]
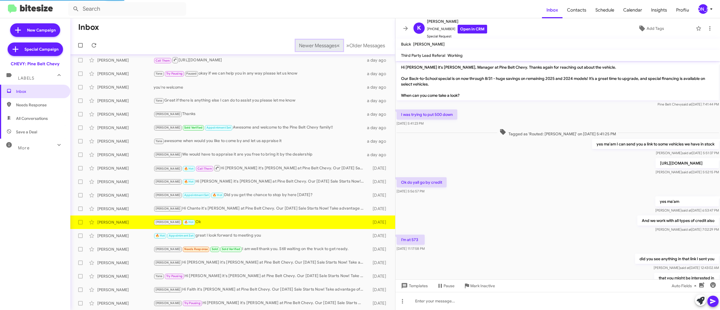
scroll to position [140, 0]
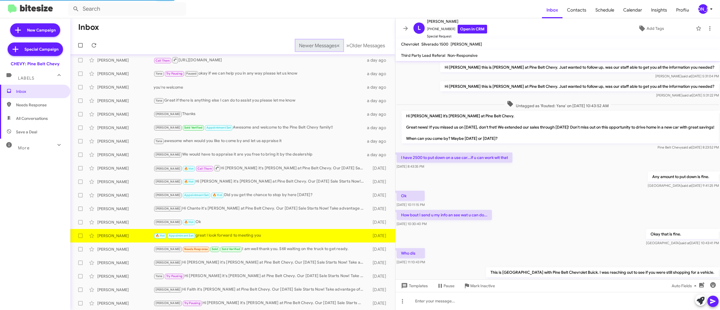
scroll to position [232, 0]
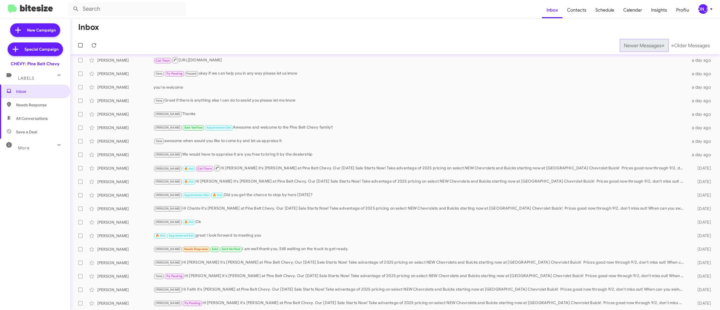
click at [630, 45] on span "Newer Messages" at bounding box center [643, 45] width 38 height 6
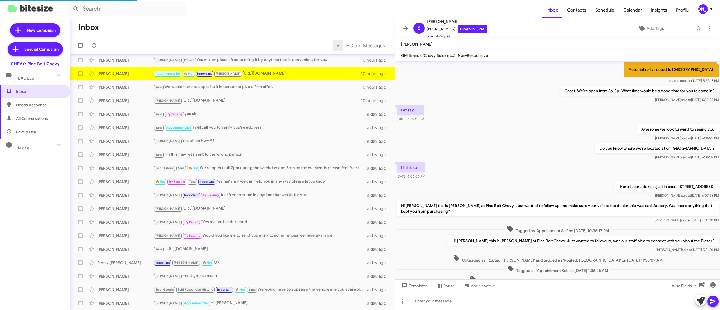
scroll to position [225, 0]
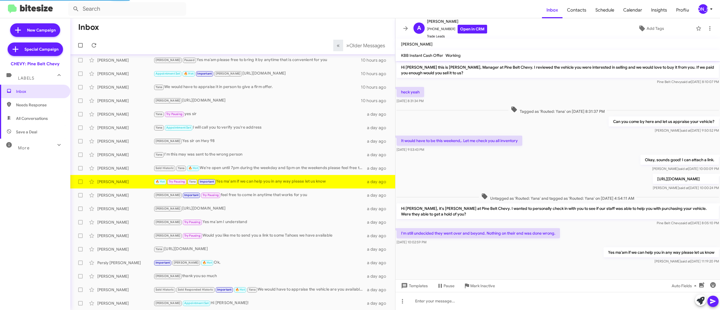
scroll to position [2, 0]
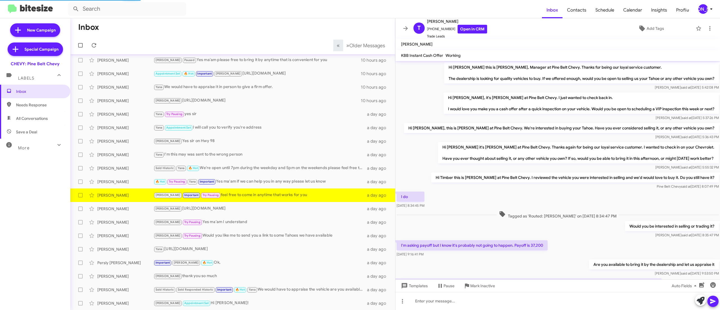
scroll to position [53, 0]
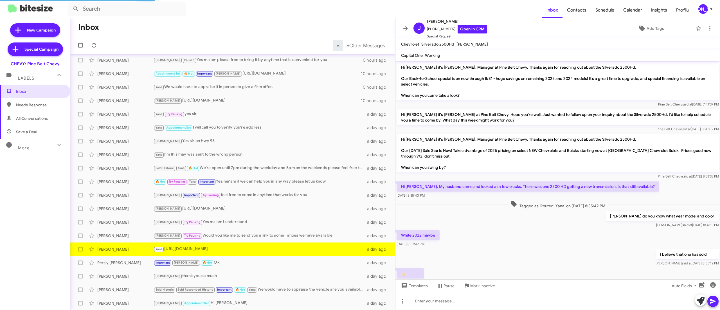
scroll to position [73, 0]
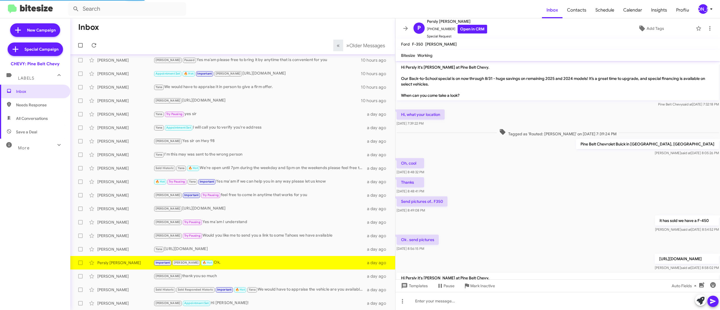
scroll to position [240, 0]
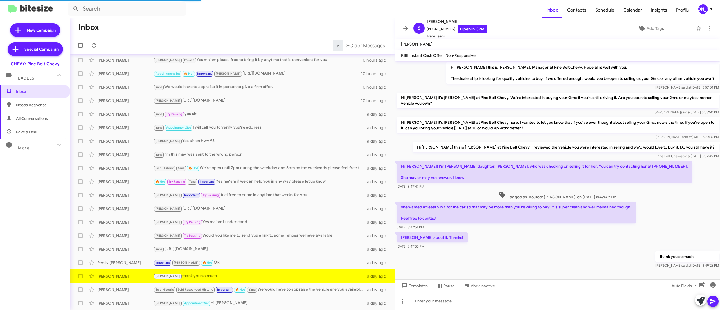
scroll to position [3, 0]
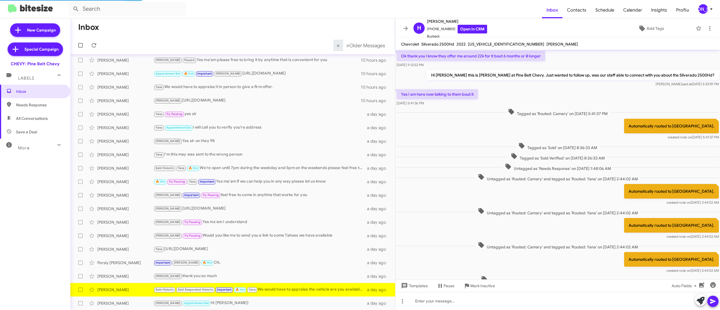
scroll to position [132, 0]
